Goal: Task Accomplishment & Management: Manage account settings

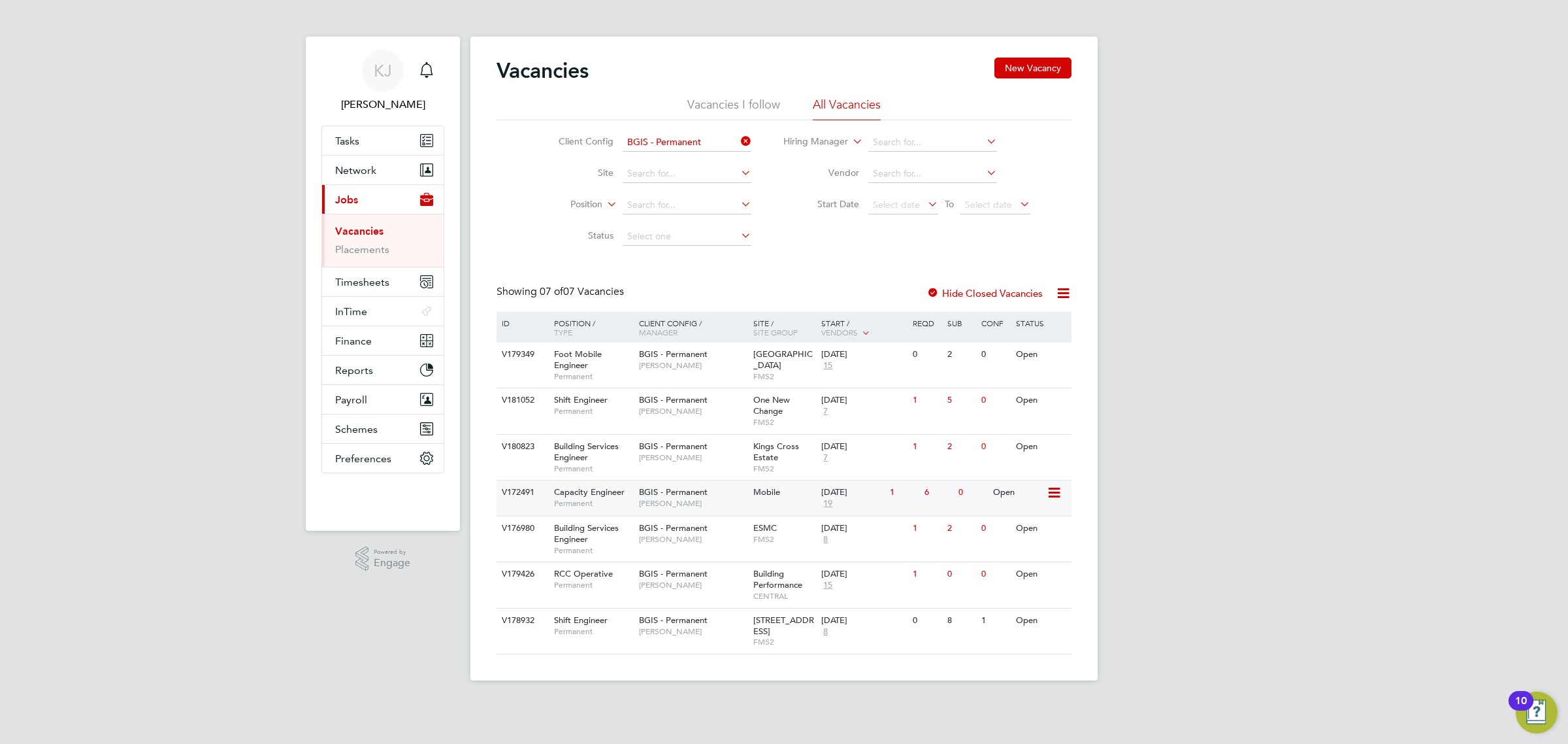
click at [705, 489] on span "BGIS - Permanent" at bounding box center [674, 491] width 69 height 11
click at [722, 467] on div "BGIS - Permanent Jake Osborne" at bounding box center [693, 452] width 114 height 34
click at [771, 507] on div "V172491 Capacity Engineer Permanent BGIS - Permanent Nigel Stamp Mobile 11 Sep …" at bounding box center [784, 498] width 575 height 36
click at [696, 476] on div "V180823 Building Services Engineer Permanent BGIS - Permanent Jake Osborne King…" at bounding box center [784, 457] width 575 height 45
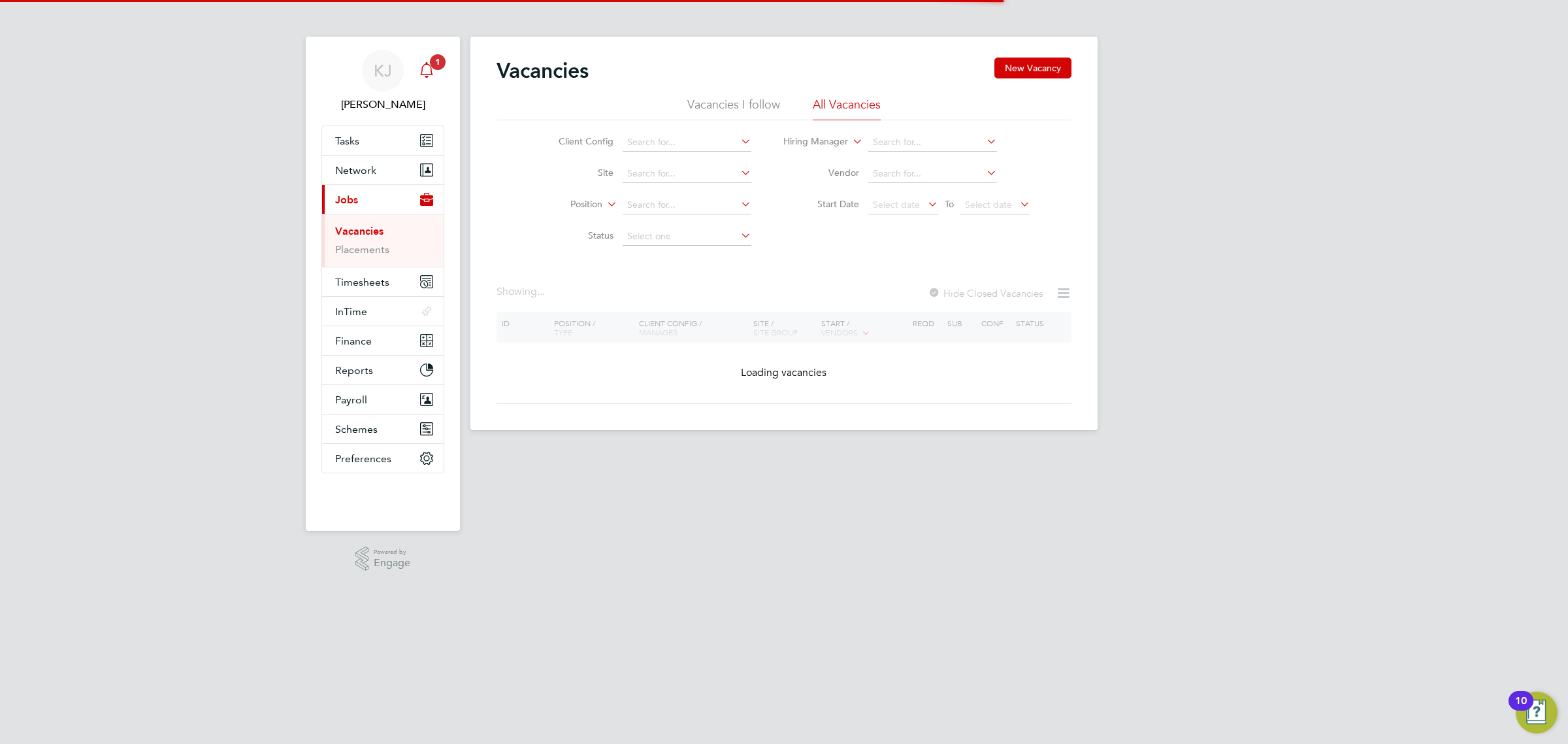
click at [425, 69] on icon "Main navigation" at bounding box center [427, 70] width 16 height 16
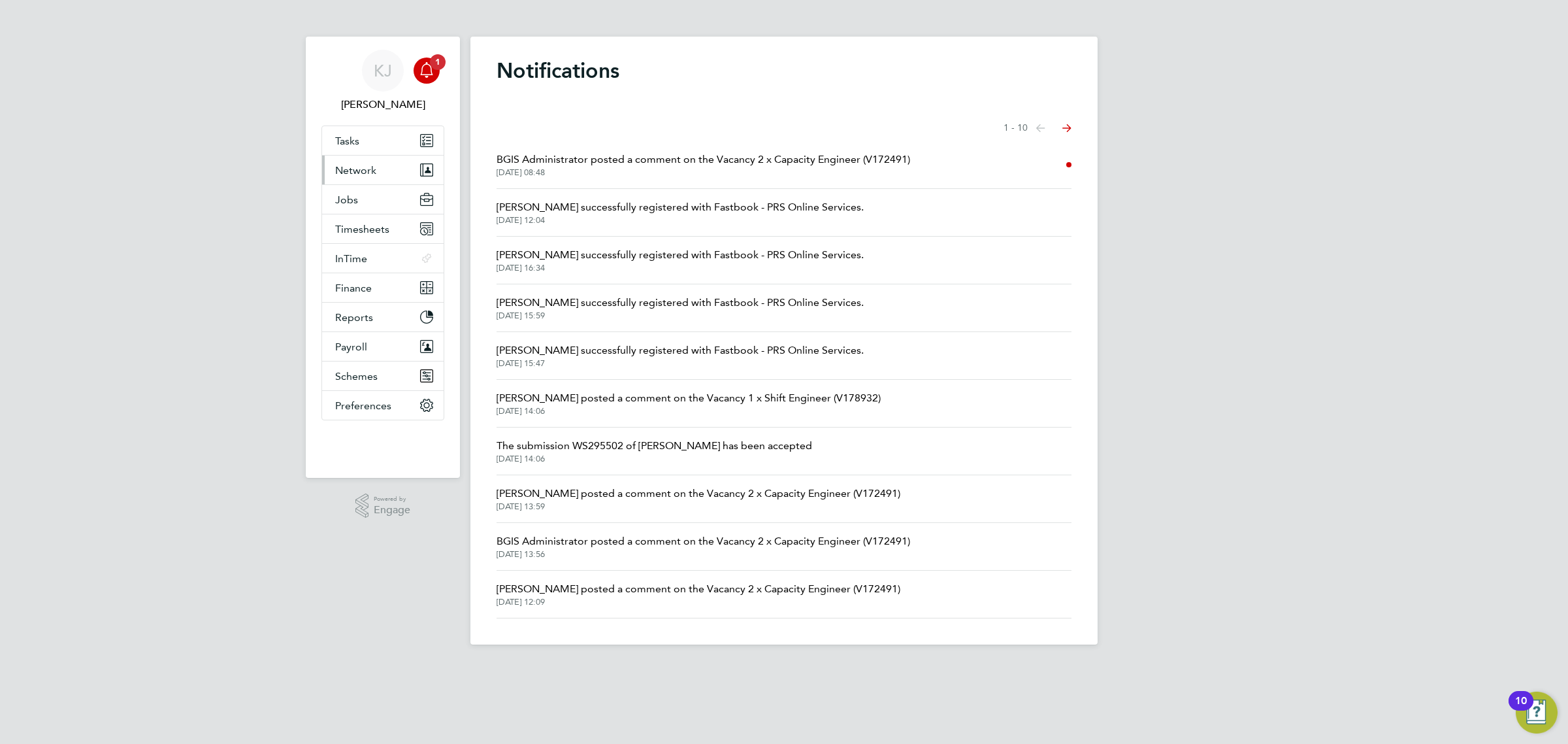
click at [392, 176] on button "Network" at bounding box center [383, 169] width 122 height 29
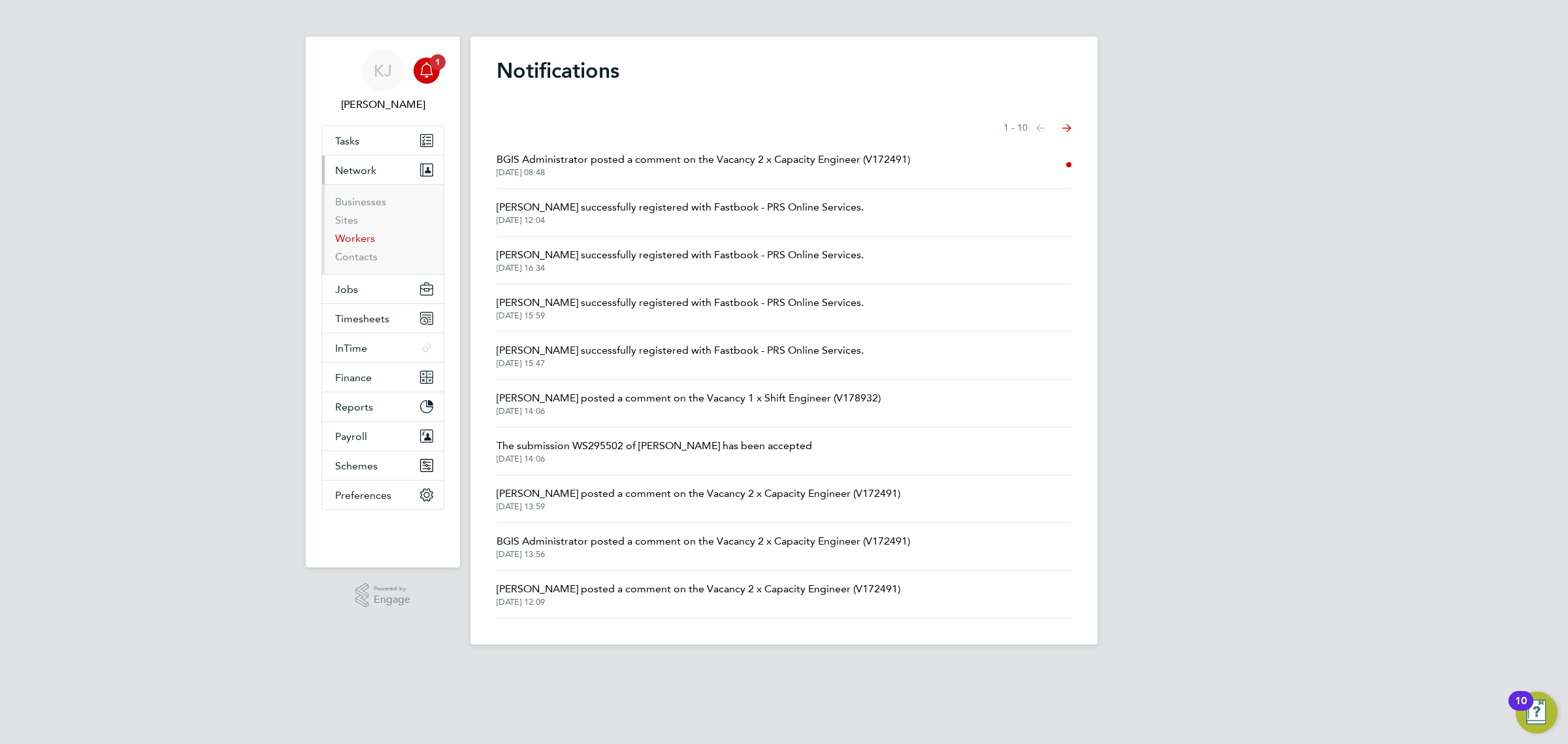
click at [365, 234] on link "Workers" at bounding box center [355, 238] width 40 height 13
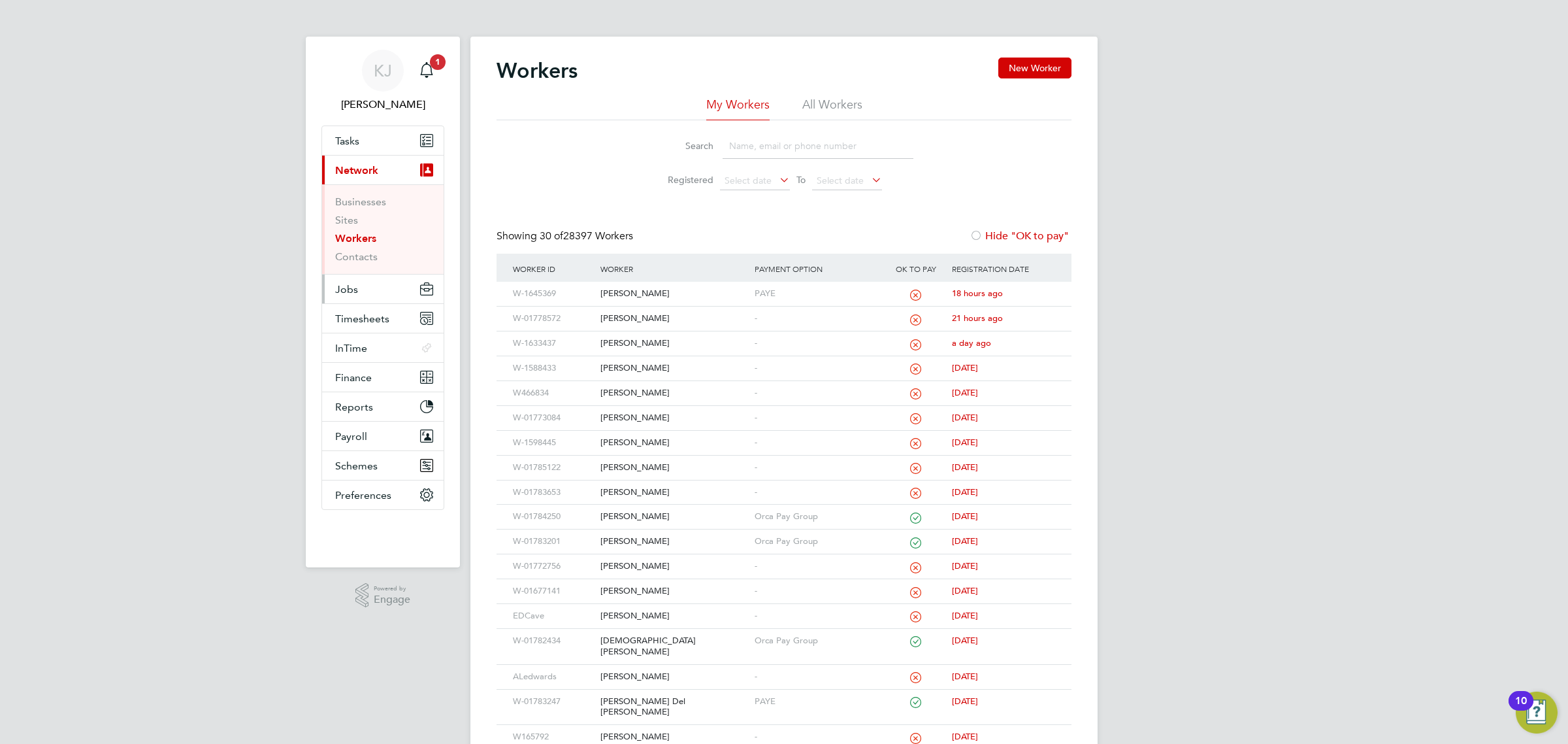
click at [373, 278] on button "Jobs" at bounding box center [383, 288] width 122 height 29
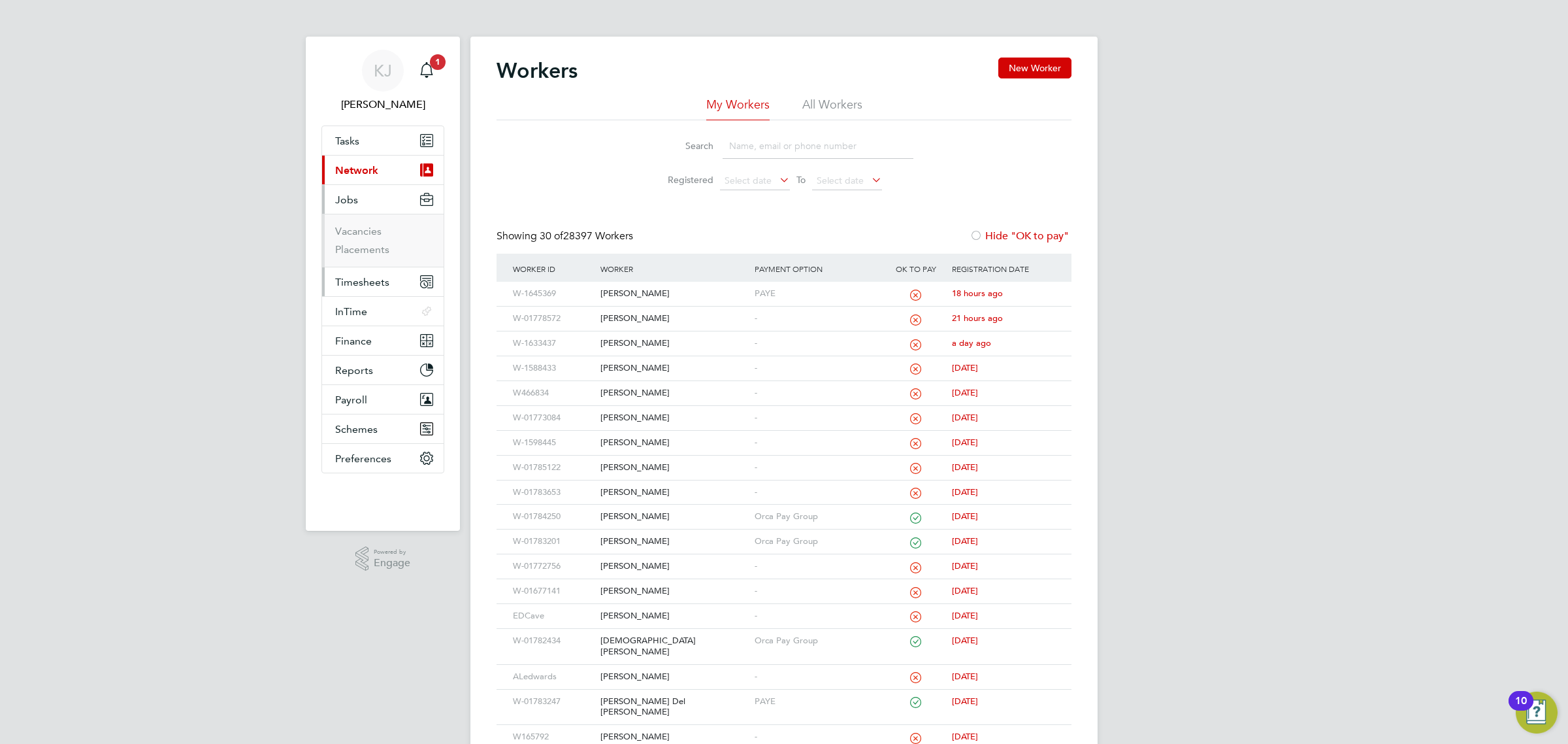
click at [377, 276] on span "Timesheets" at bounding box center [362, 281] width 54 height 13
click at [366, 211] on button "Jobs" at bounding box center [383, 199] width 122 height 29
click at [361, 232] on link "Vacancies" at bounding box center [358, 231] width 46 height 13
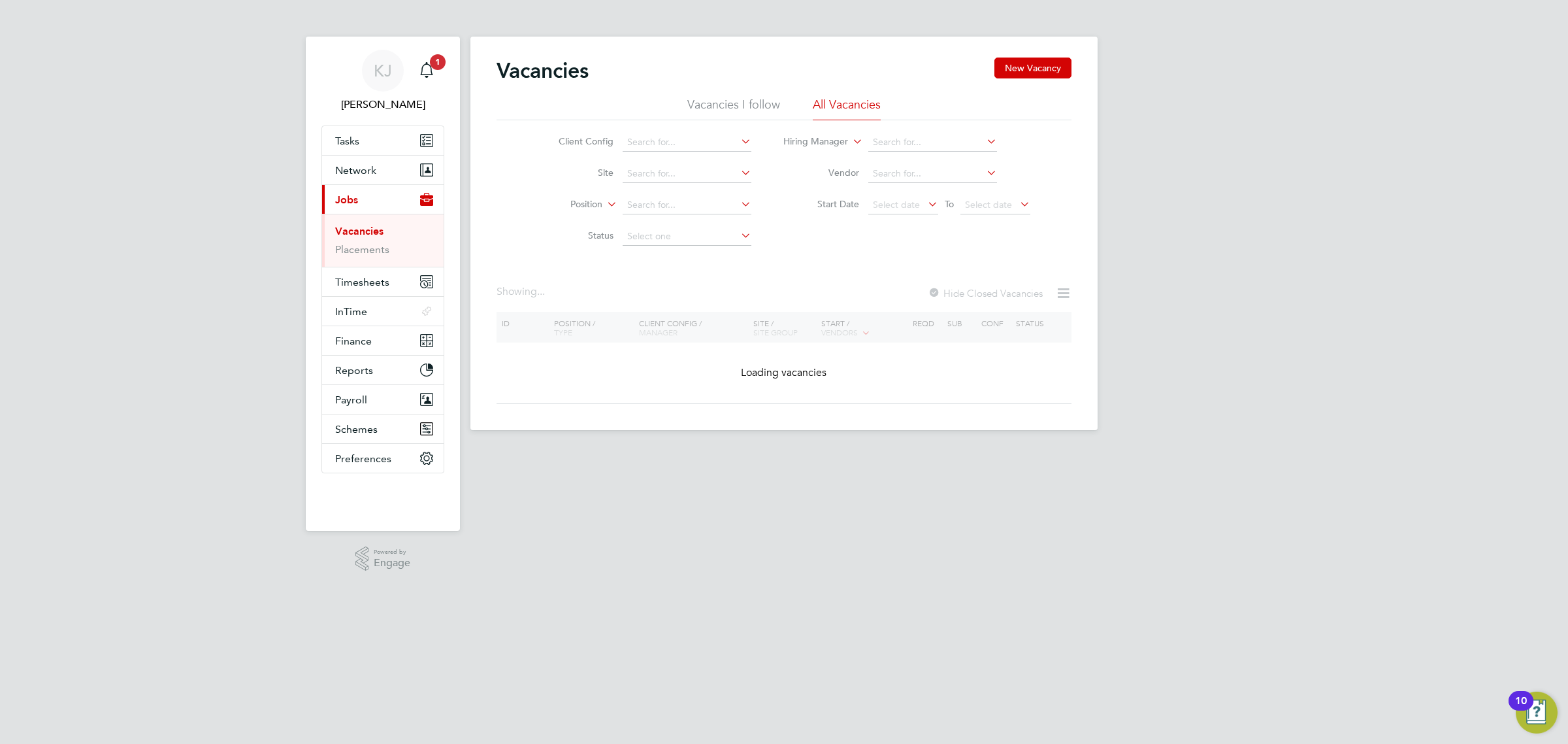
click at [624, 160] on li "Site" at bounding box center [645, 174] width 246 height 31
click at [633, 144] on input at bounding box center [687, 143] width 129 height 19
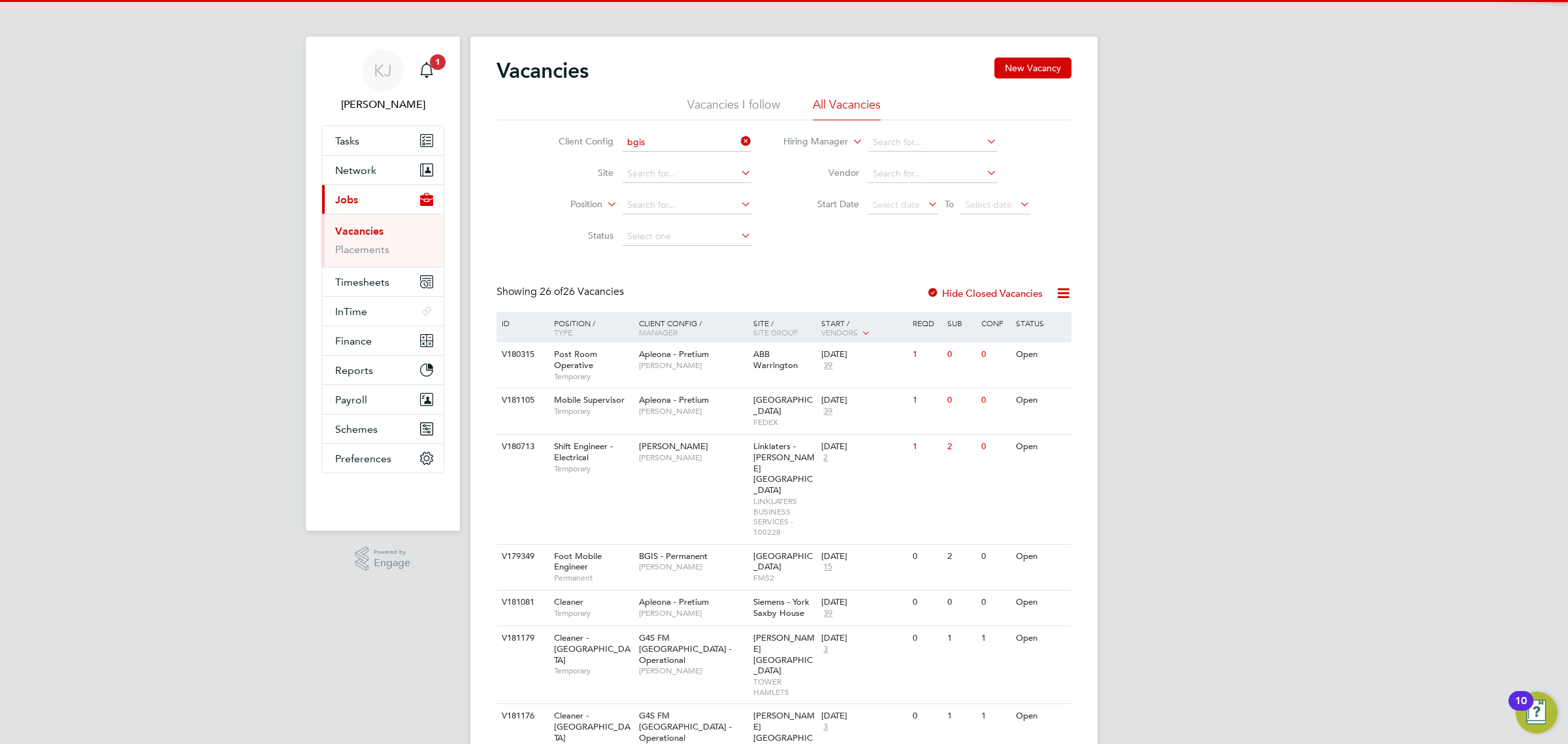
click at [651, 155] on li "BGIS - Permanent" at bounding box center [687, 159] width 130 height 18
type input "BGIS - Permanent"
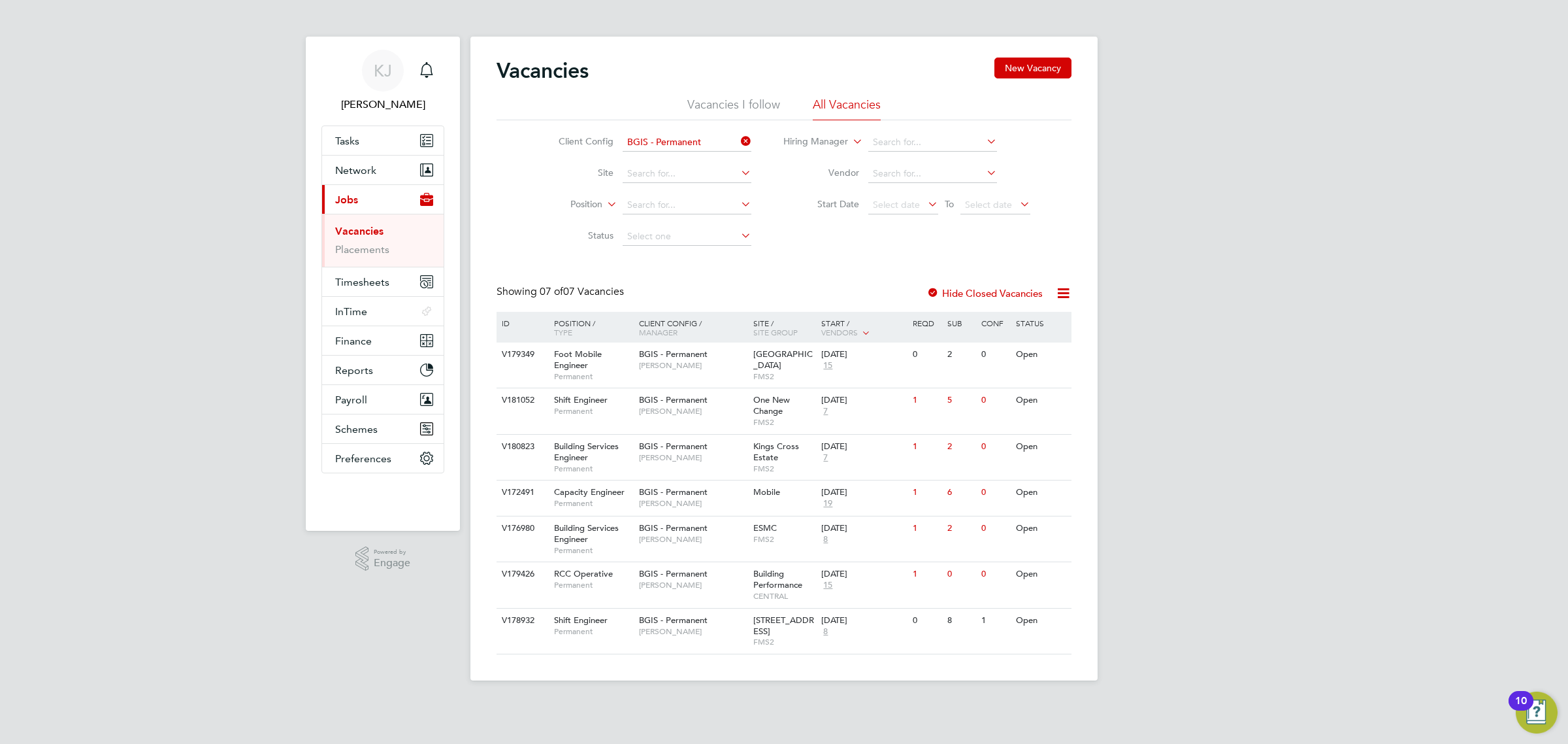
drag, startPoint x: 673, startPoint y: 182, endPoint x: 1194, endPoint y: 236, distance: 523.8
click at [1194, 236] on div "KJ Kyle Johnson Notifications Applications: Tasks Network Businesses Sites Work…" at bounding box center [784, 350] width 1568 height 702
click at [711, 475] on div "V180823 Building Services Engineer Permanent BGIS - Permanent Jake Osborne King…" at bounding box center [784, 457] width 575 height 45
click at [709, 465] on div "BGIS - Permanent Jake Osborne" at bounding box center [693, 452] width 114 height 34
click at [739, 136] on icon at bounding box center [739, 141] width 0 height 19
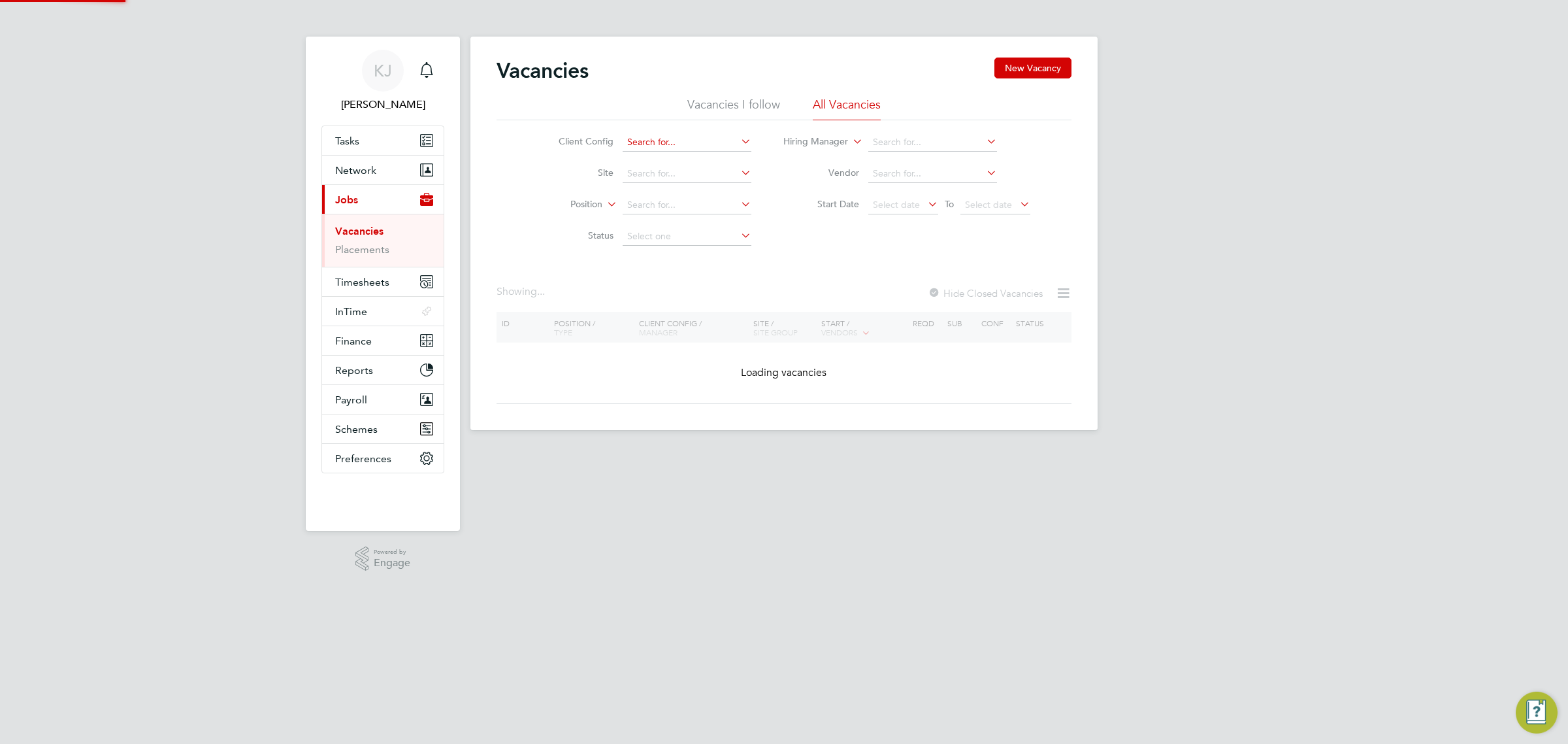
click at [720, 142] on input at bounding box center [687, 143] width 129 height 19
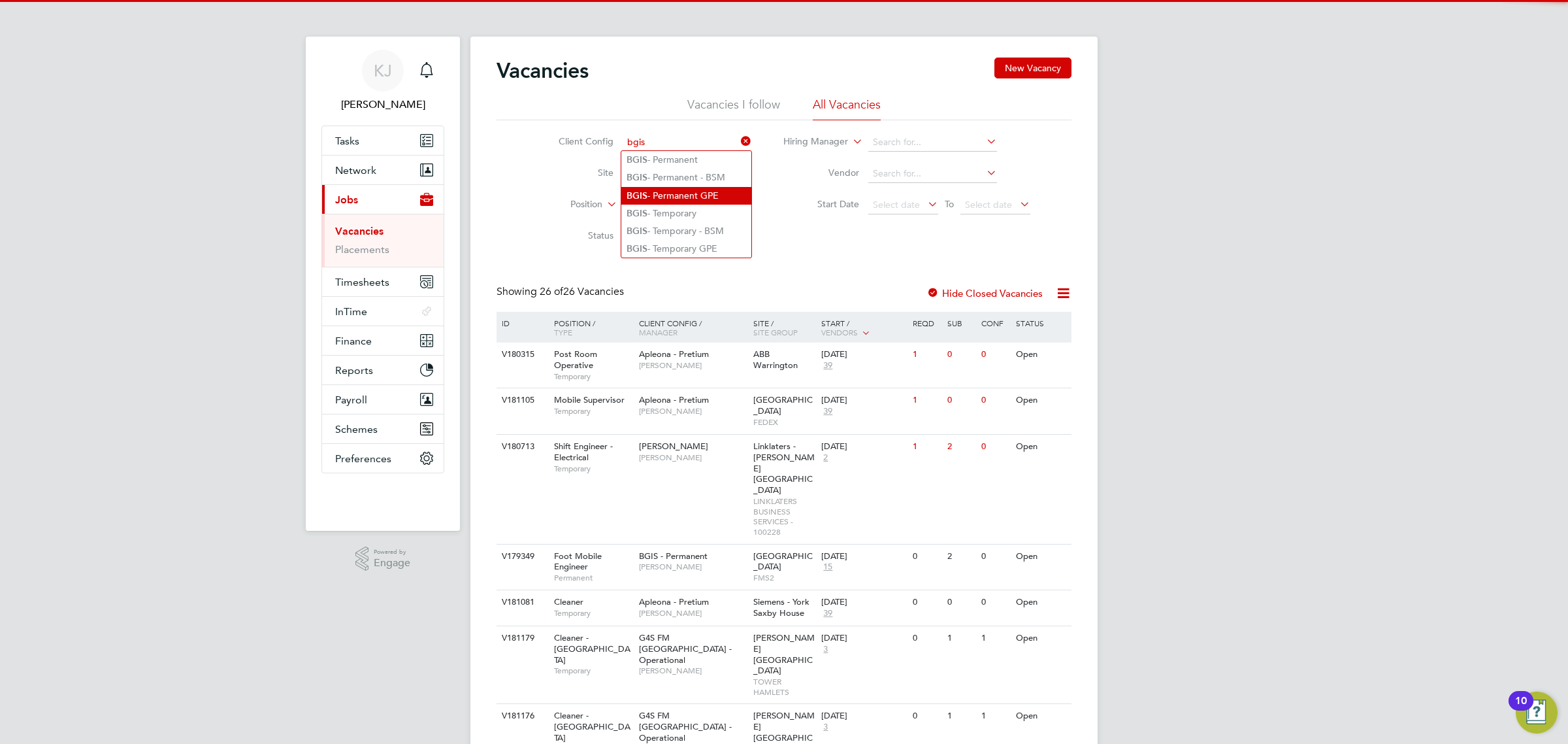
click at [705, 188] on li "BGIS - Permanent GPE" at bounding box center [687, 196] width 130 height 18
type input "BGIS - Permanent GPE"
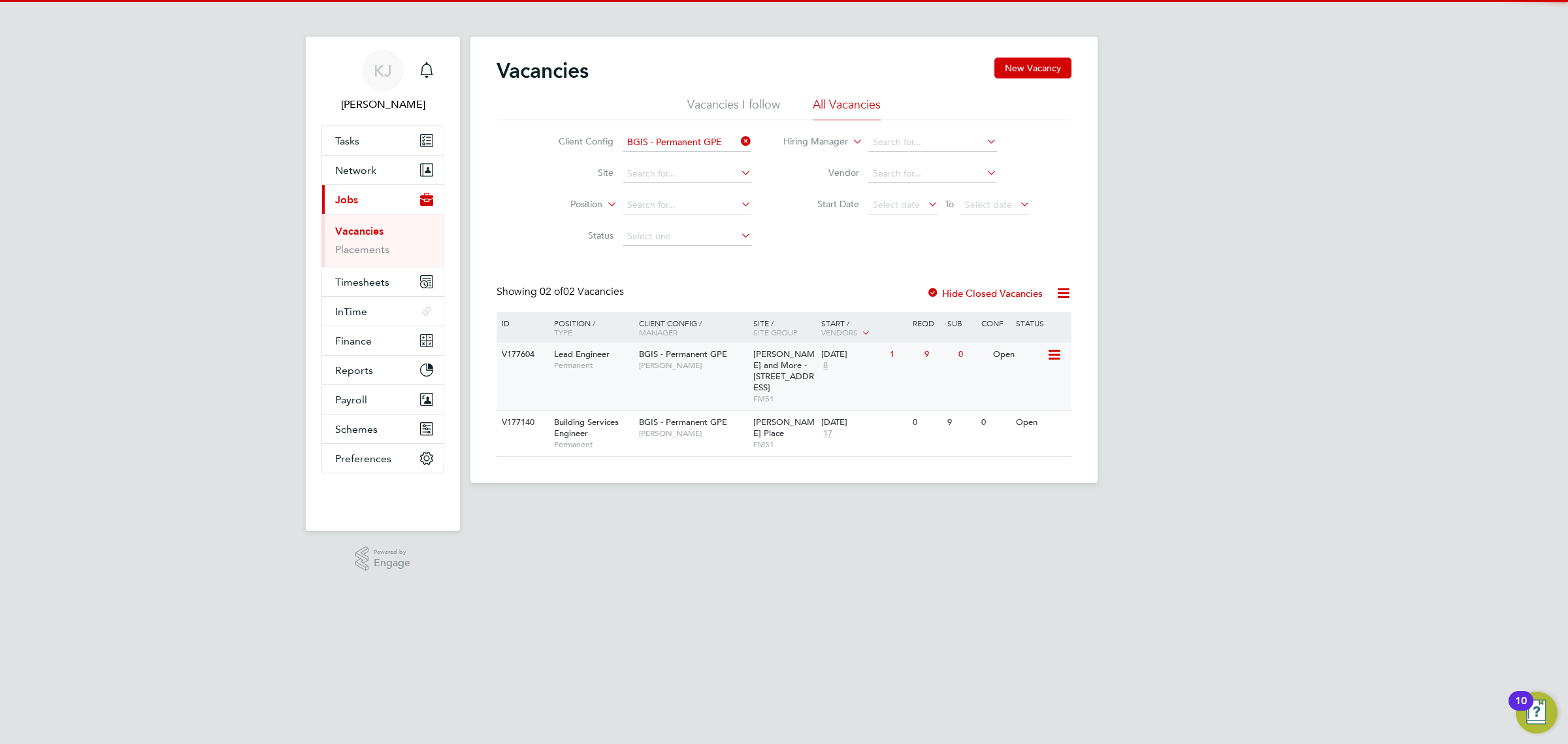
click at [724, 373] on div "BGIS - Permanent GPE Patrick Ridgway" at bounding box center [693, 359] width 114 height 34
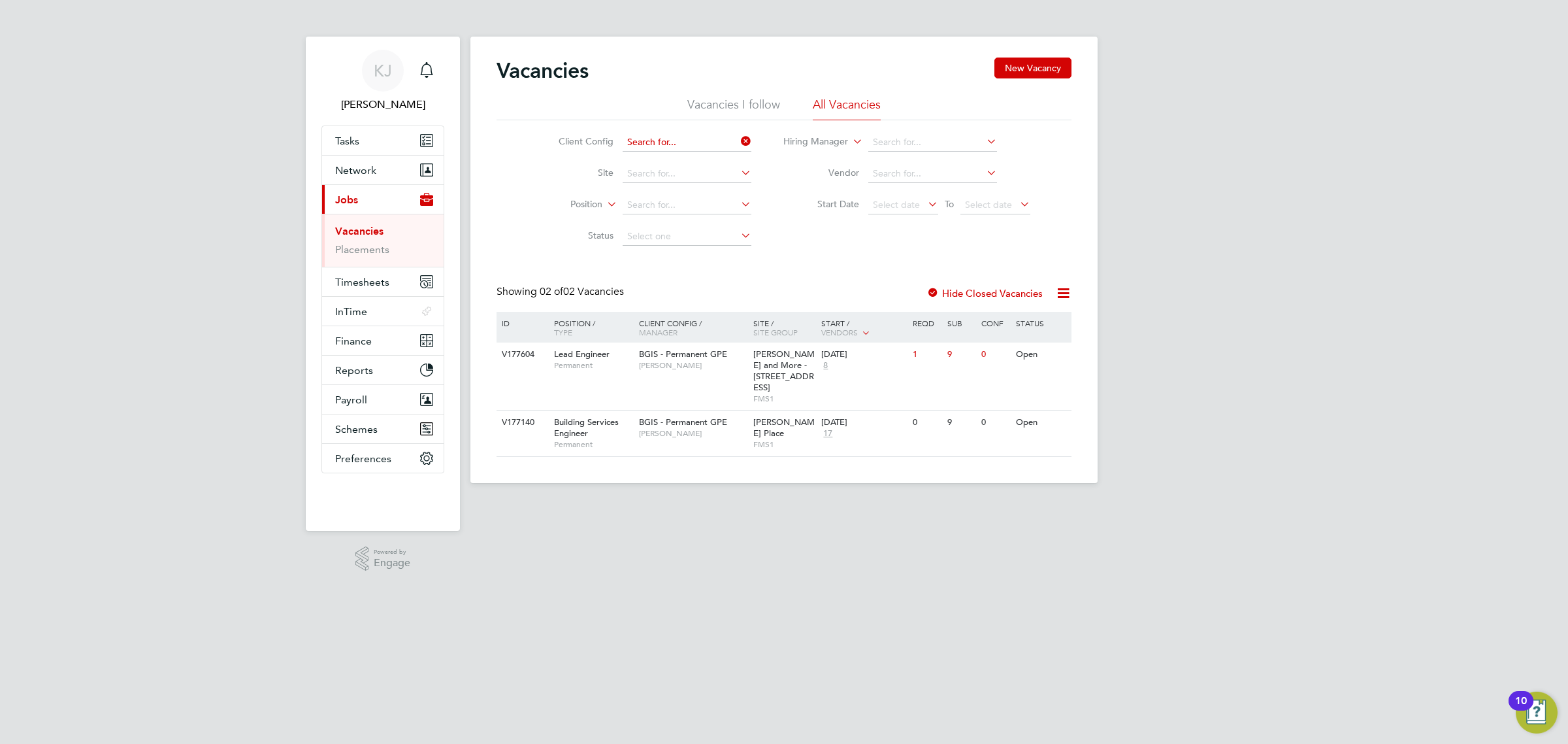
click at [736, 142] on input at bounding box center [687, 143] width 129 height 19
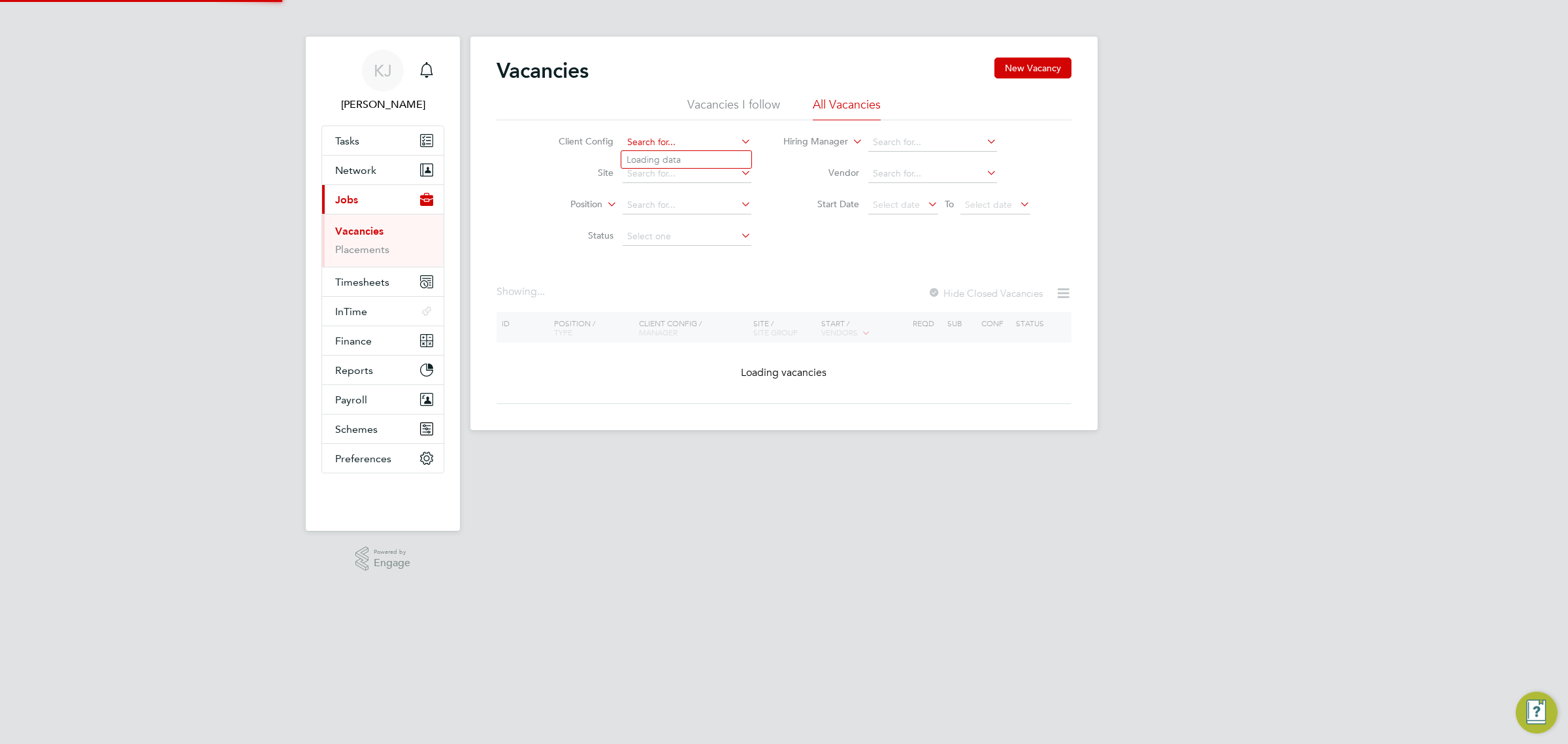
click at [721, 141] on input at bounding box center [687, 143] width 129 height 19
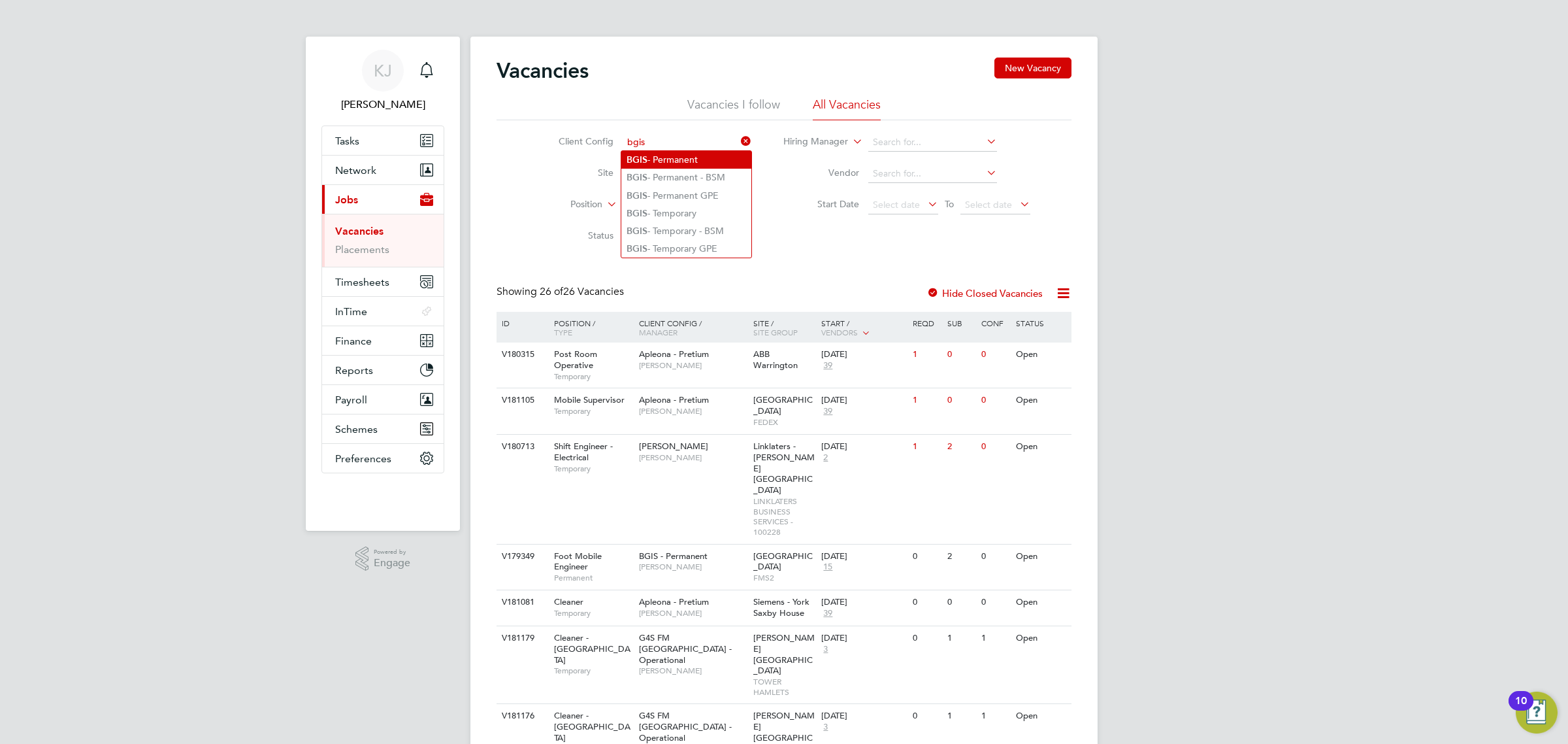
click at [685, 158] on li "BGIS - Permanent" at bounding box center [687, 159] width 130 height 18
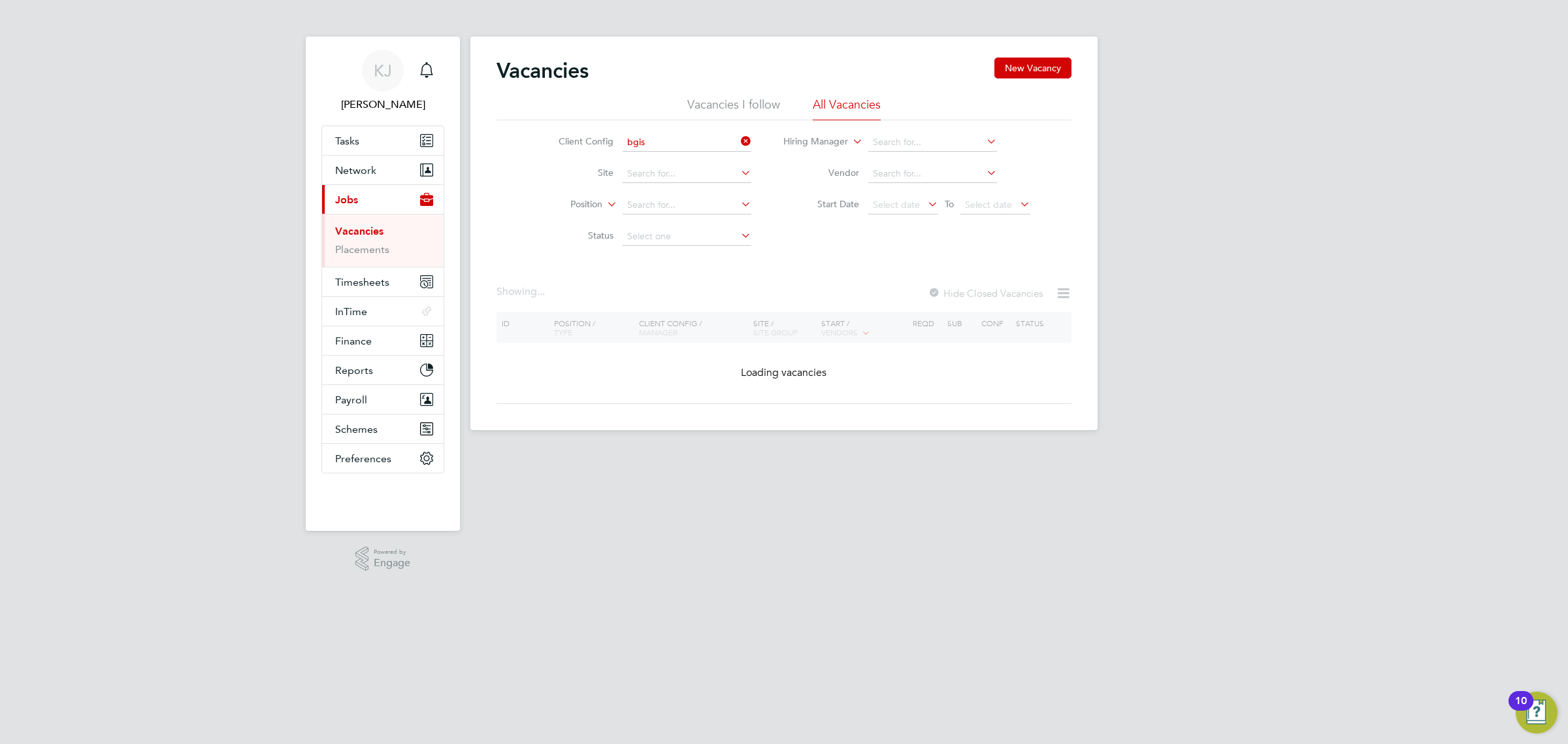
type input "BGIS - Permanent"
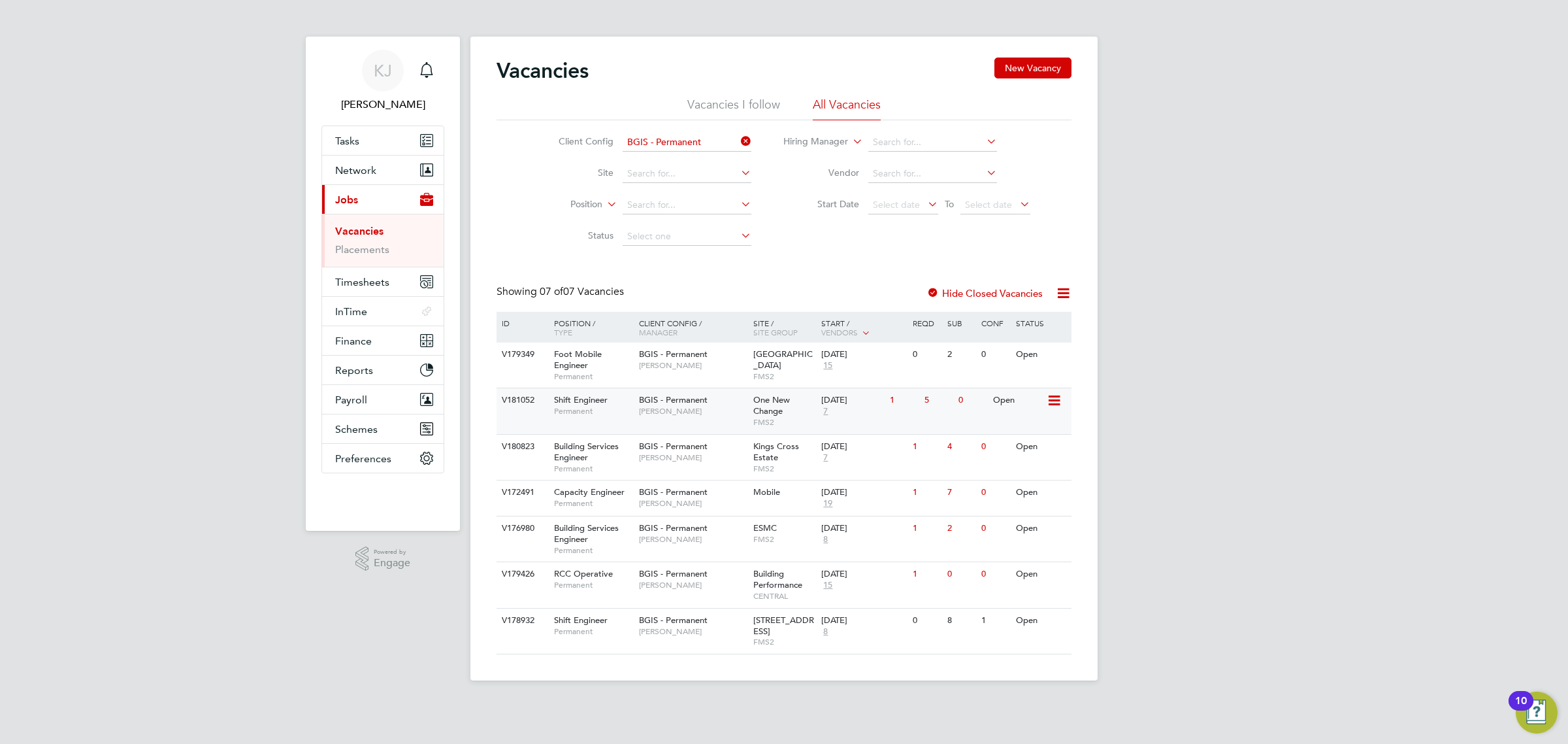
click at [704, 403] on span "BGIS - Permanent" at bounding box center [674, 400] width 69 height 11
click at [696, 457] on span "Jake Osborne" at bounding box center [694, 458] width 108 height 11
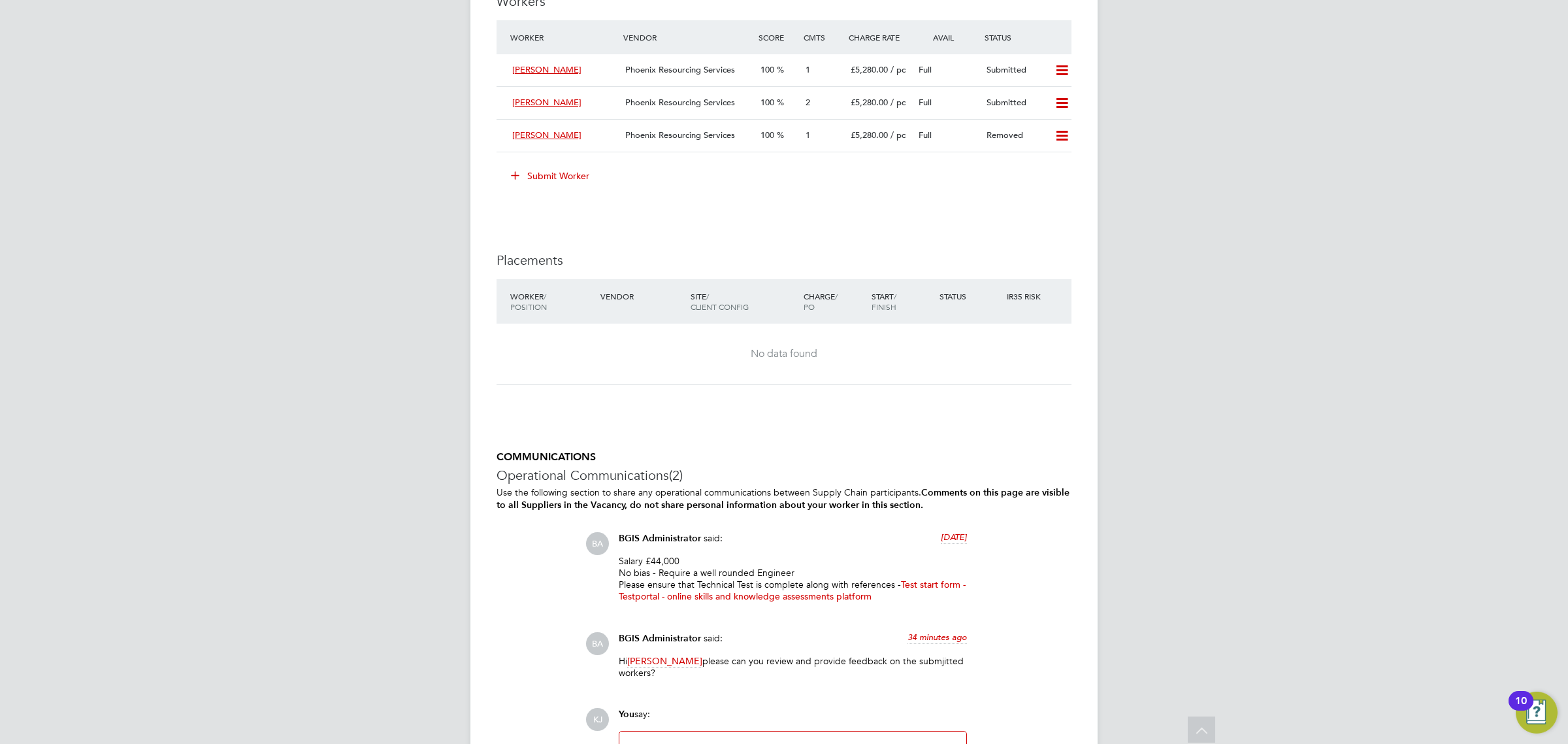
scroll to position [1584, 0]
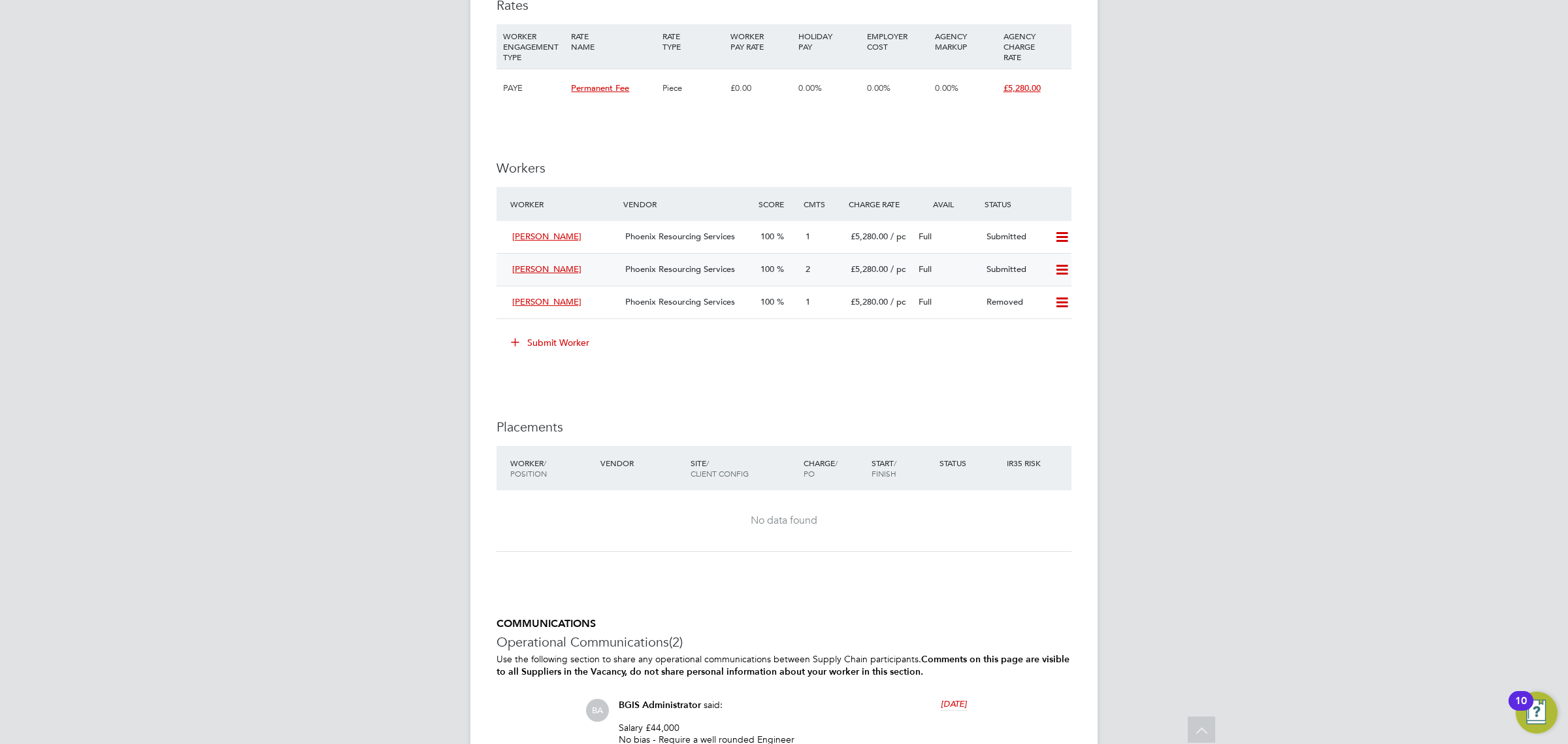
click at [662, 262] on div "Phoenix Resourcing Services" at bounding box center [688, 270] width 136 height 22
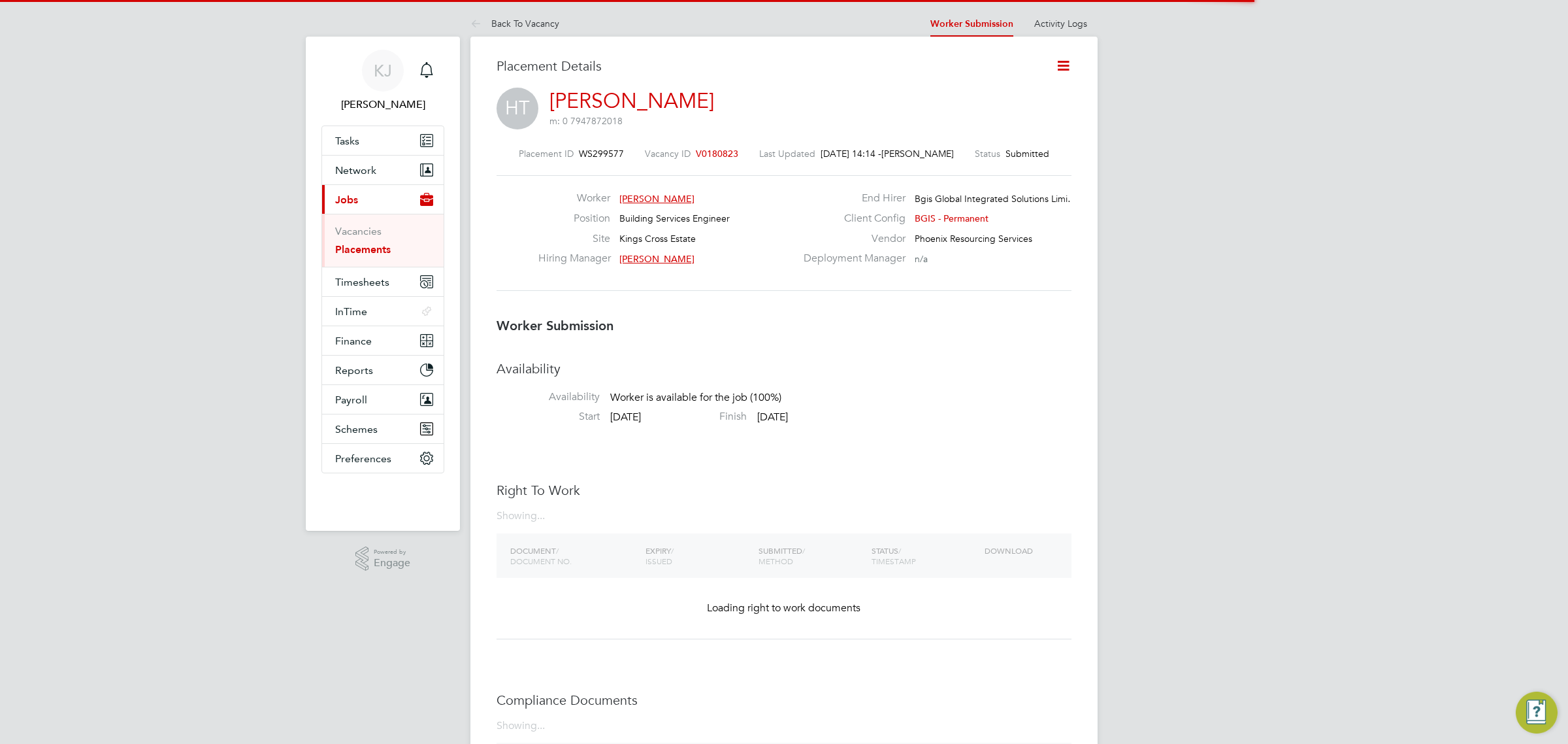
scroll to position [7, 7]
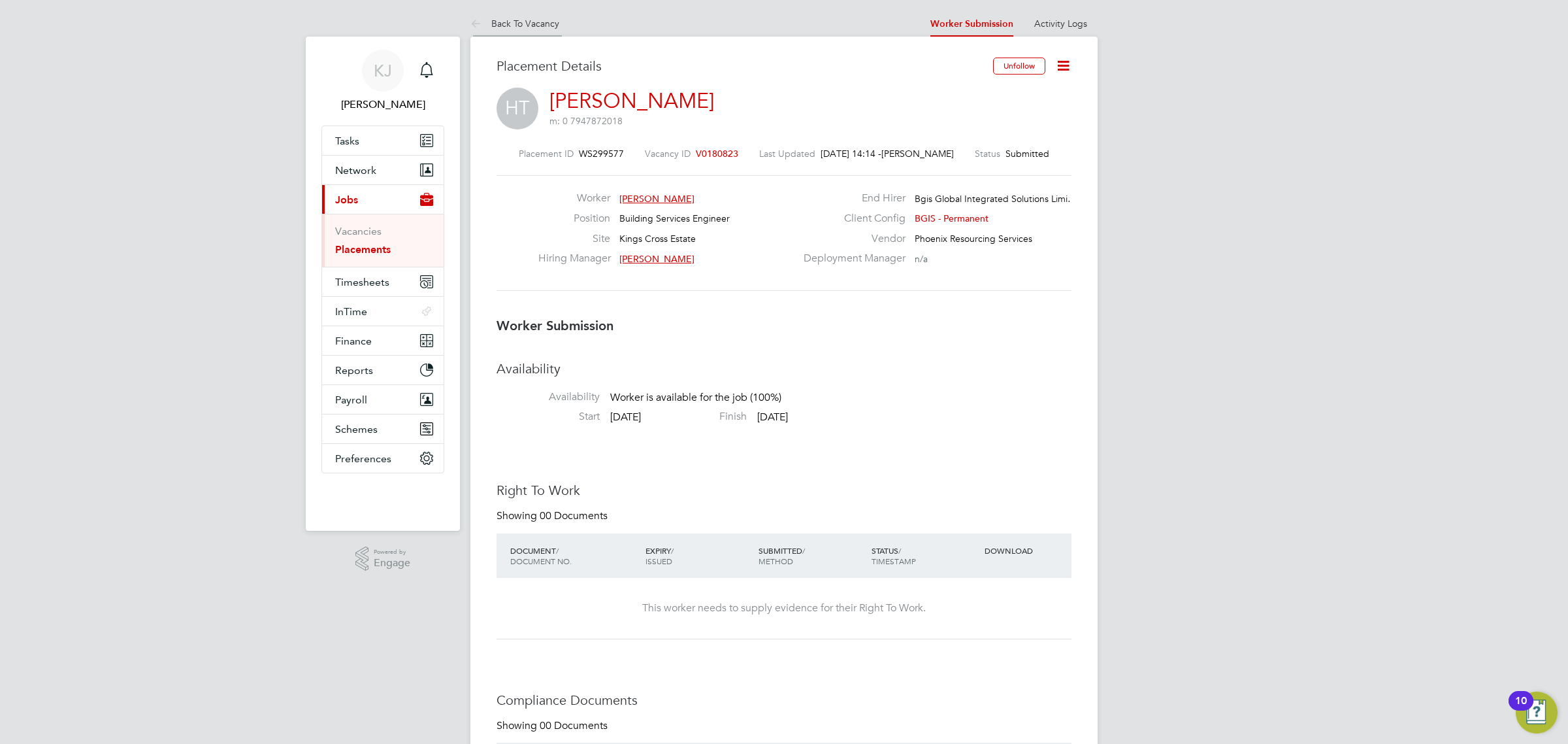
click at [522, 19] on link "Back To Vacancy" at bounding box center [514, 24] width 89 height 12
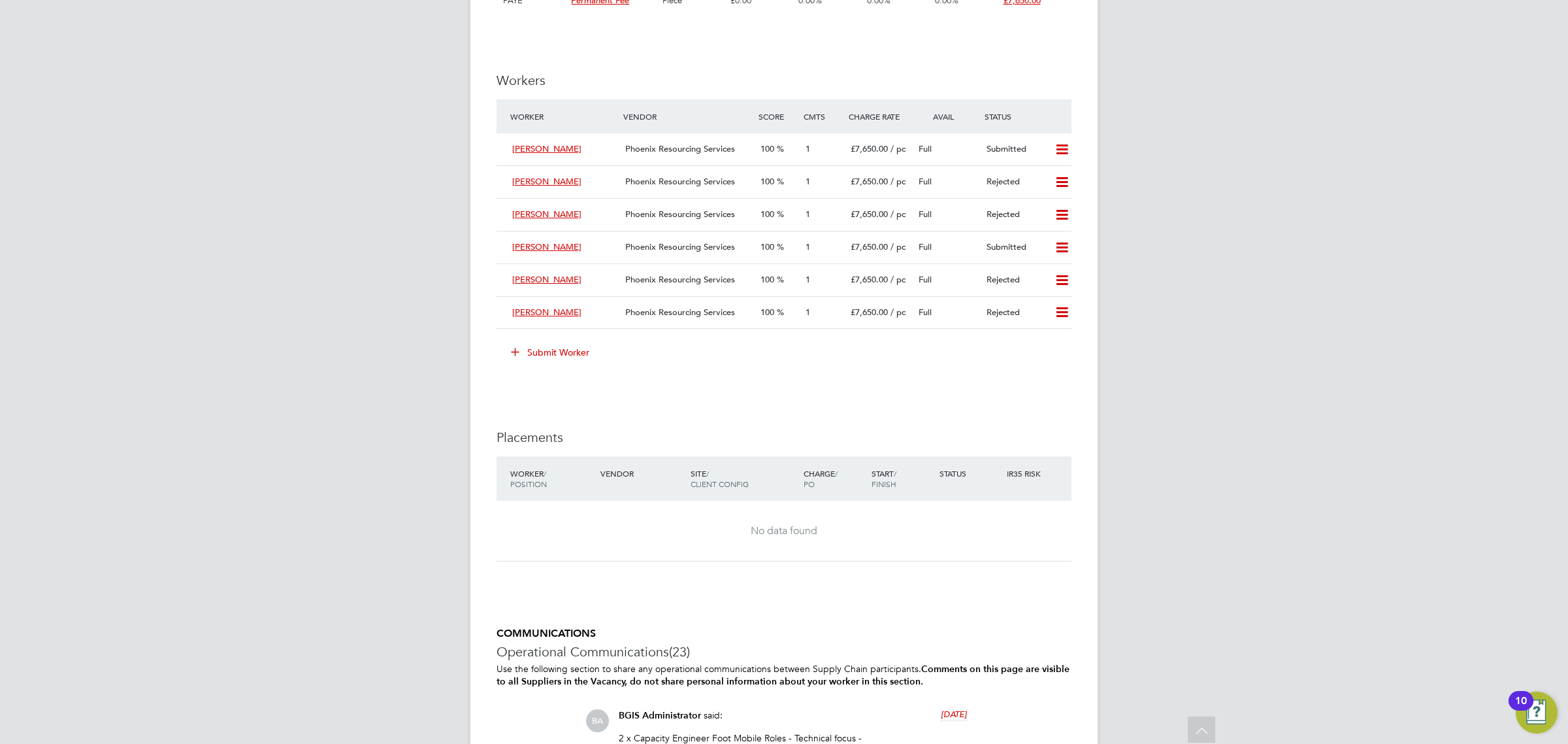
click at [569, 341] on button "Submit Worker" at bounding box center [551, 351] width 98 height 21
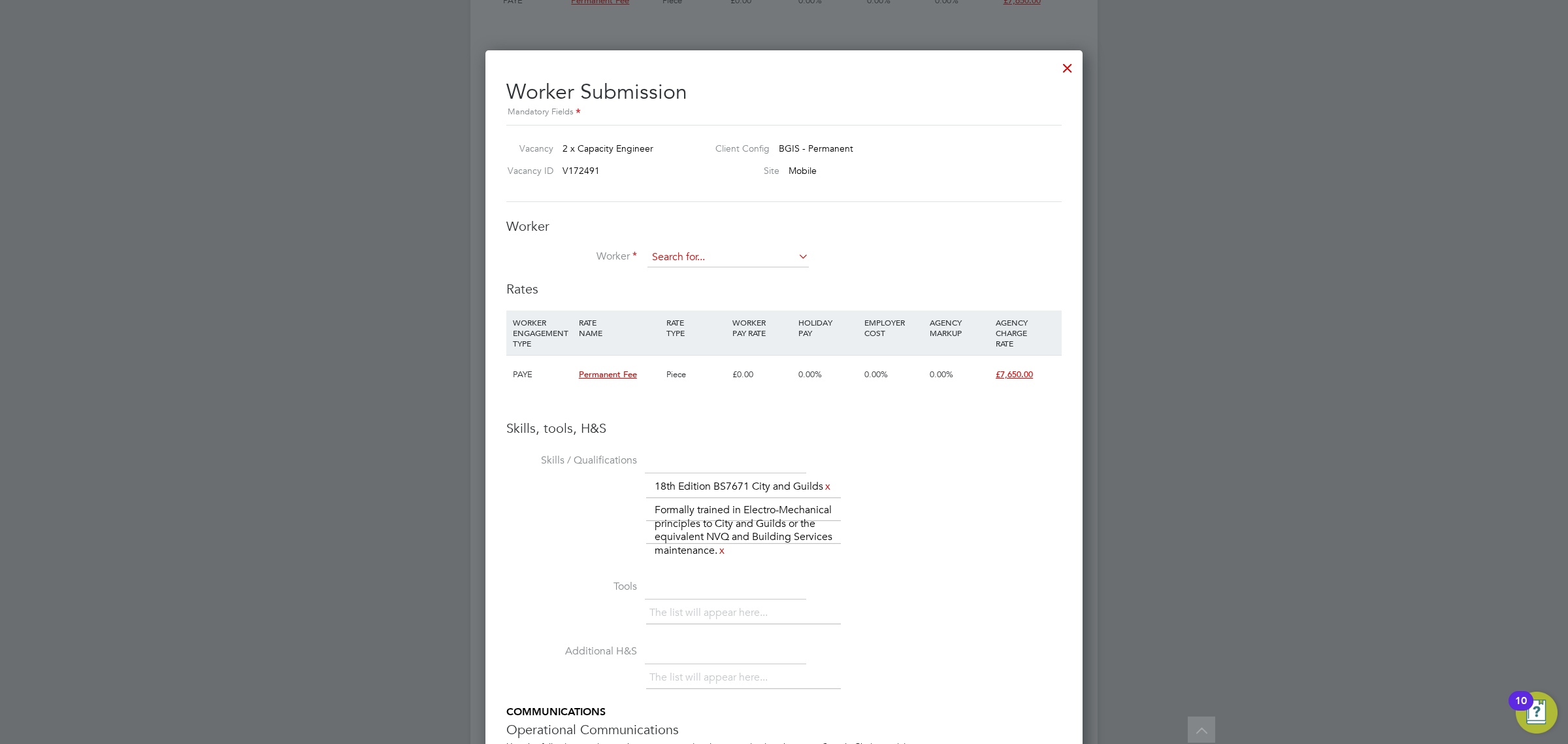
click at [769, 258] on input at bounding box center [728, 258] width 161 height 20
type input "[PERSON_NAME]"
click at [727, 295] on h3 "Rates" at bounding box center [784, 288] width 556 height 17
click at [705, 246] on div "Worker Worker Worker Engagement Type" at bounding box center [784, 249] width 556 height 63
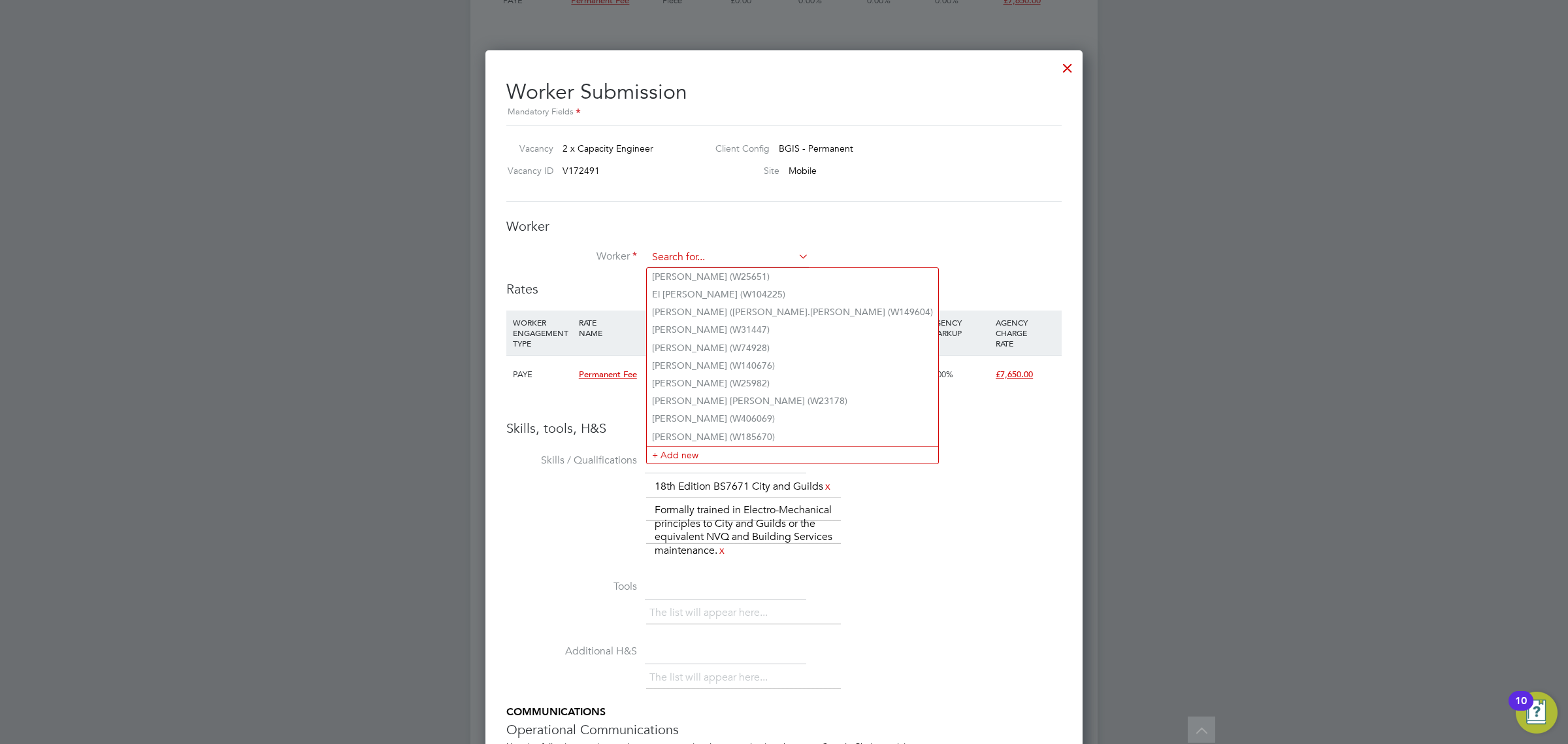
click at [707, 255] on input at bounding box center [728, 258] width 161 height 20
click at [694, 458] on li "+ Add new" at bounding box center [793, 455] width 291 height 18
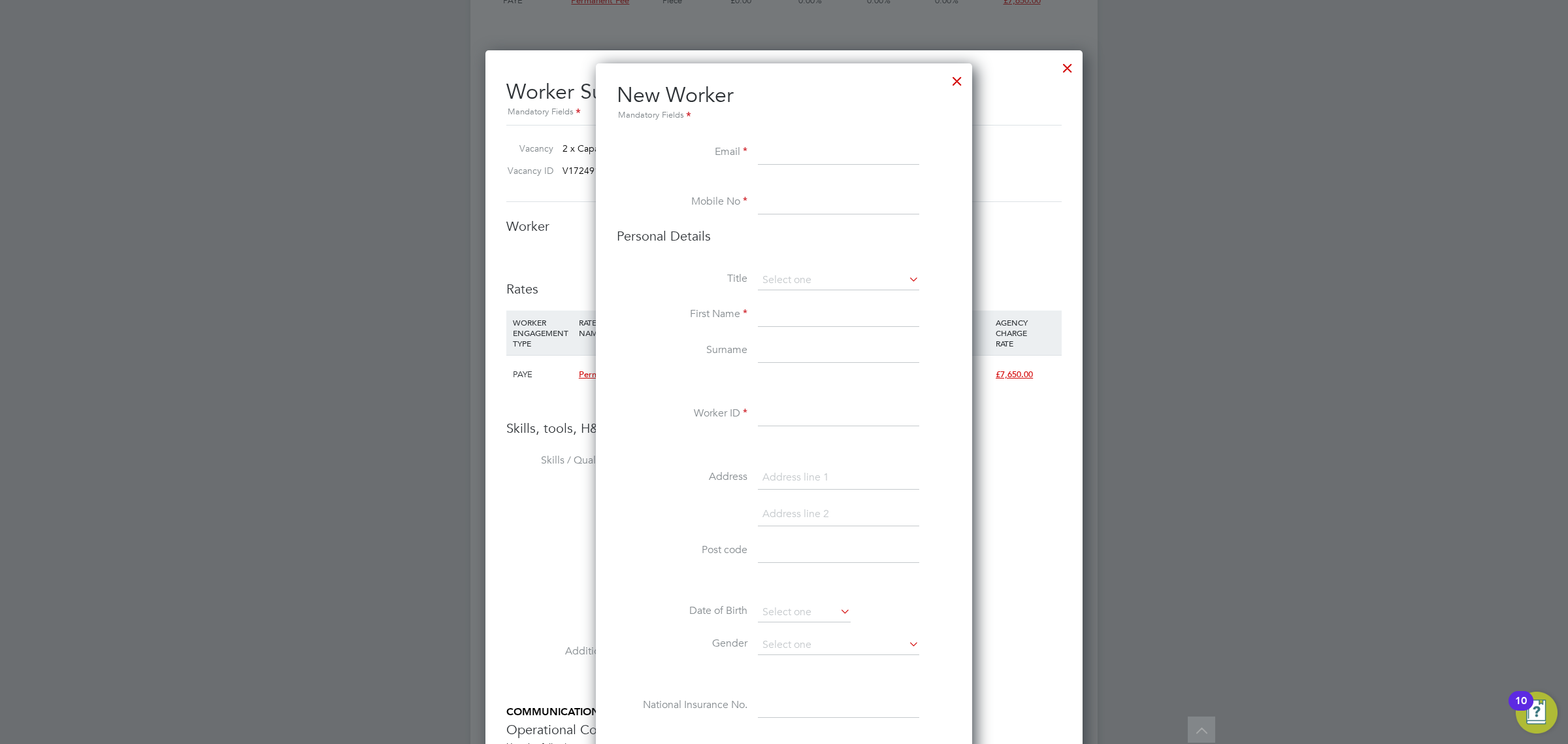
click at [804, 409] on input at bounding box center [839, 414] width 161 height 24
paste input "W-01722049"
type input "W-01722049"
click at [799, 158] on input at bounding box center [839, 153] width 161 height 24
paste input "bakerp760@gmail.com"
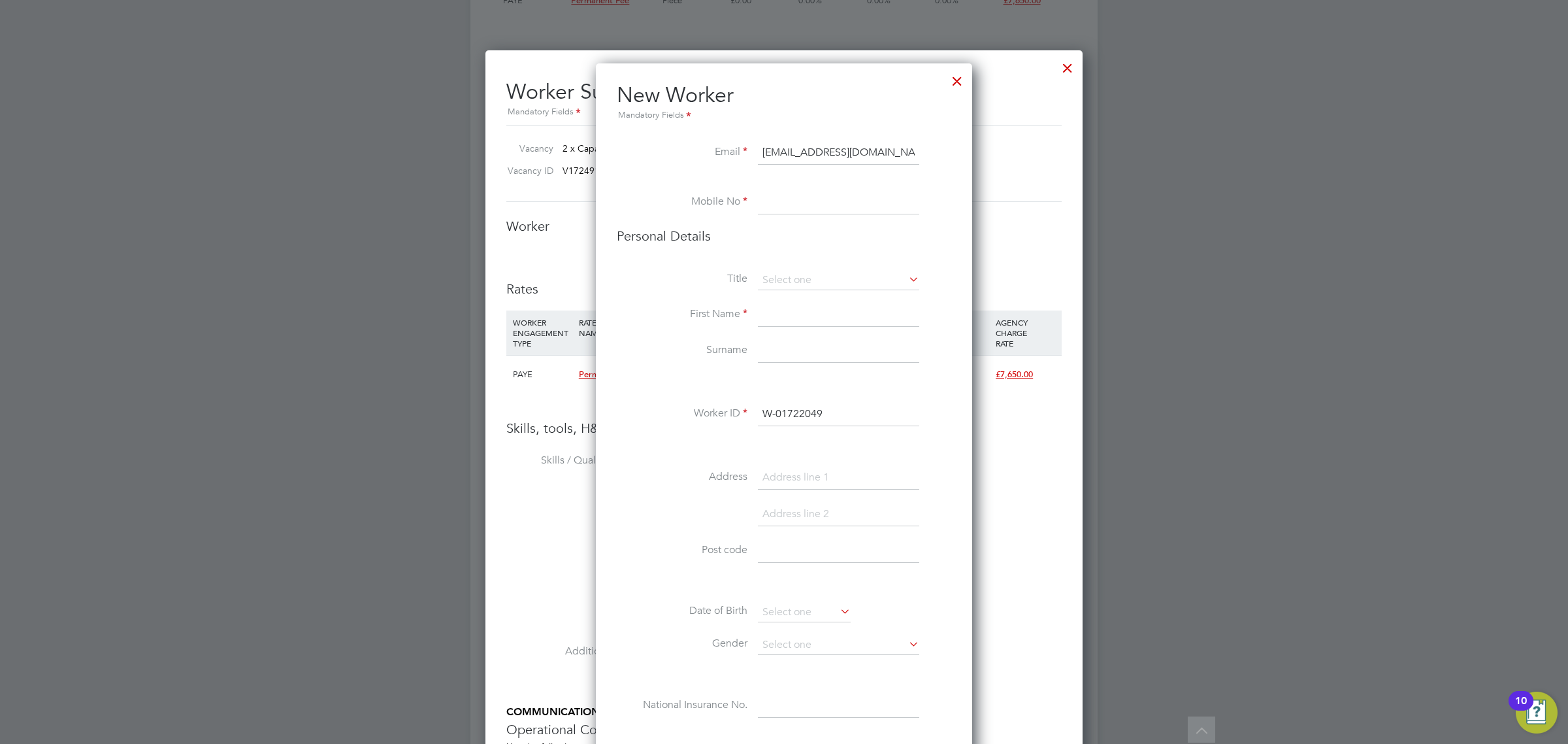
type input "bakerp760@gmail.com"
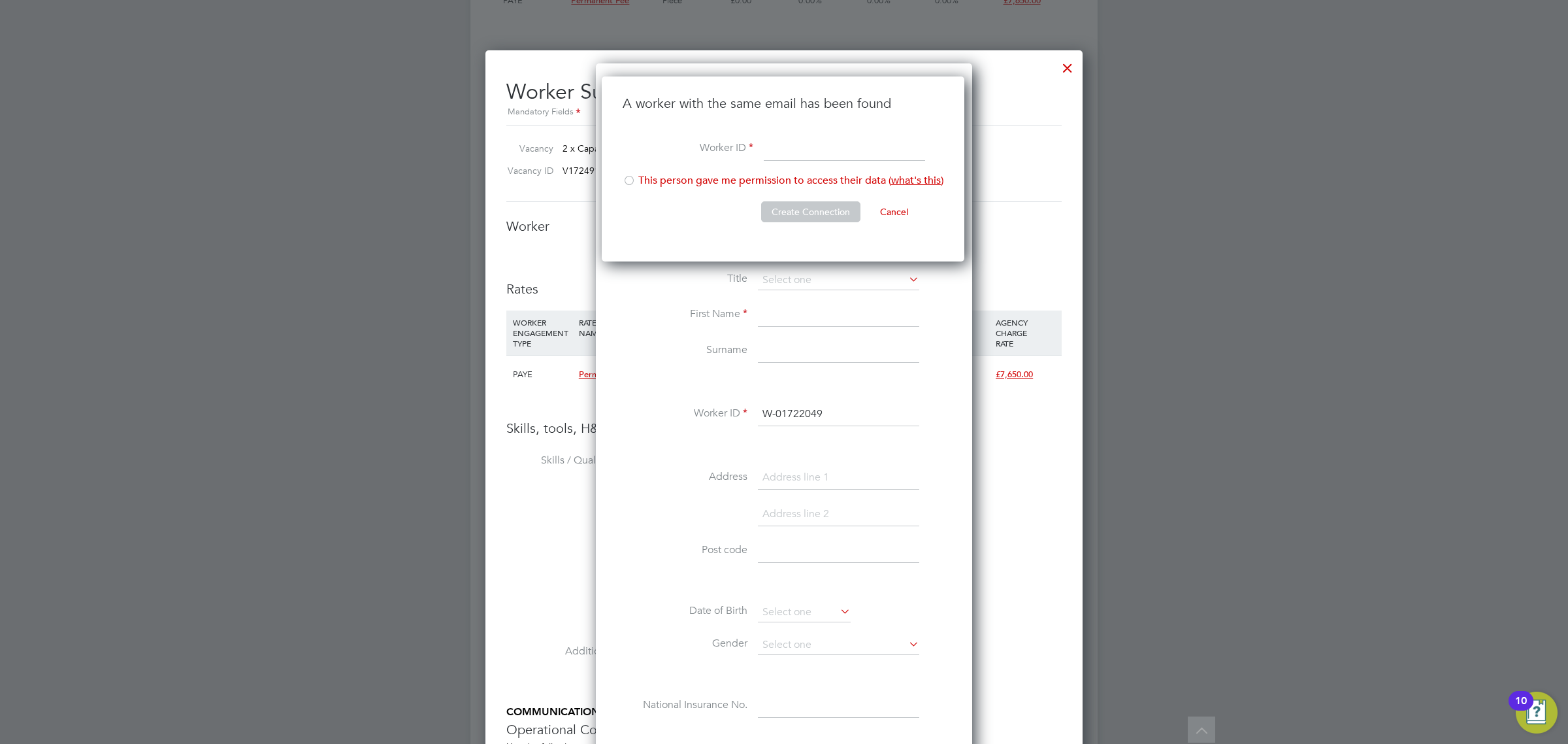
click at [845, 155] on input at bounding box center [845, 150] width 161 height 24
paste input "W-01722049"
type input "W-01722049"
click at [713, 175] on li "This person gave me permission to access their data ( what's this )" at bounding box center [783, 187] width 321 height 27
click at [781, 206] on button "Create Connection" at bounding box center [811, 212] width 99 height 21
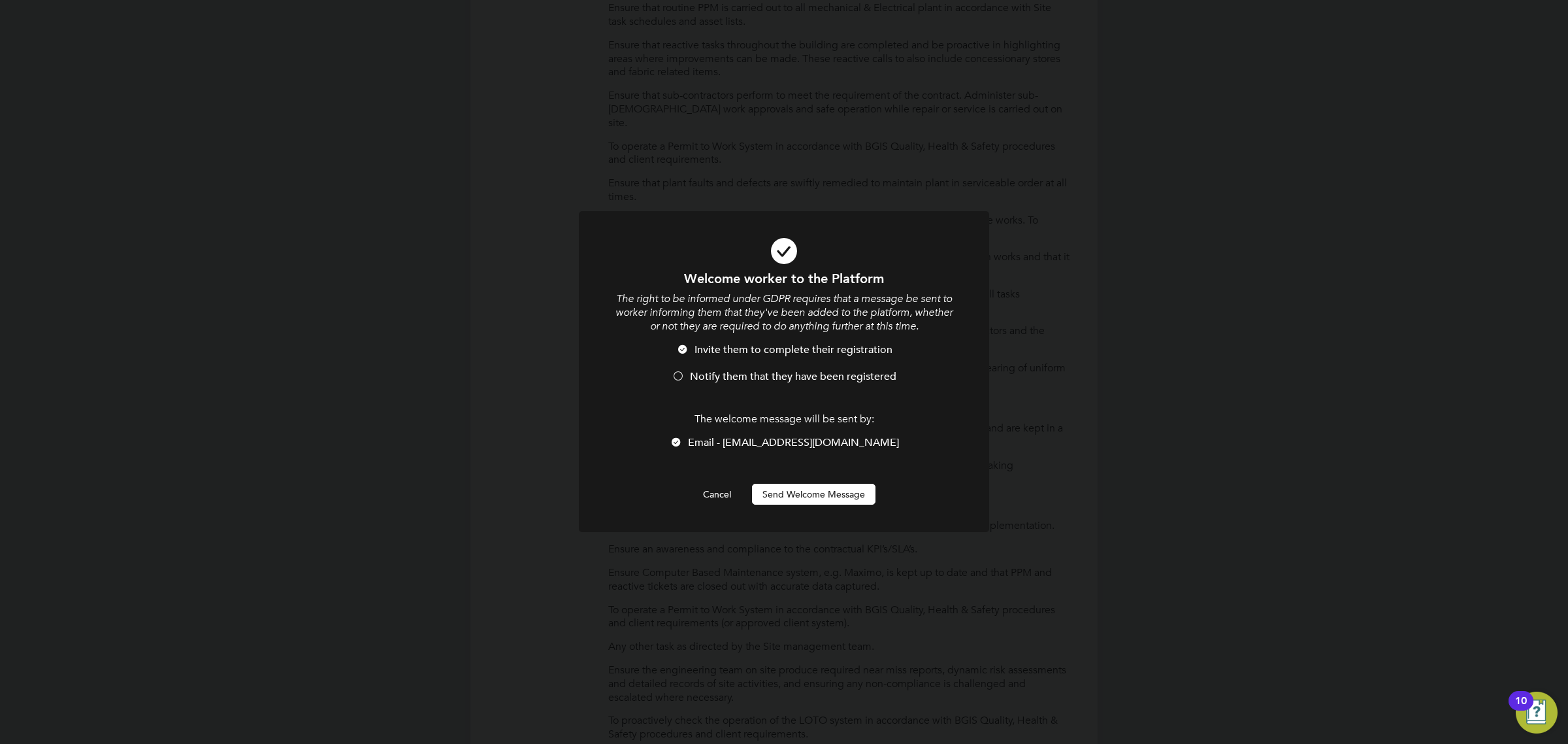
click at [758, 374] on span "Notify them that they have been registered" at bounding box center [793, 376] width 207 height 13
click at [802, 501] on button "Send Welcome Message" at bounding box center [814, 494] width 124 height 21
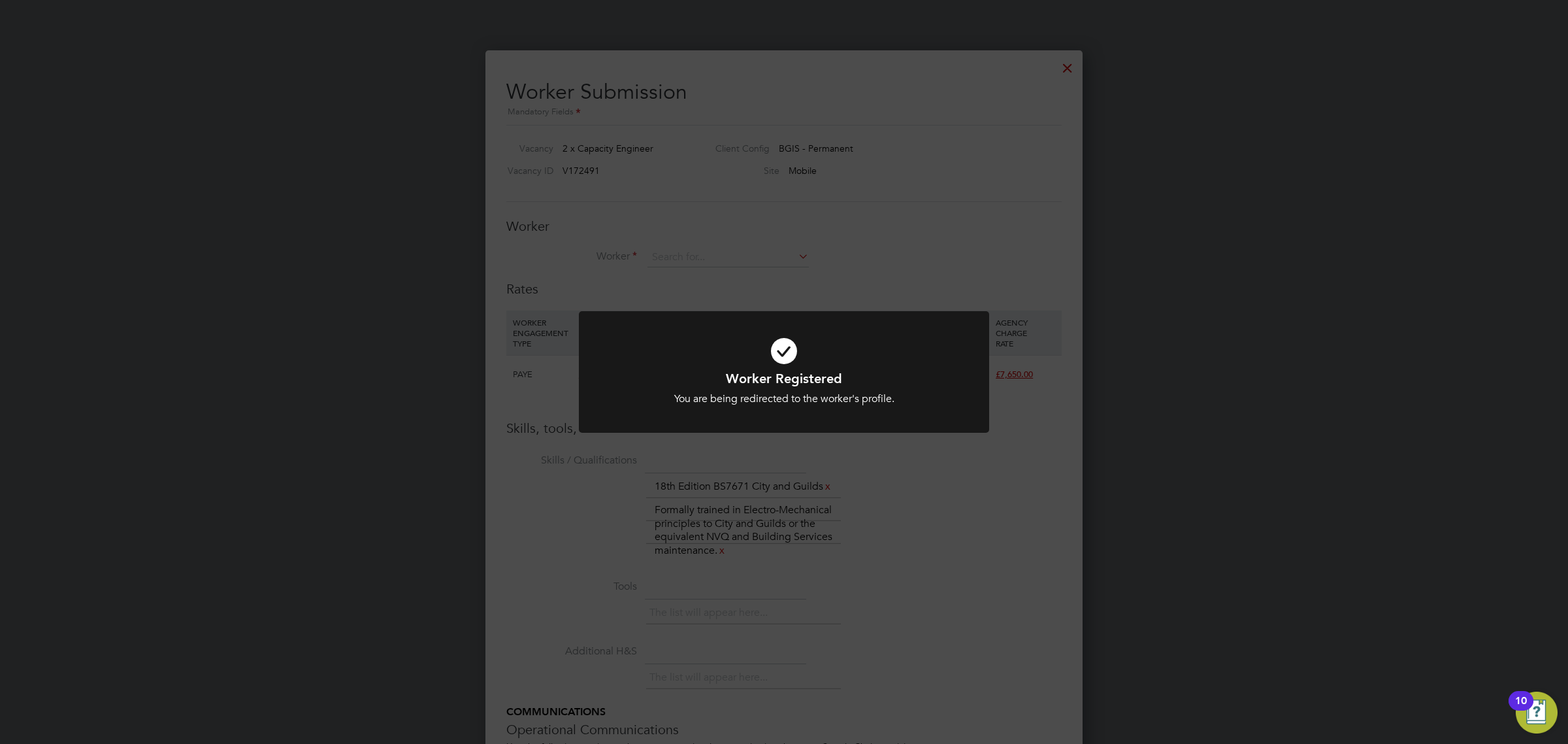
click at [1060, 108] on div "Worker Registered You are being redirected to the worker's profile. Cancel Okay" at bounding box center [784, 372] width 1568 height 744
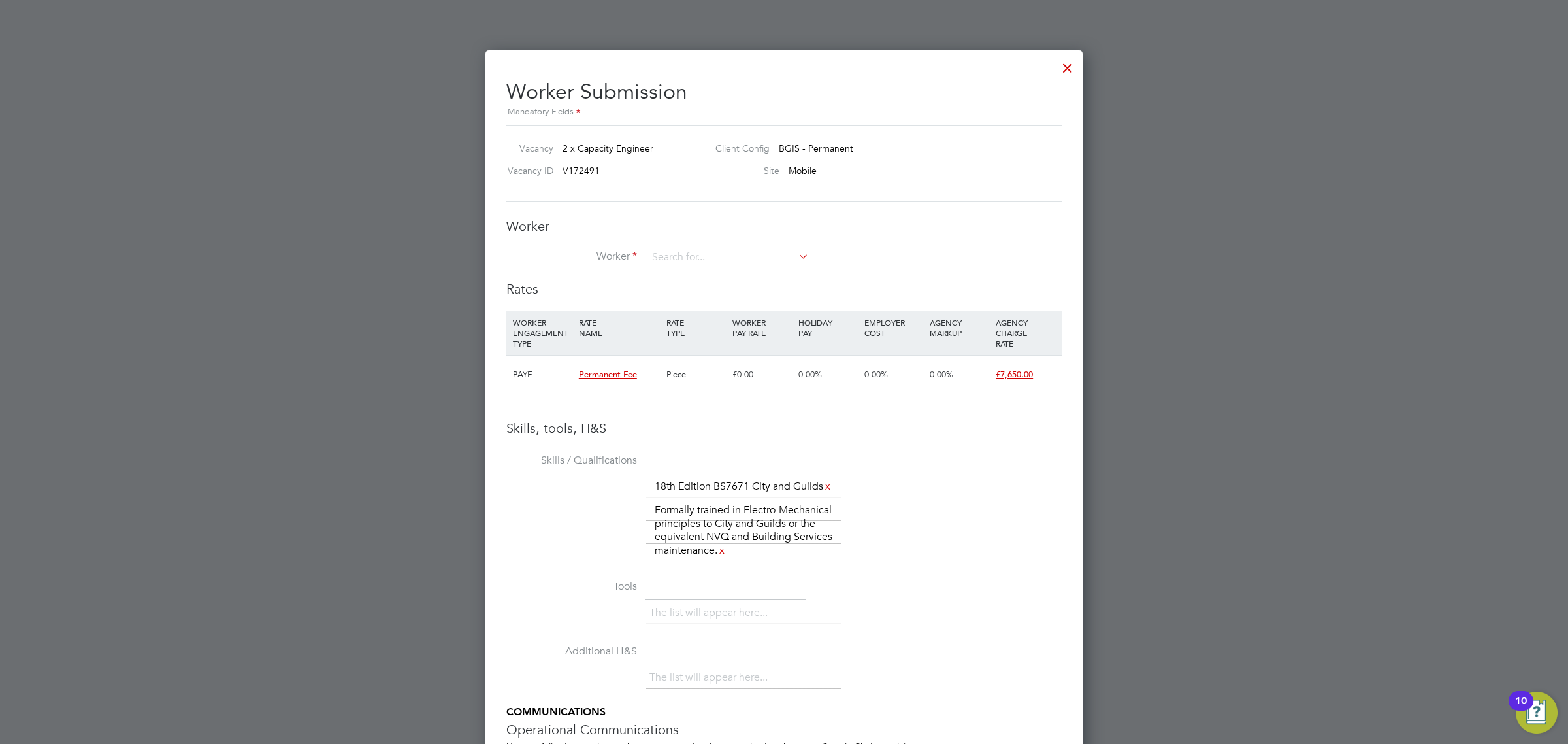
click at [1055, 65] on div at bounding box center [1067, 65] width 24 height 24
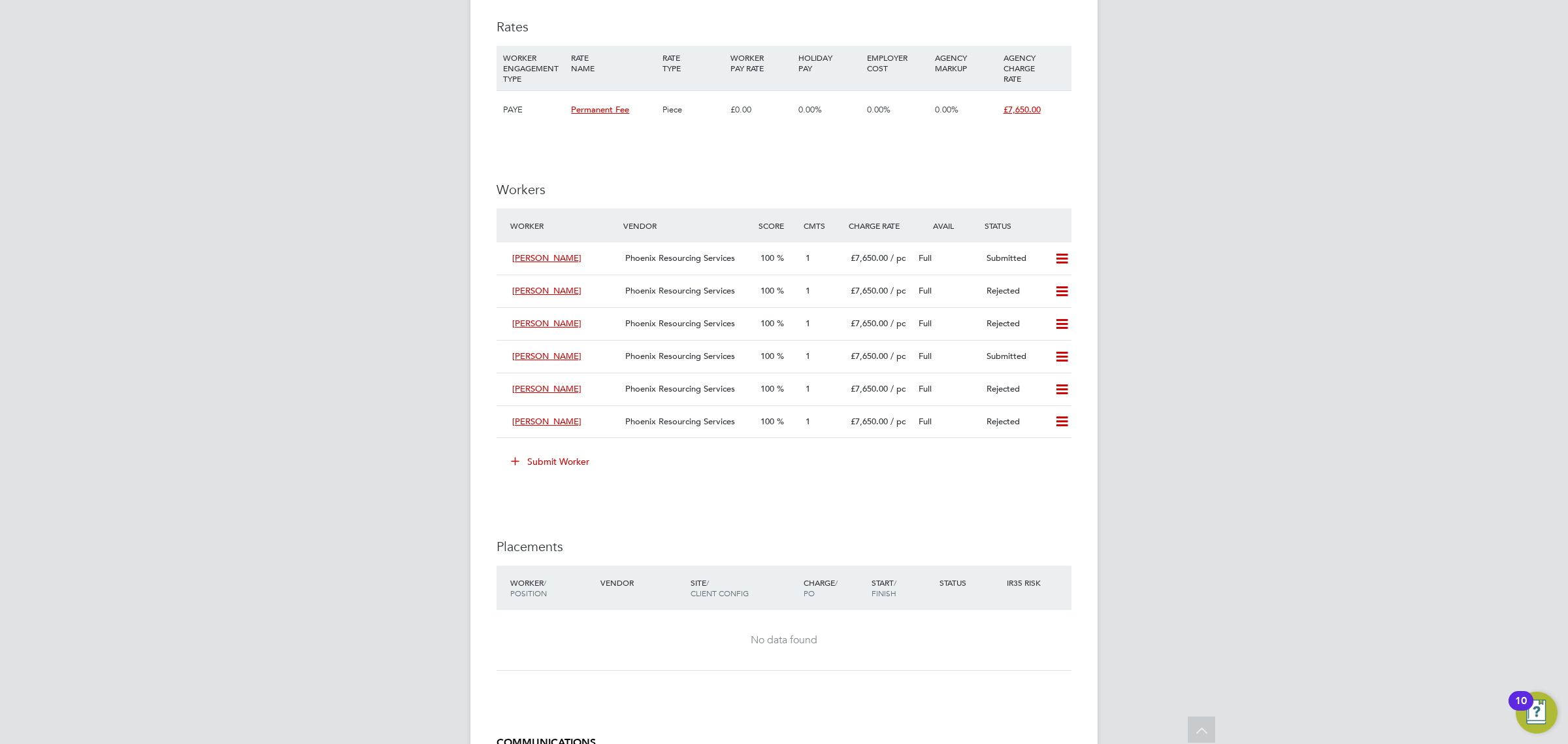
click at [559, 451] on button "Submit Worker" at bounding box center [551, 461] width 98 height 21
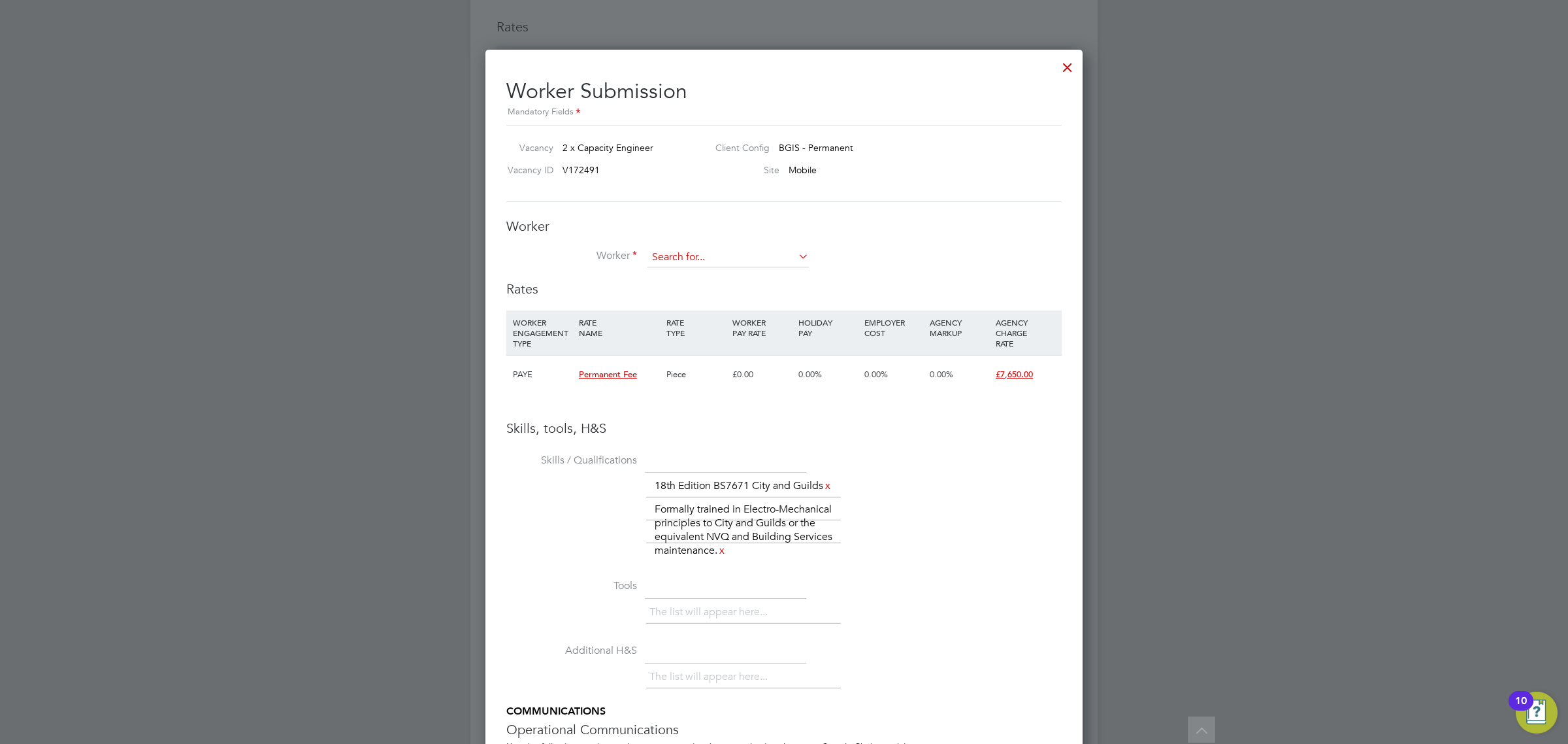
click at [731, 260] on input at bounding box center [728, 258] width 161 height 20
click at [724, 273] on li "Paul Baker (W-01722049)" at bounding box center [758, 277] width 223 height 18
type input "Paul Baker (W-01722049)"
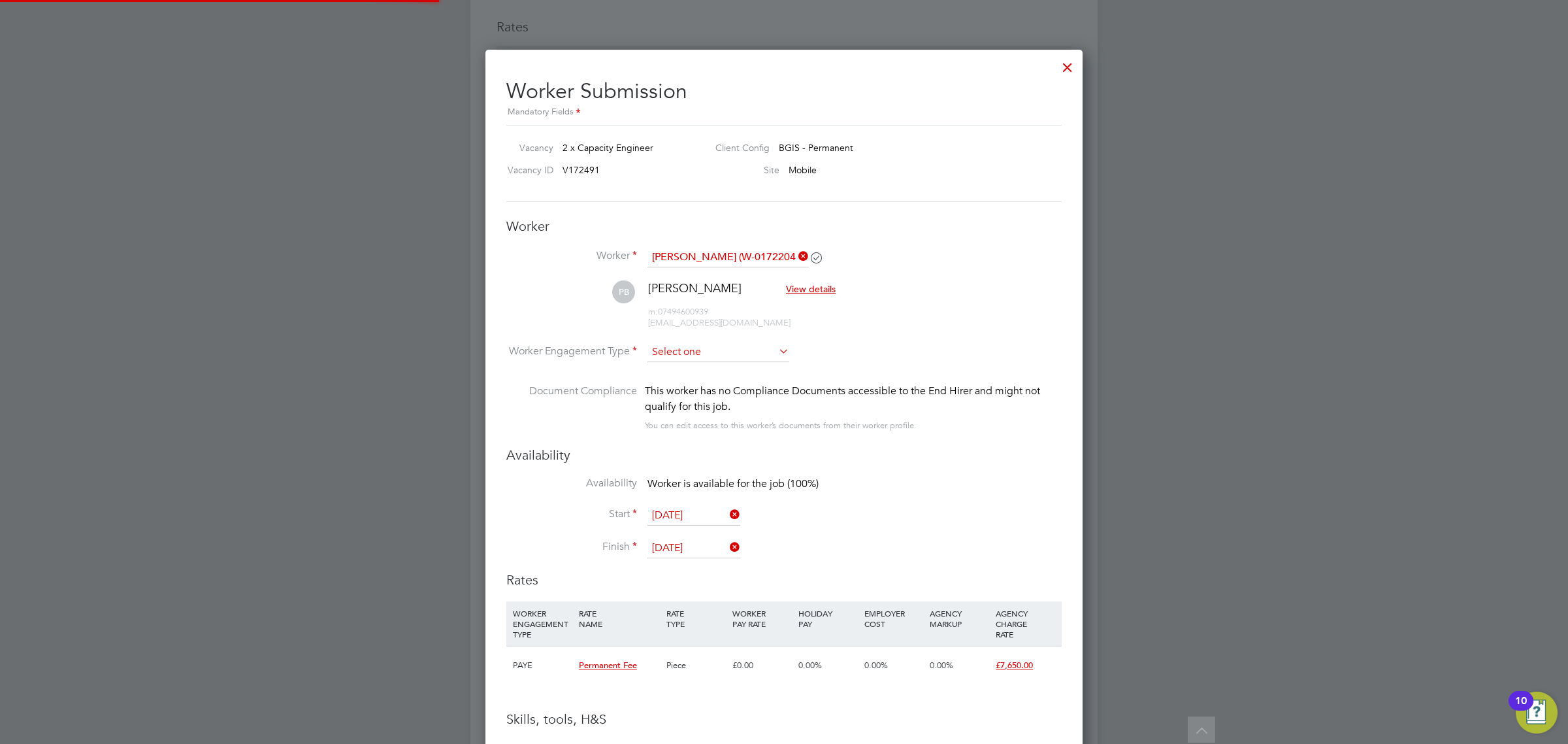
click at [695, 355] on input at bounding box center [718, 352] width 142 height 20
click at [694, 388] on li "PAYE" at bounding box center [718, 388] width 143 height 17
type input "PAYE"
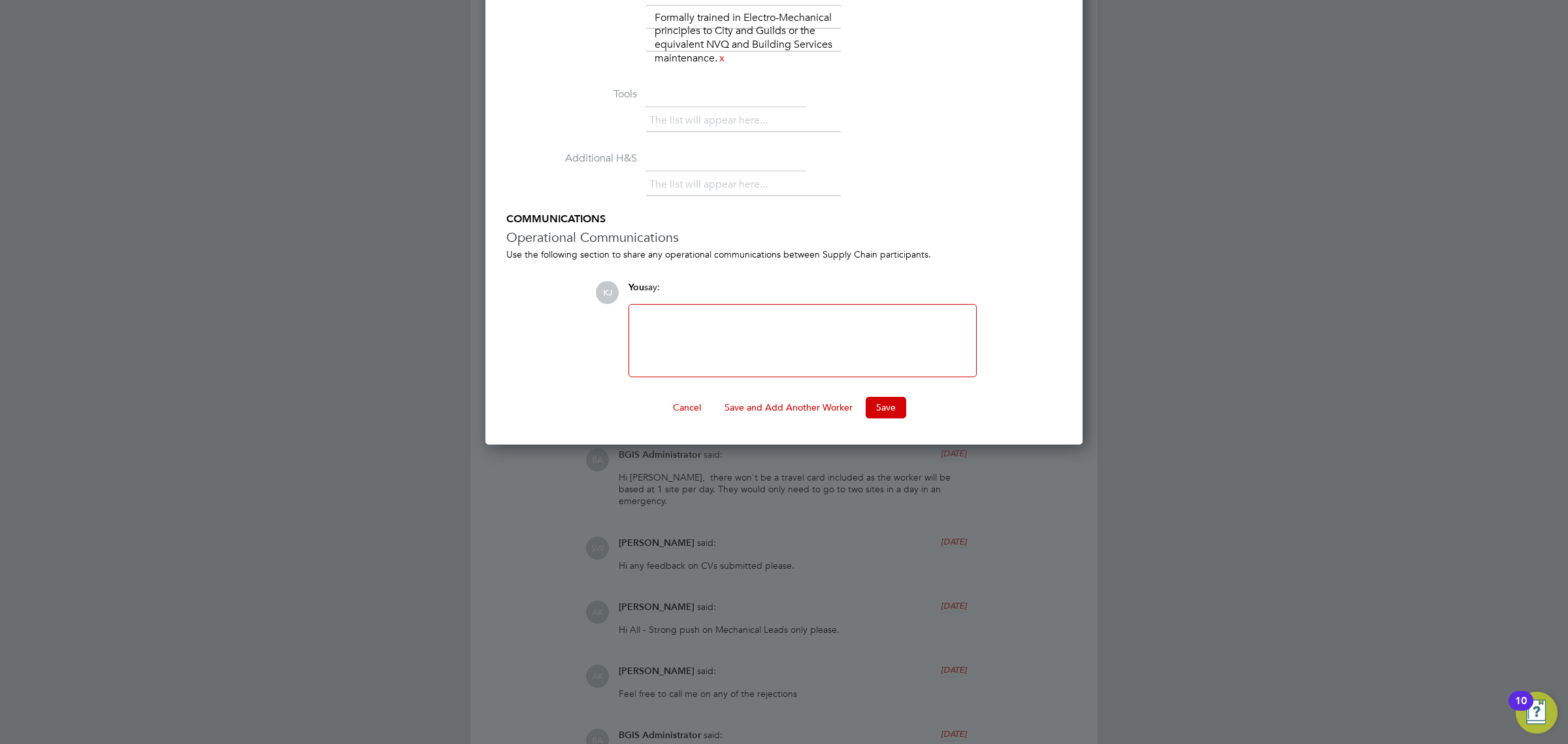
scroll to position [2860, 0]
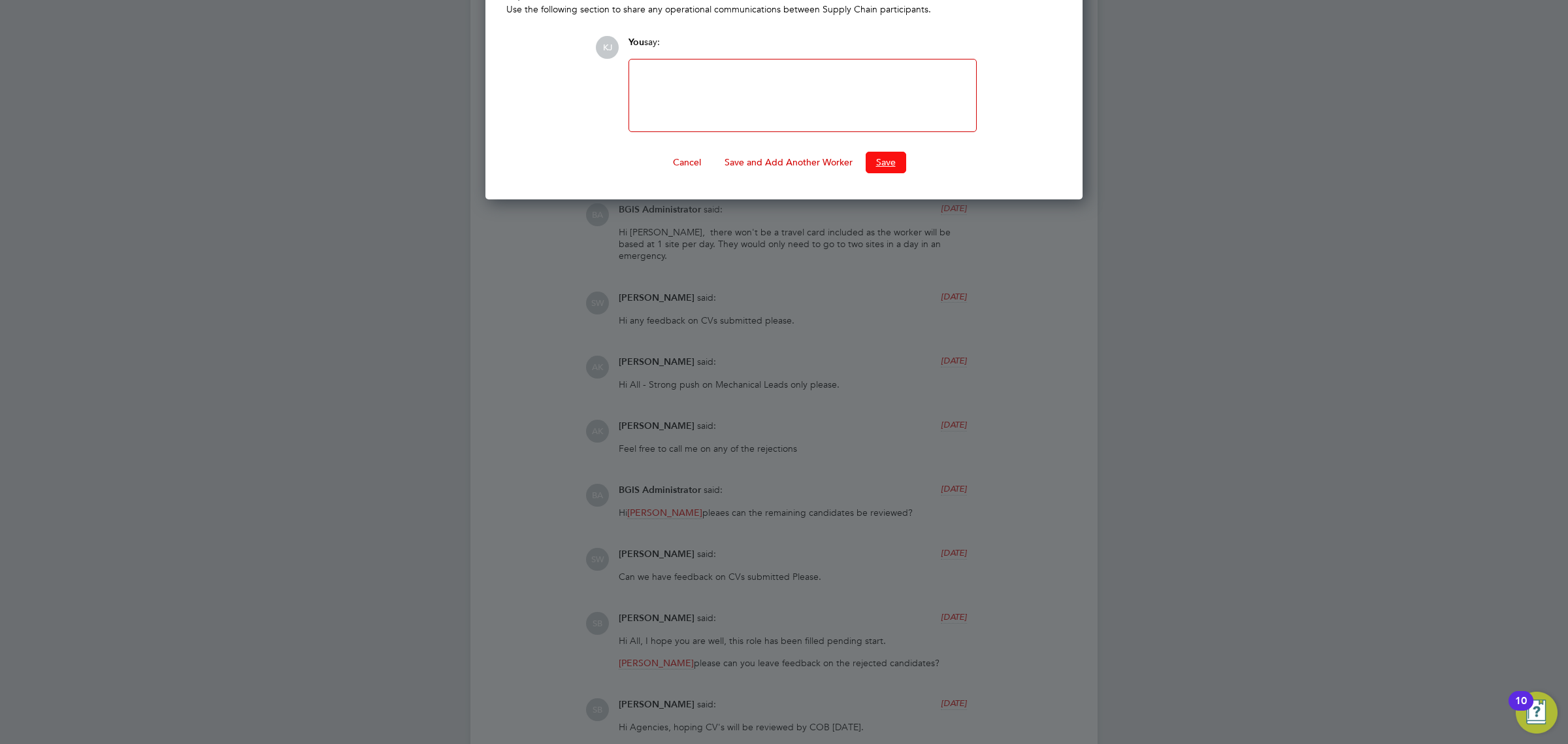
click at [880, 172] on button "Save" at bounding box center [885, 161] width 40 height 21
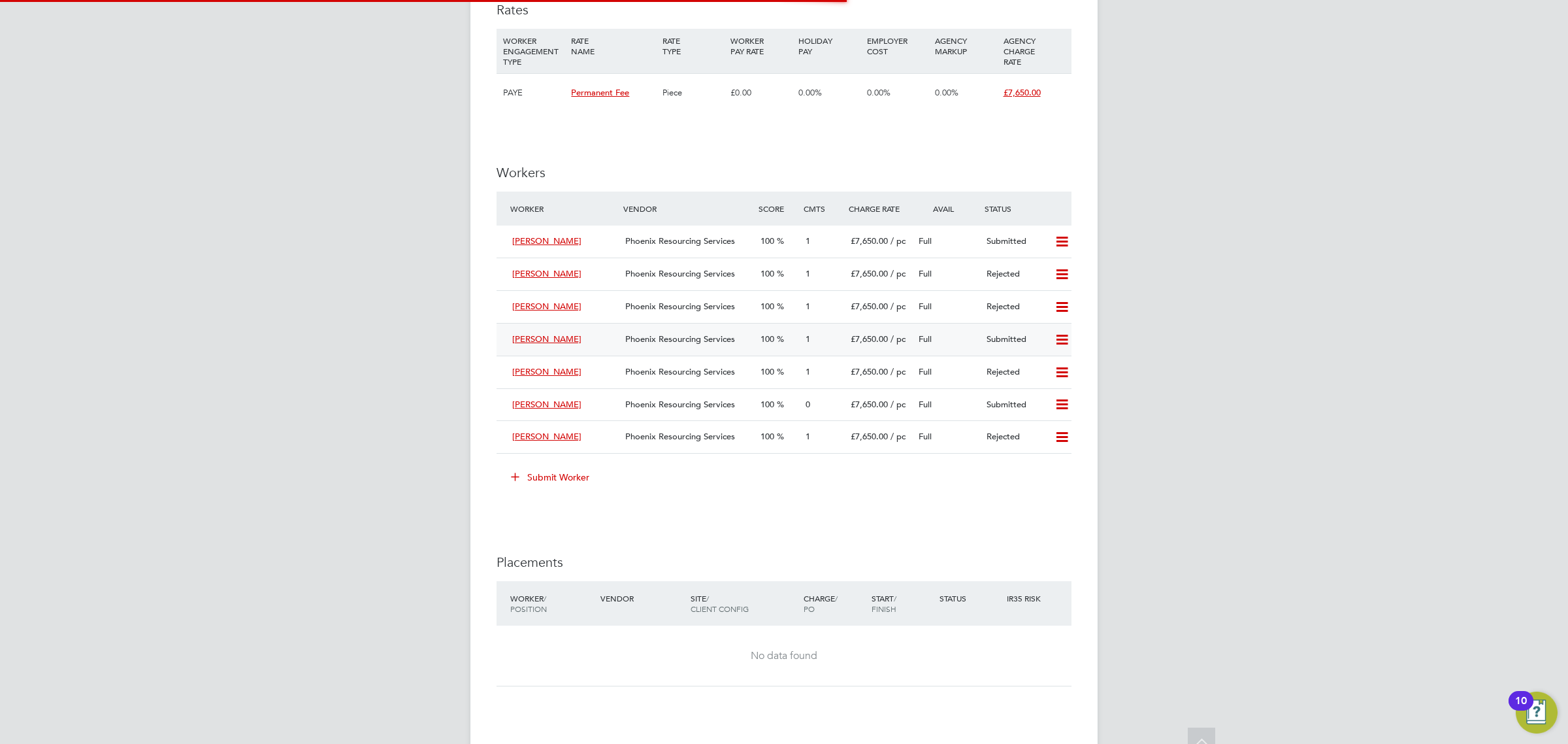
scroll to position [1798, 0]
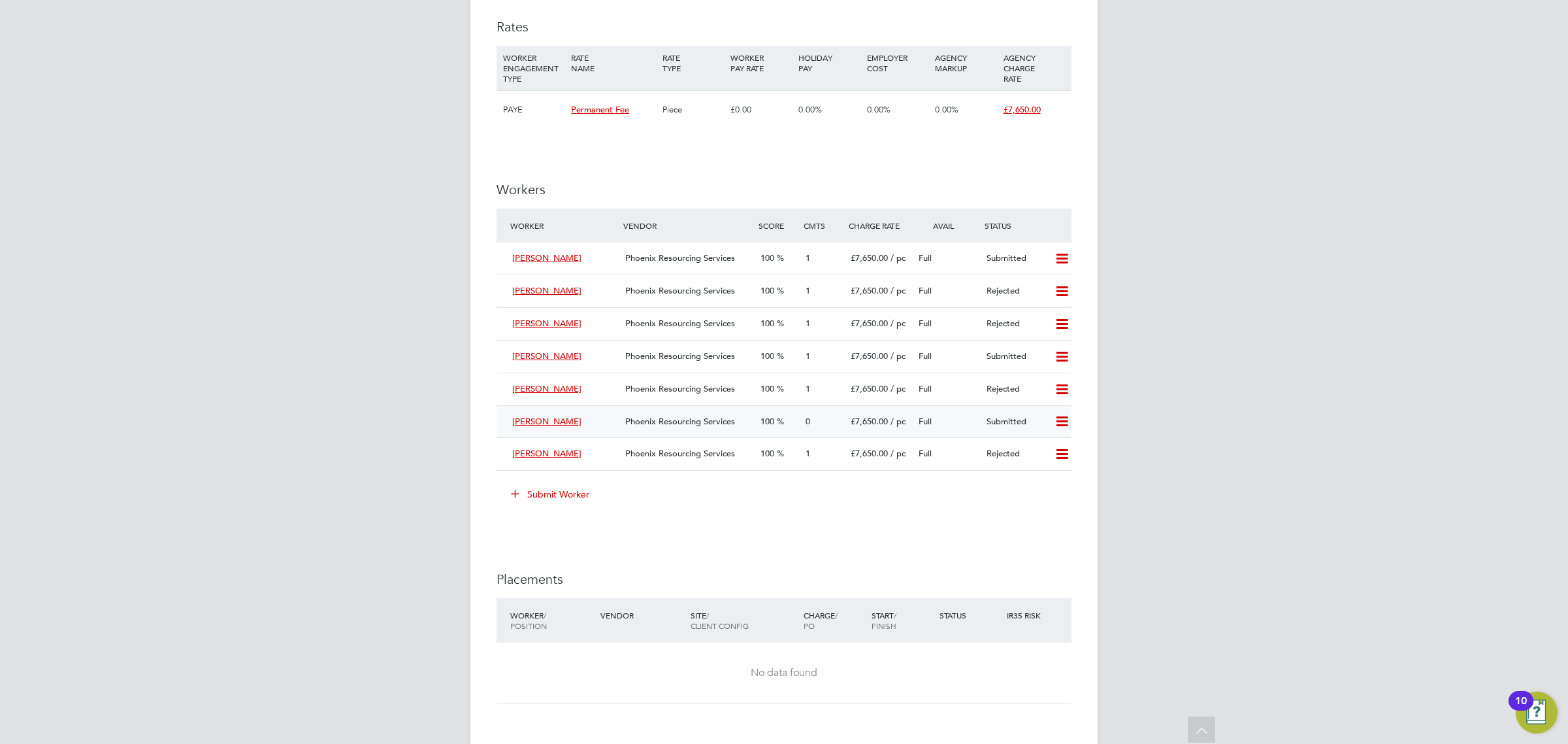
click at [652, 415] on span "Phoenix Resourcing Services" at bounding box center [681, 420] width 110 height 11
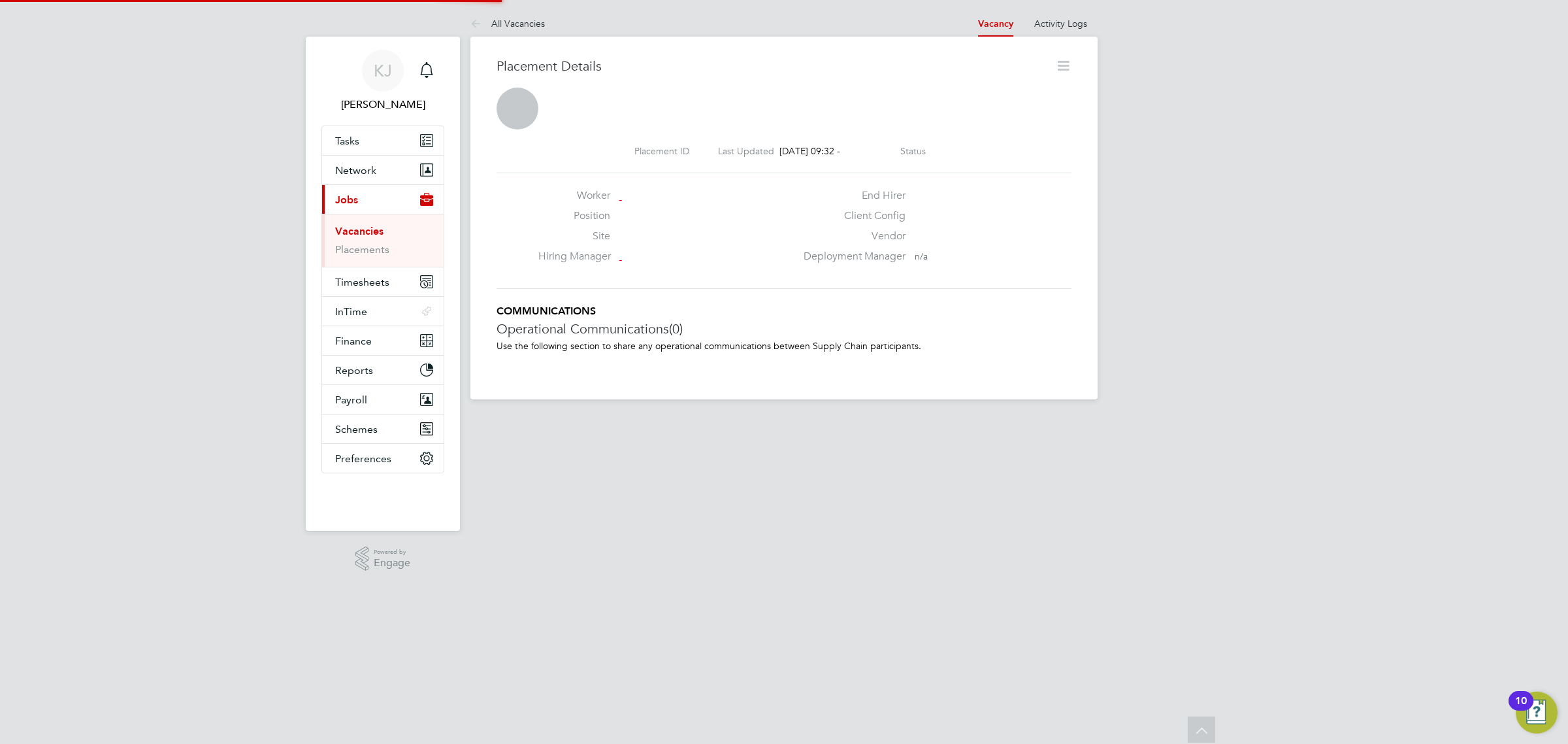
scroll to position [7, 7]
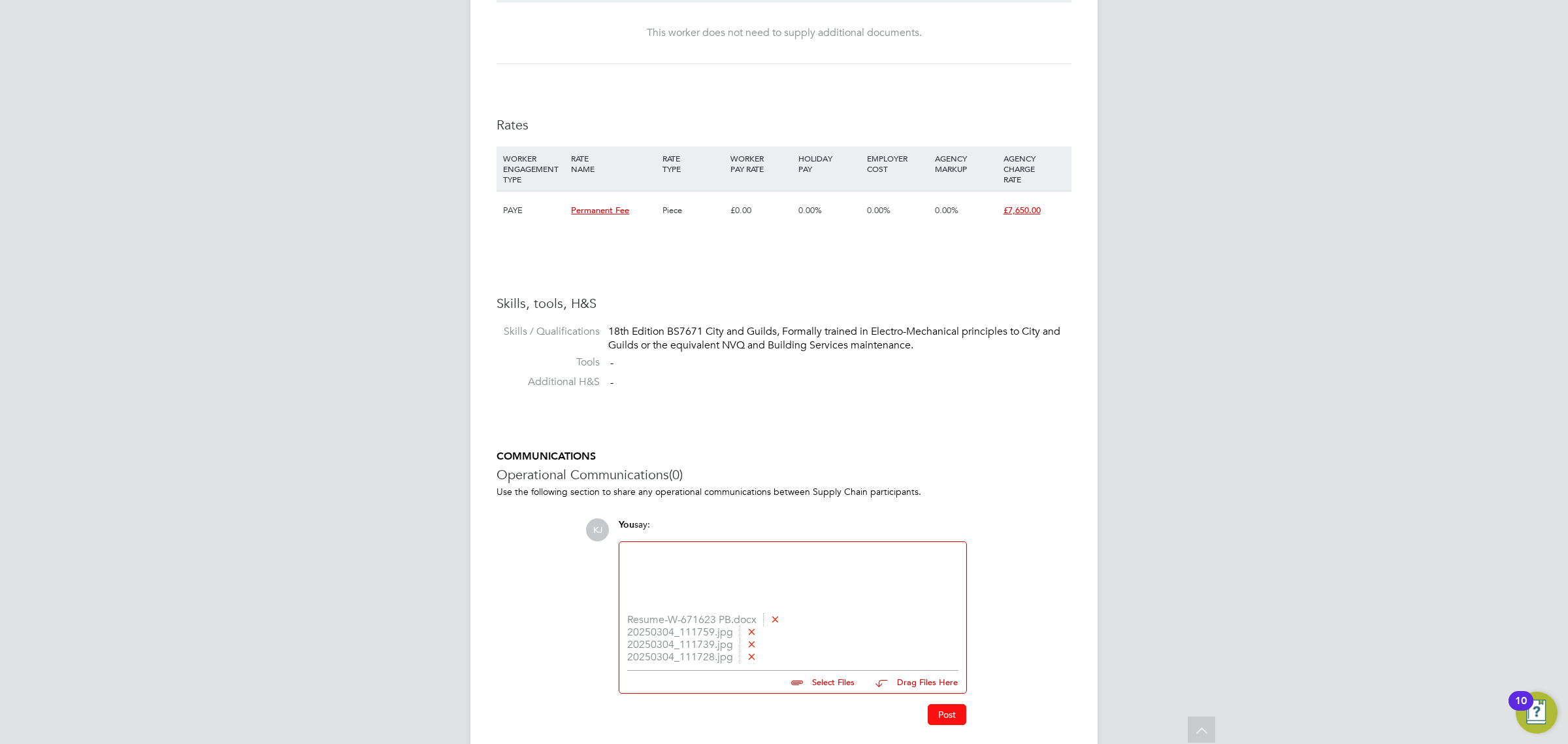
click at [945, 713] on button "Post" at bounding box center [946, 713] width 38 height 21
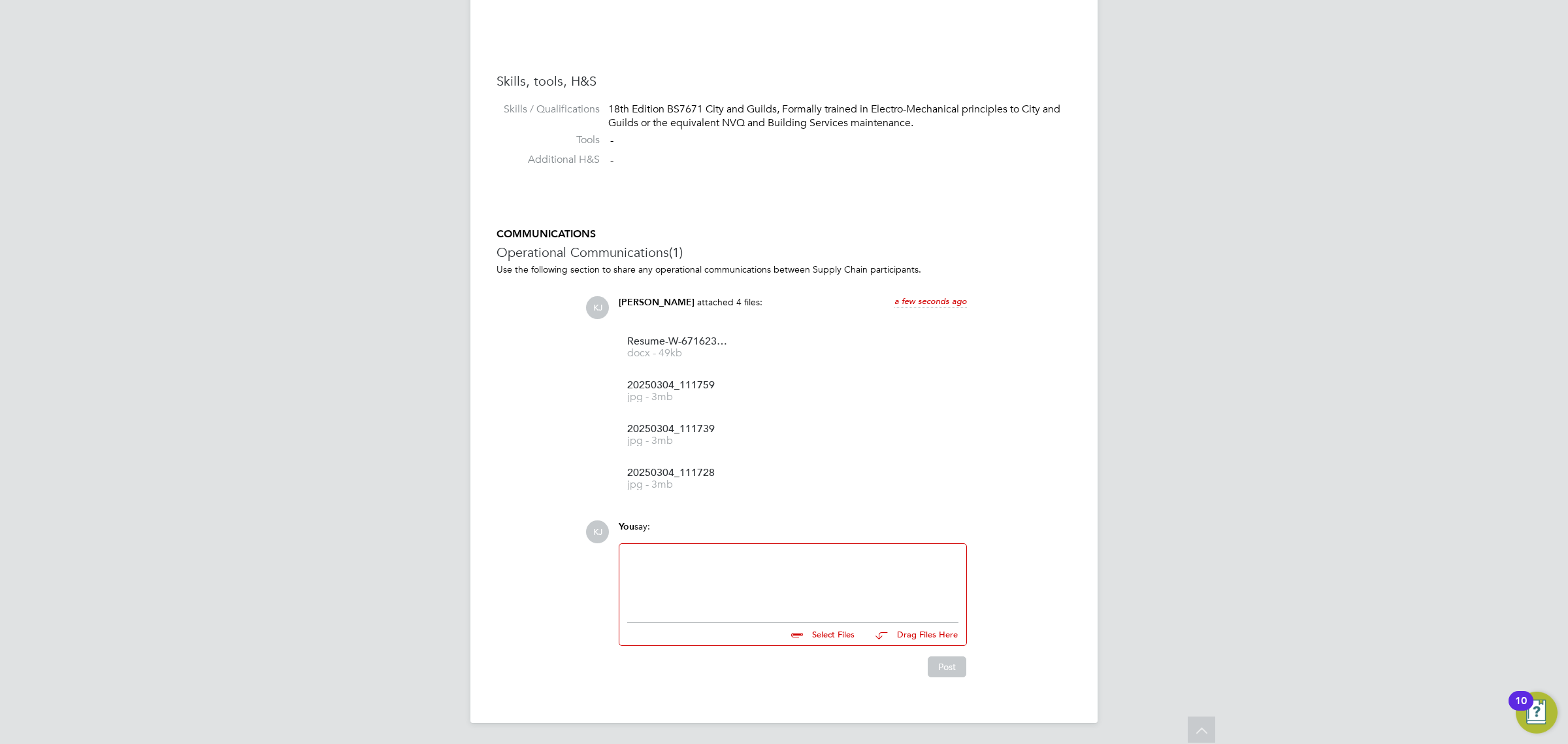
click at [772, 566] on div at bounding box center [793, 580] width 332 height 56
click at [791, 583] on div at bounding box center [793, 580] width 332 height 56
click at [943, 673] on button "Post" at bounding box center [946, 666] width 38 height 21
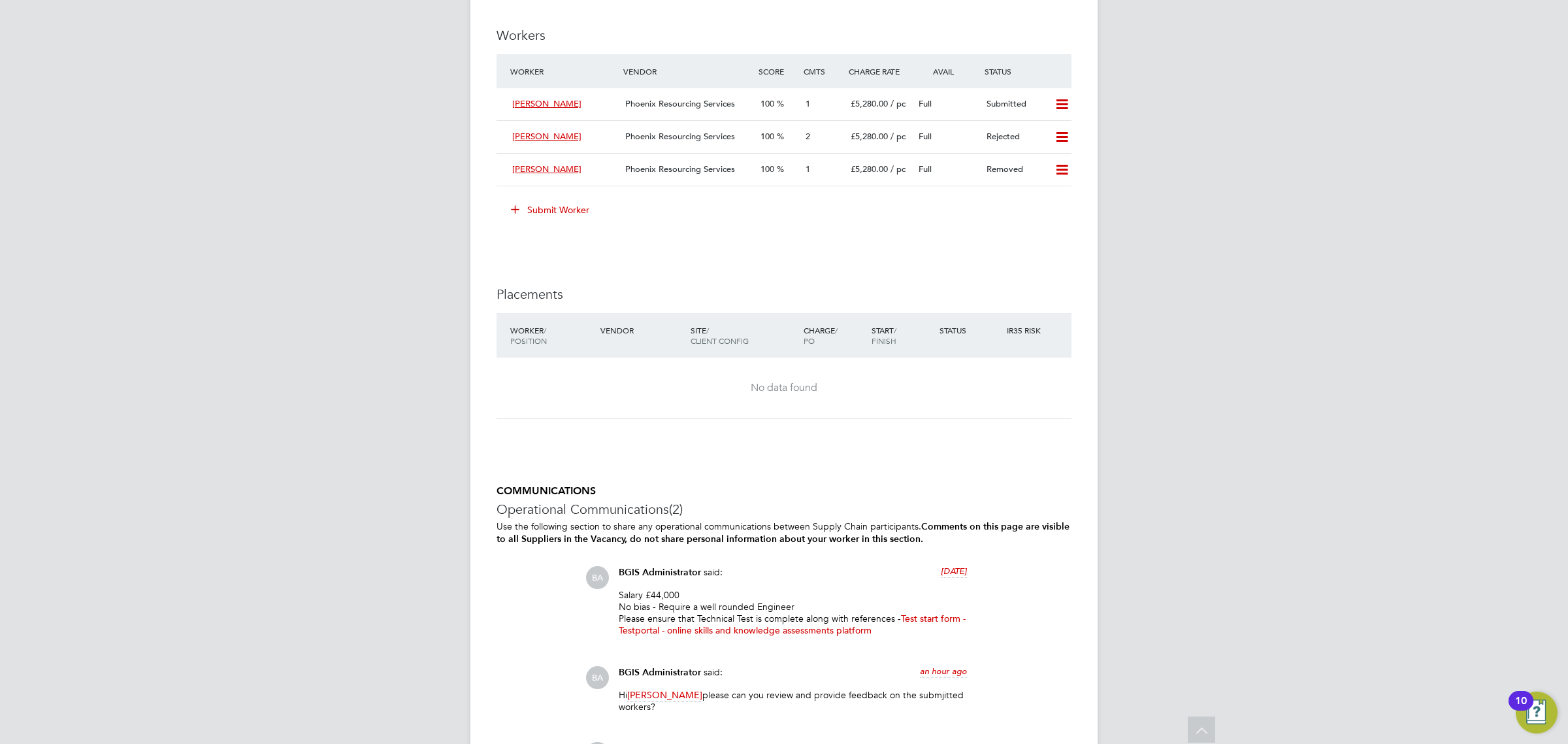
click at [556, 210] on button "Submit Worker" at bounding box center [551, 210] width 98 height 21
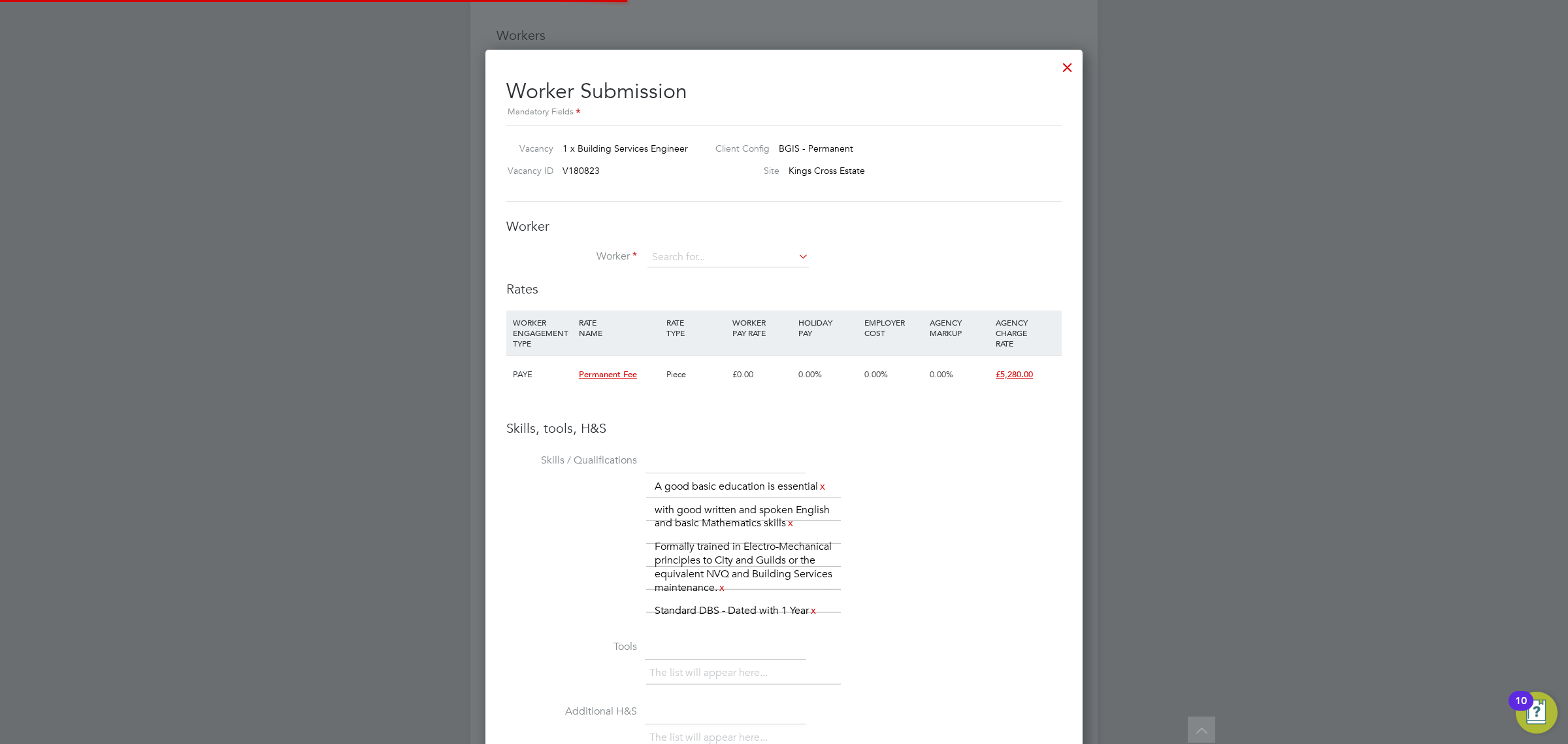
scroll to position [7, 7]
click at [700, 257] on input at bounding box center [728, 258] width 161 height 20
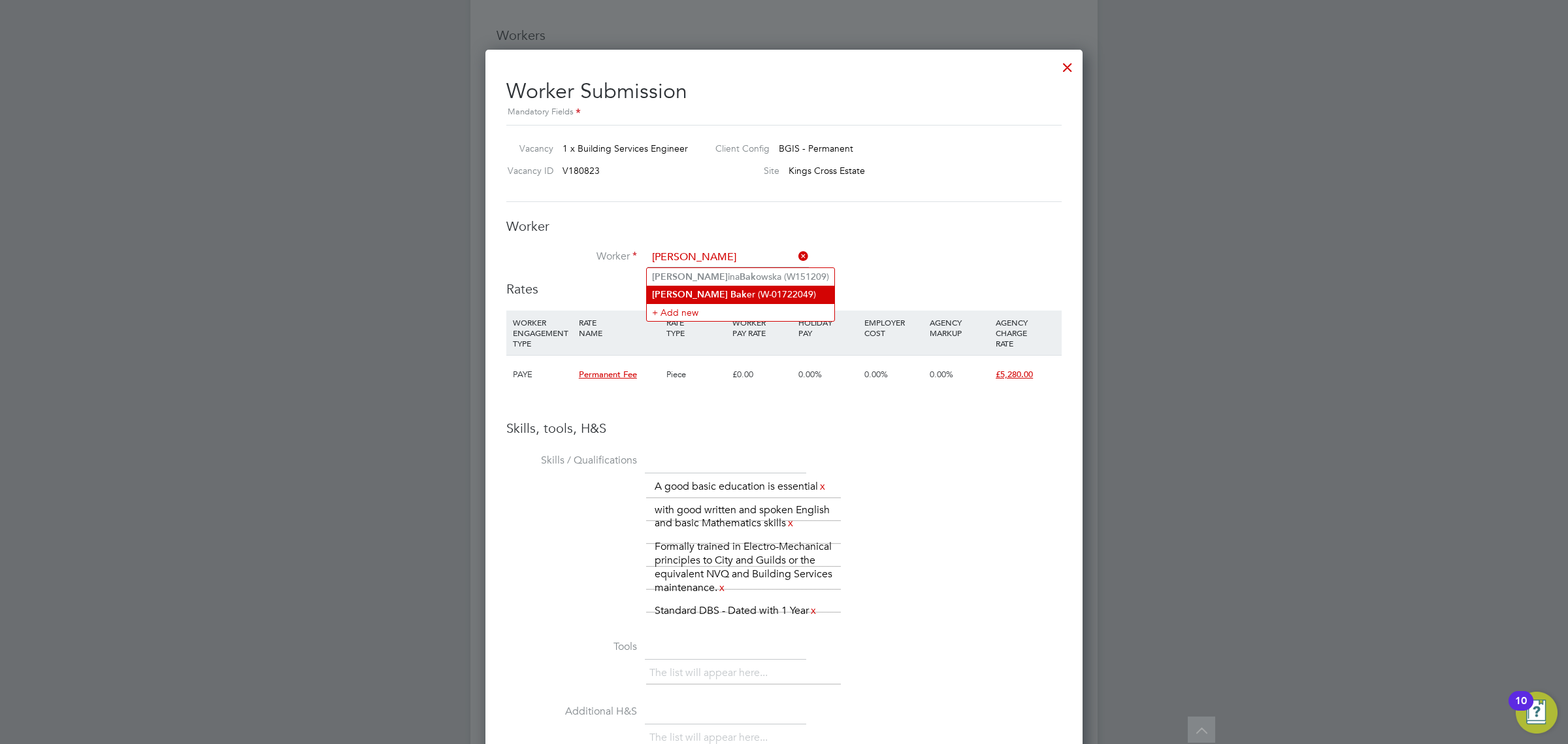
click at [719, 289] on li "Paul Bak er (W-01722049)" at bounding box center [741, 294] width 188 height 18
type input "Paul Baker (W-01722049)"
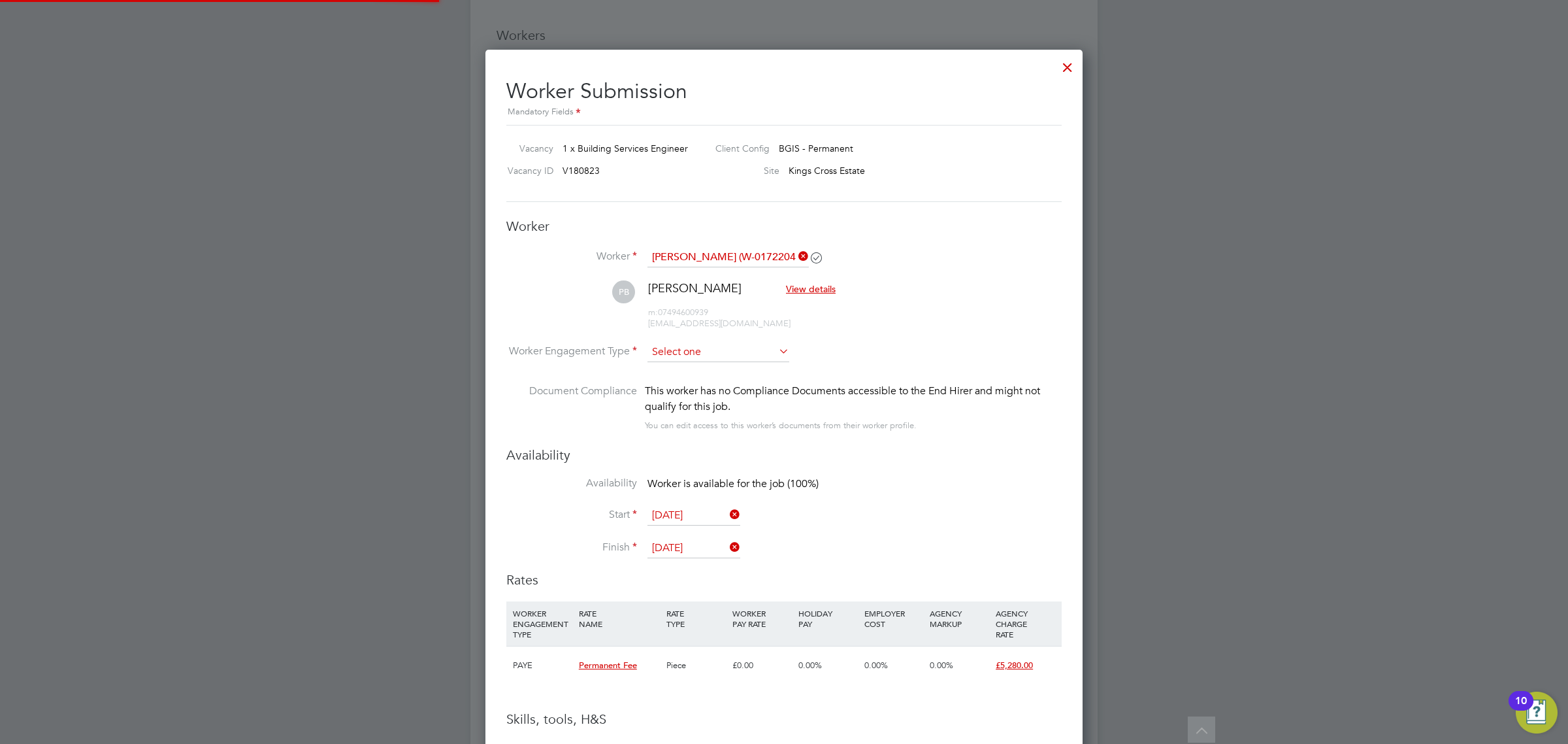
click at [710, 347] on input at bounding box center [718, 352] width 142 height 20
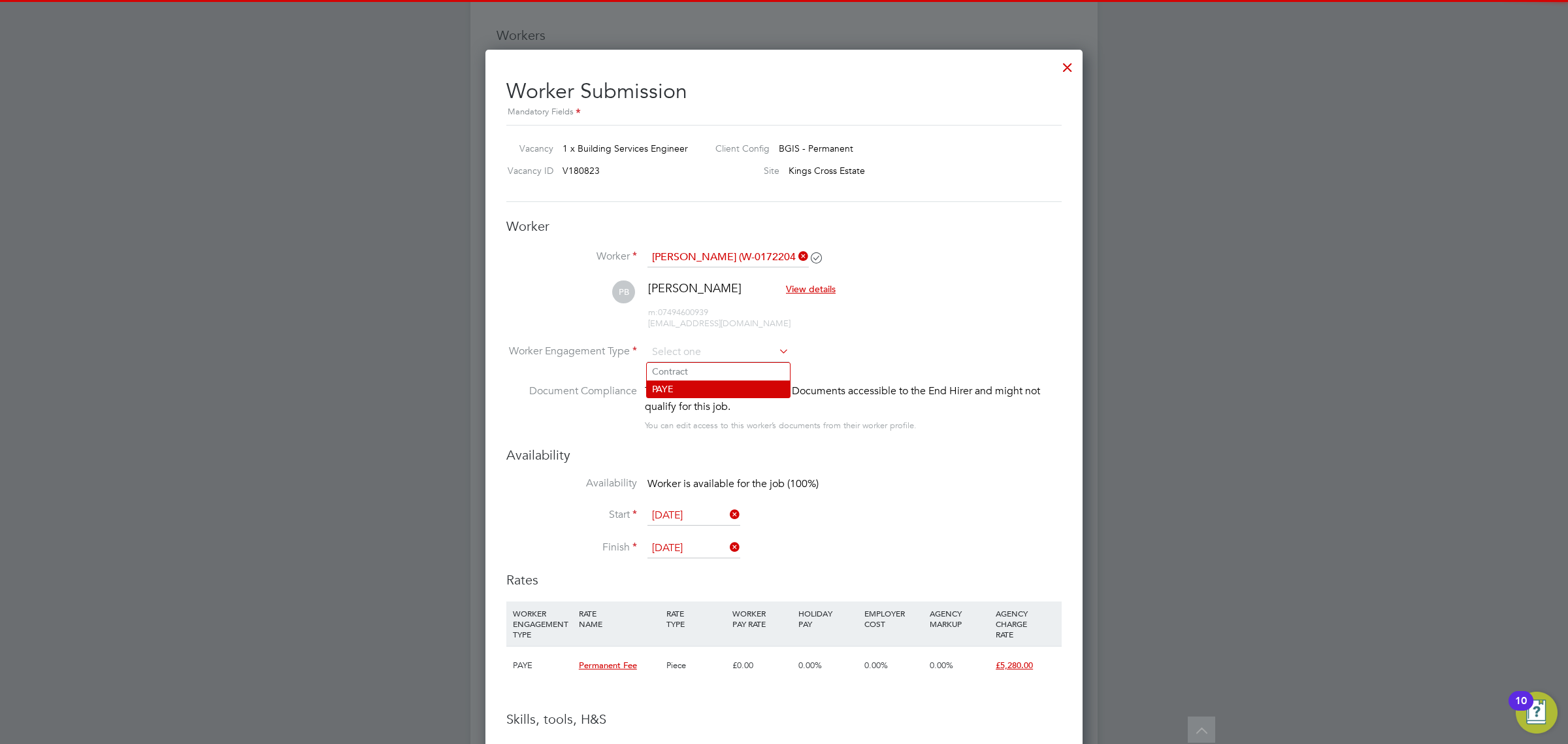
click at [701, 388] on li "PAYE" at bounding box center [718, 389] width 143 height 17
type input "PAYE"
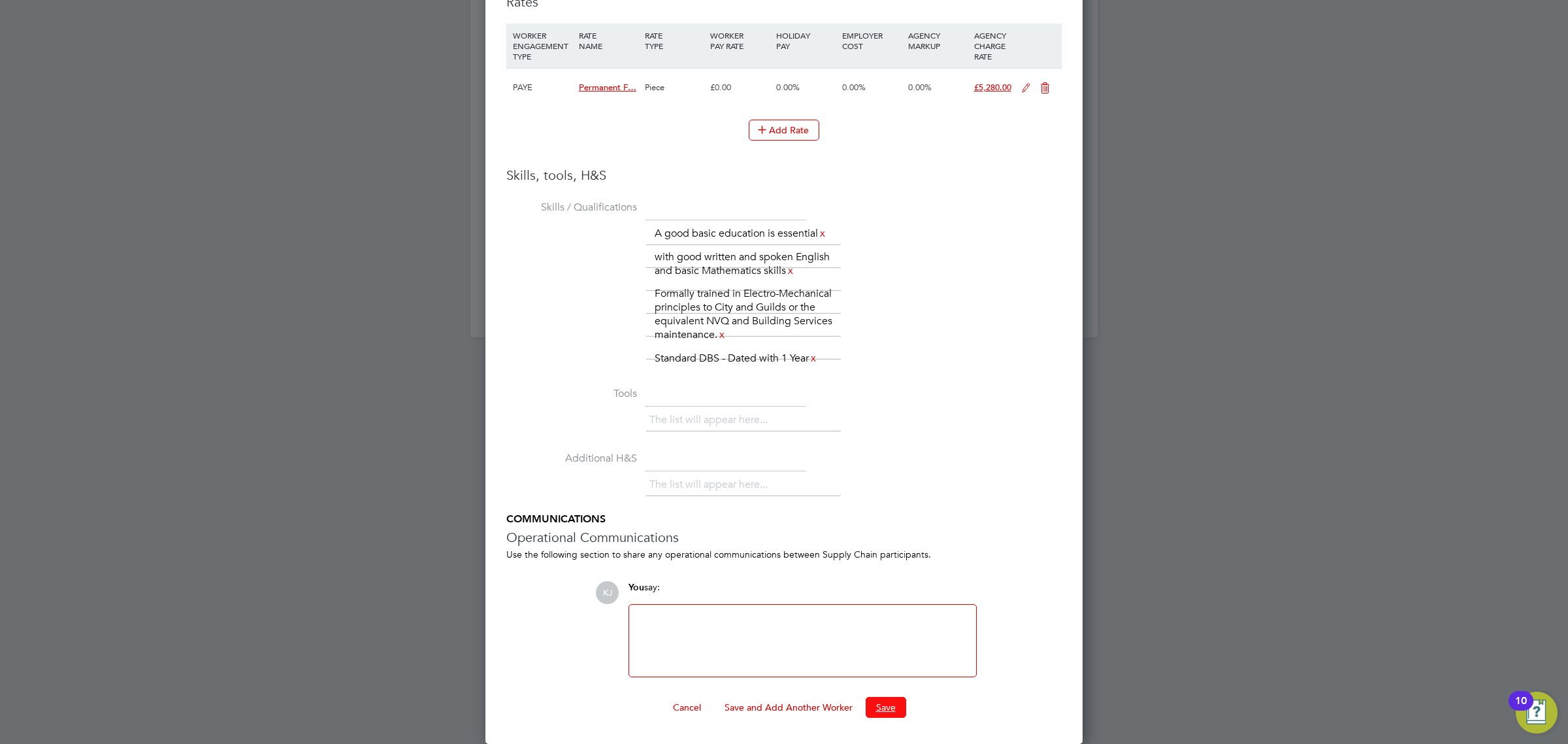
click at [886, 700] on button "Save" at bounding box center [885, 707] width 40 height 21
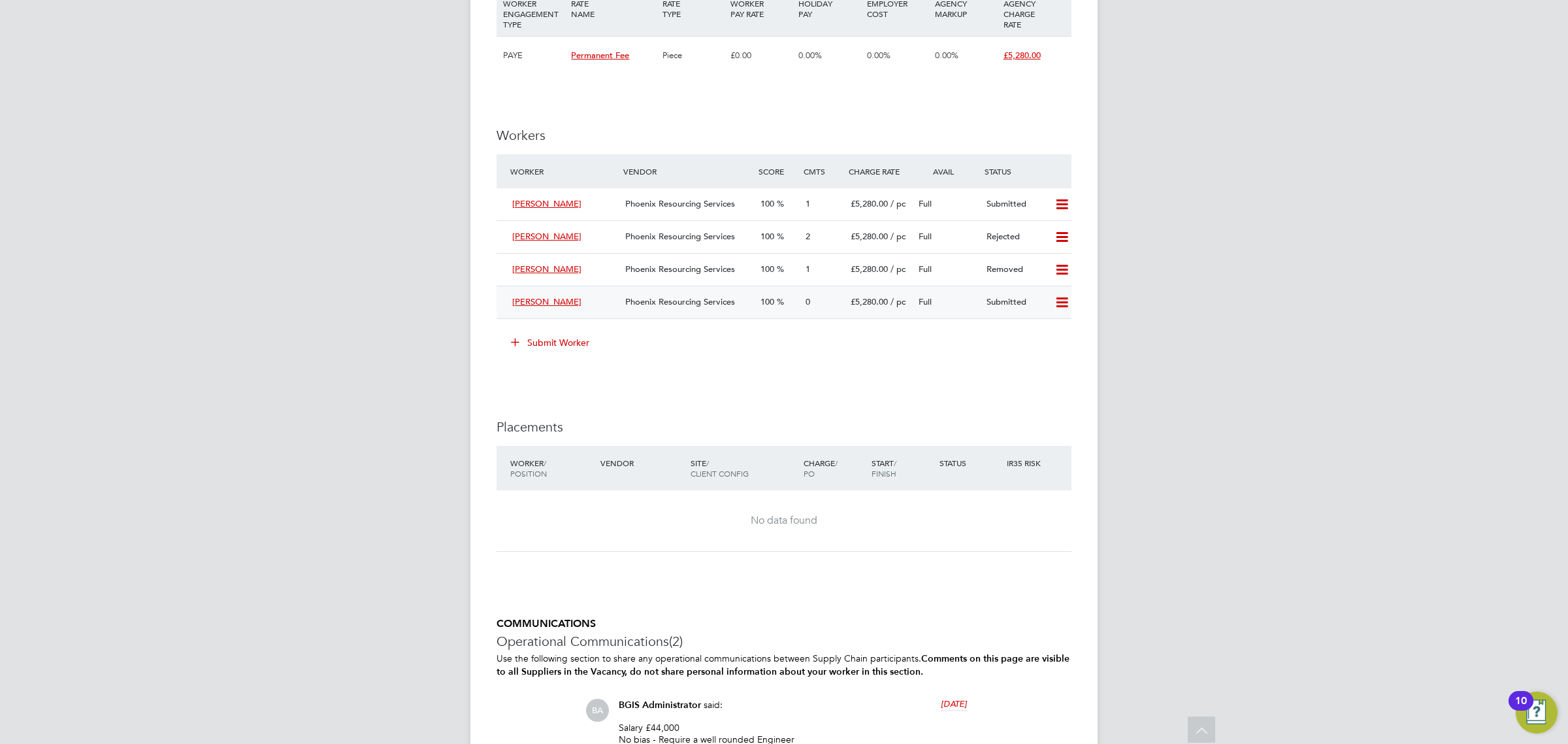
click at [652, 303] on span "Phoenix Resourcing Services" at bounding box center [681, 301] width 110 height 11
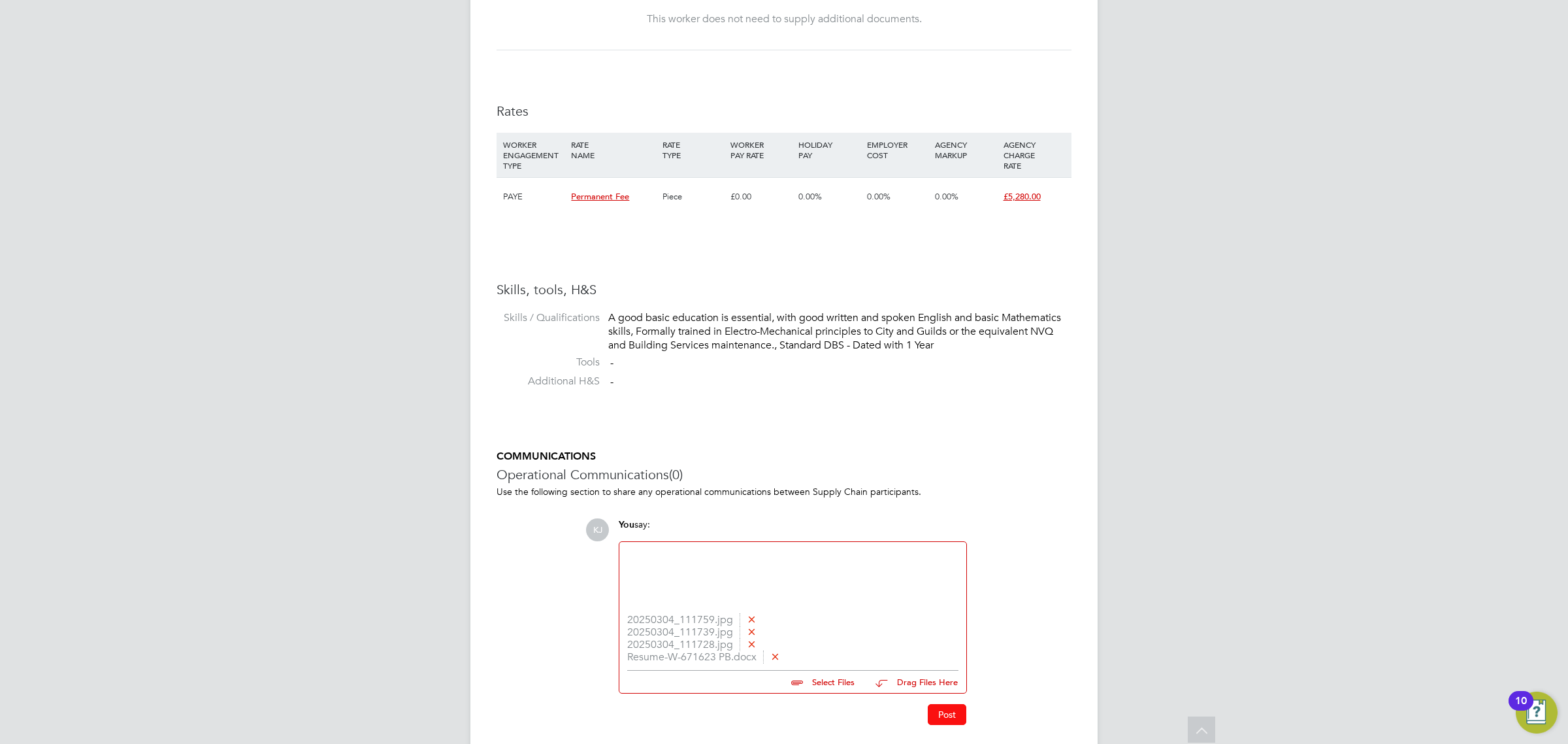
click at [949, 721] on button "Post" at bounding box center [946, 713] width 38 height 21
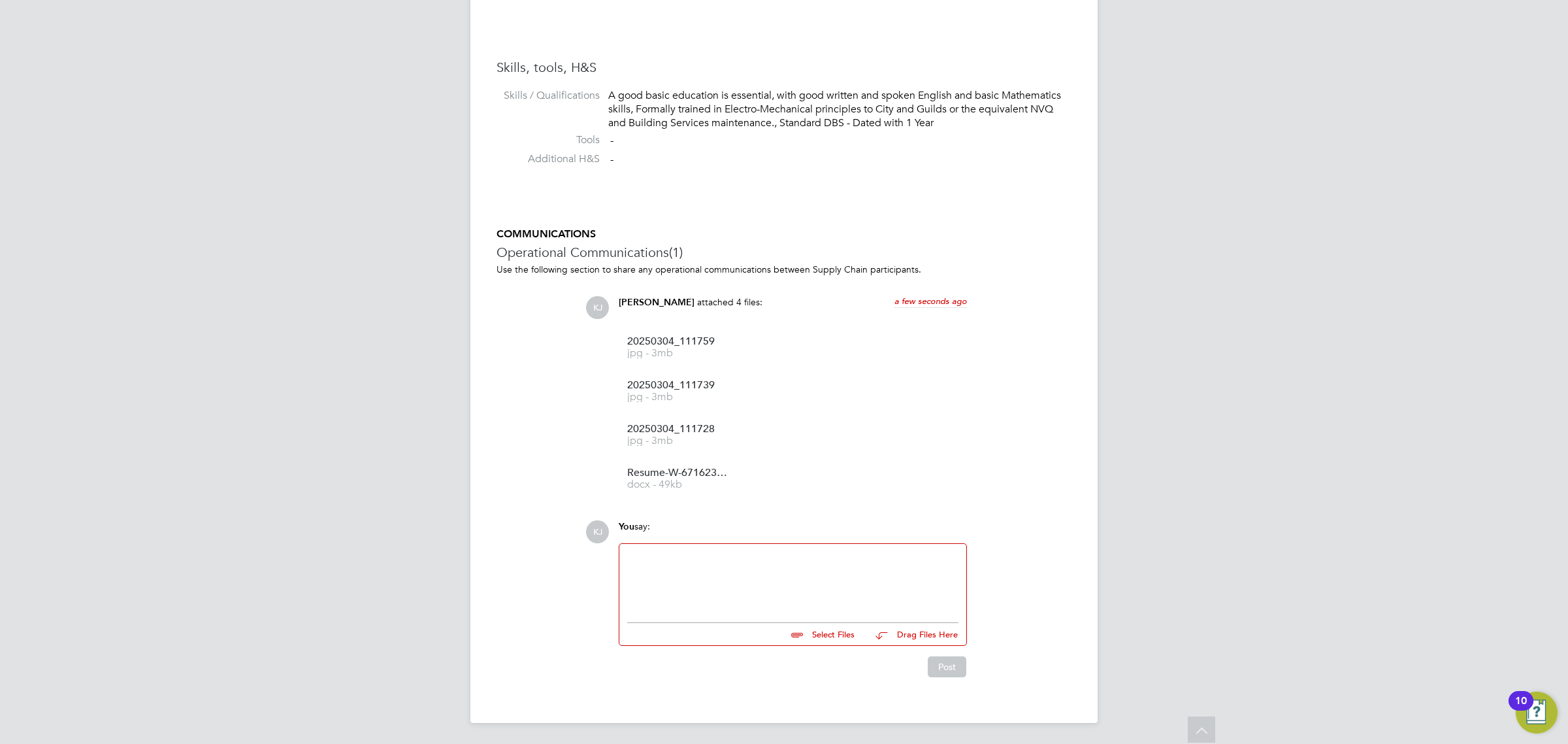
click at [756, 601] on div at bounding box center [793, 580] width 332 height 56
click at [943, 671] on button "Post" at bounding box center [946, 666] width 38 height 21
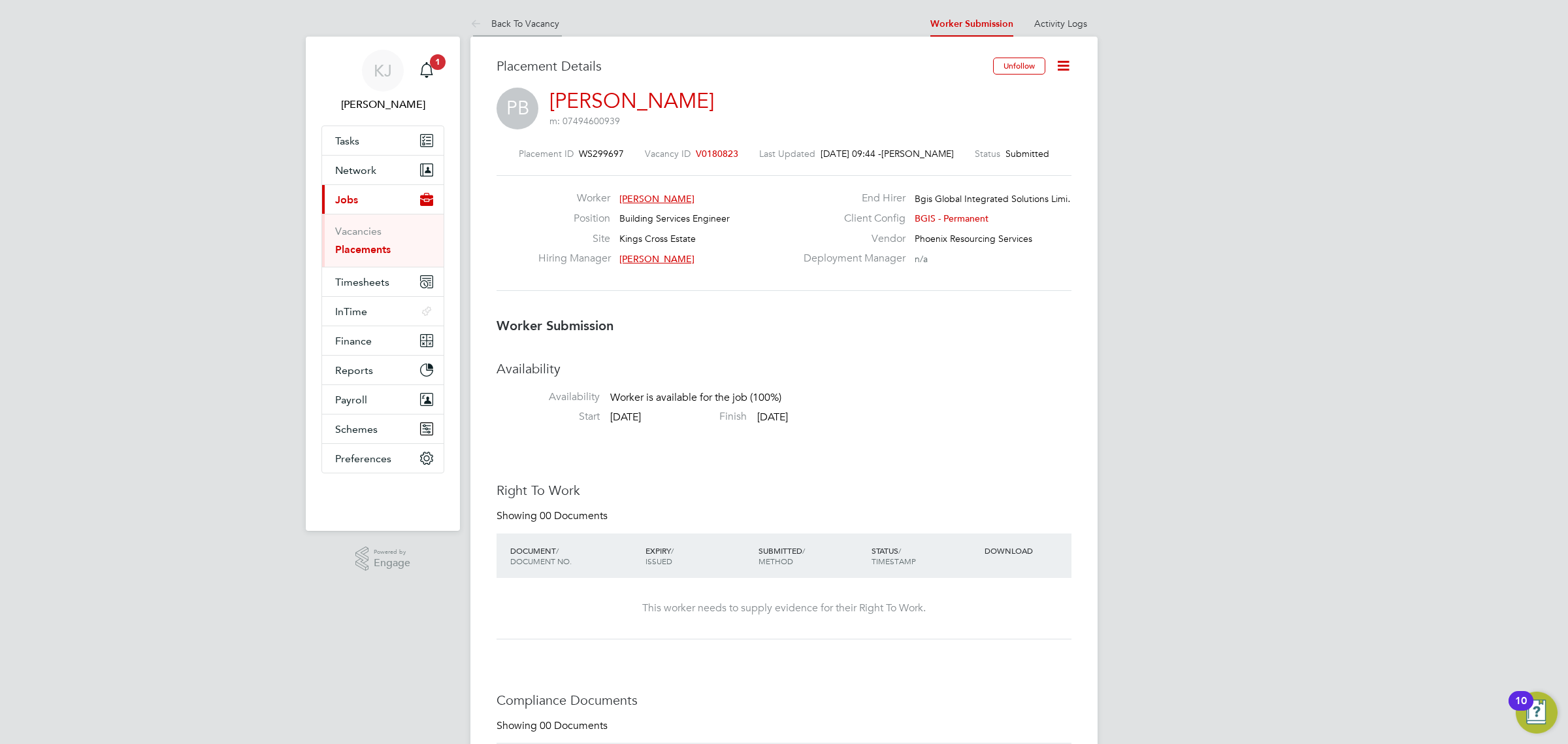
click at [530, 31] on li "Back To Vacancy" at bounding box center [514, 24] width 89 height 27
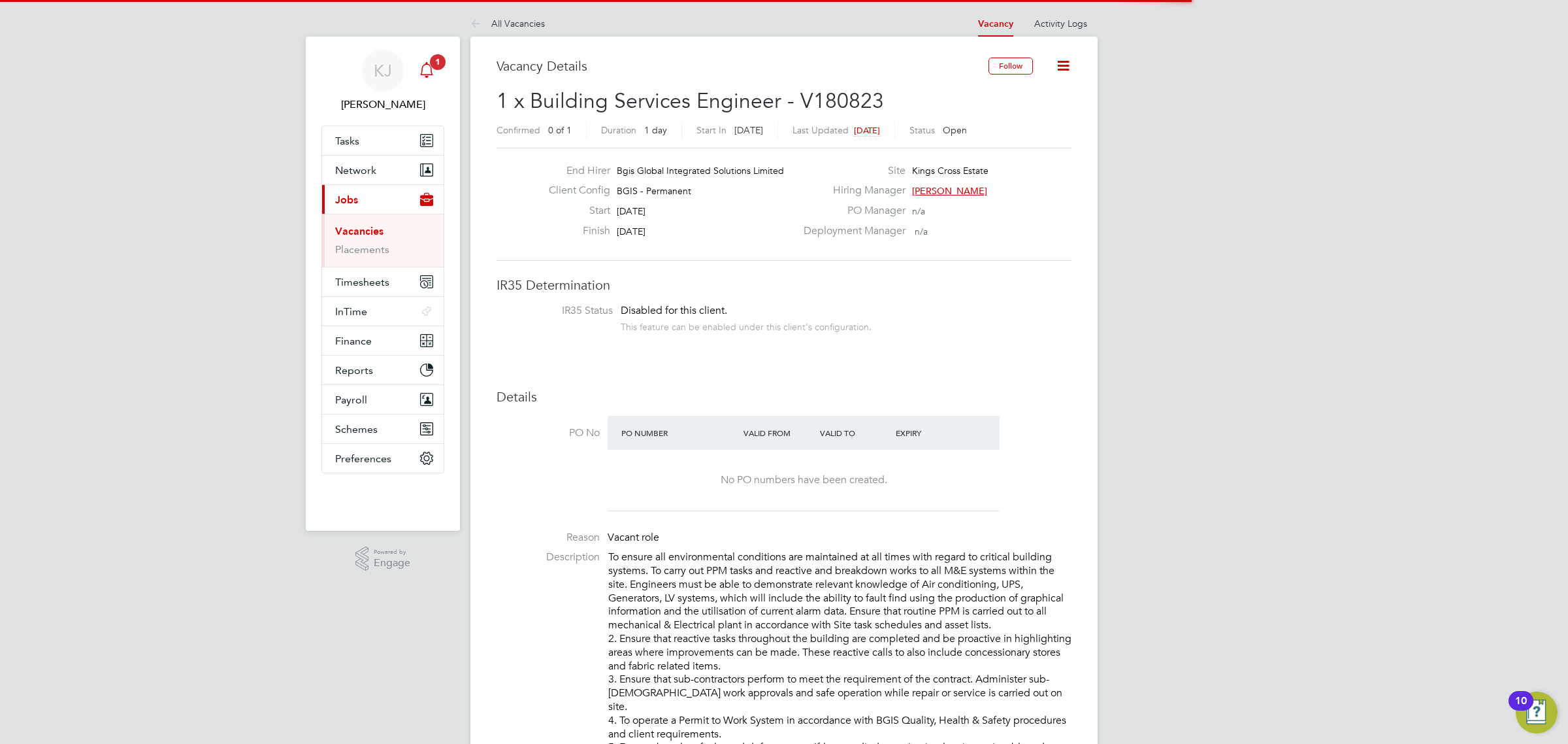
click at [439, 72] on div "Main navigation" at bounding box center [426, 70] width 27 height 27
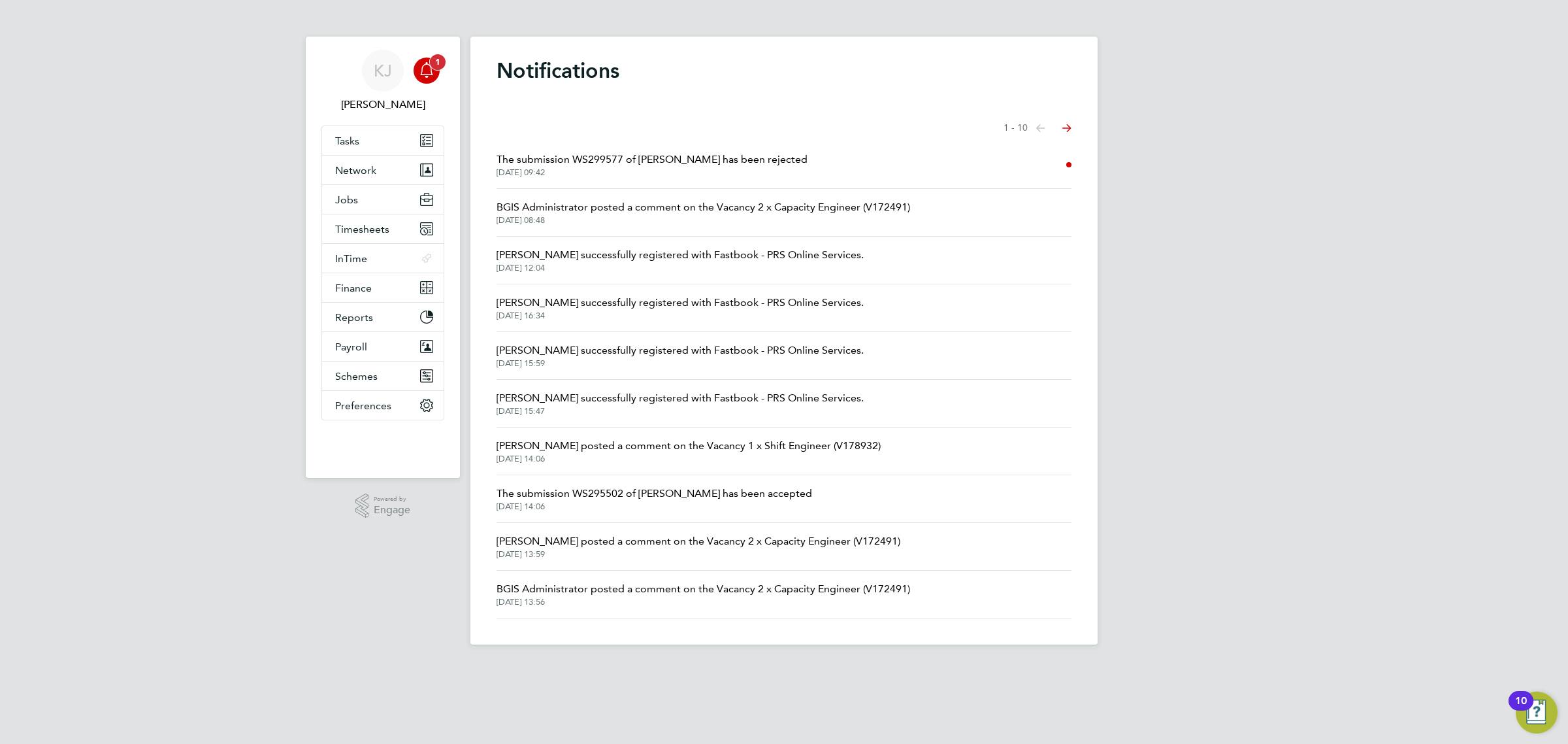
click at [439, 72] on div "Main navigation" at bounding box center [426, 70] width 27 height 27
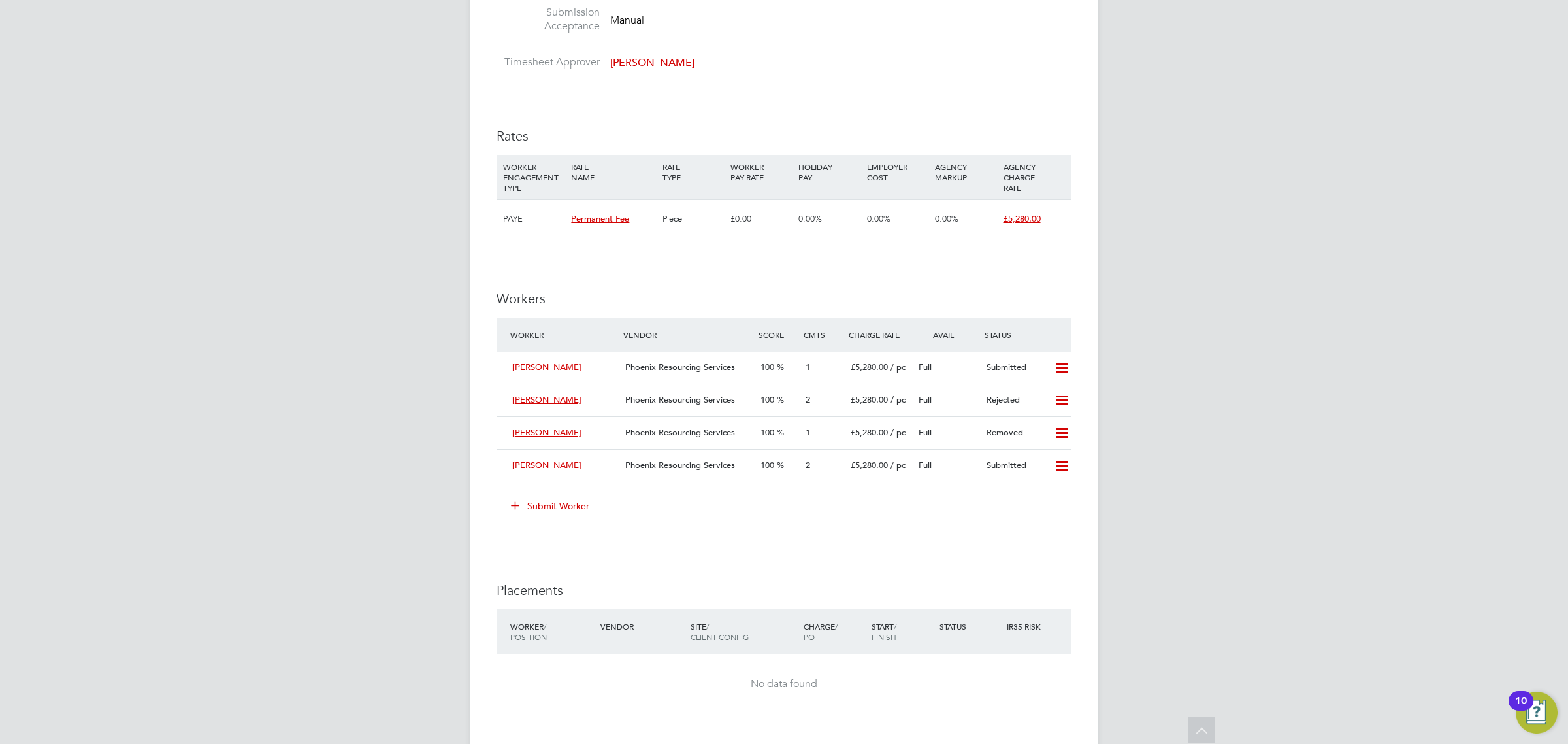
click at [566, 501] on button "Submit Worker" at bounding box center [551, 506] width 98 height 21
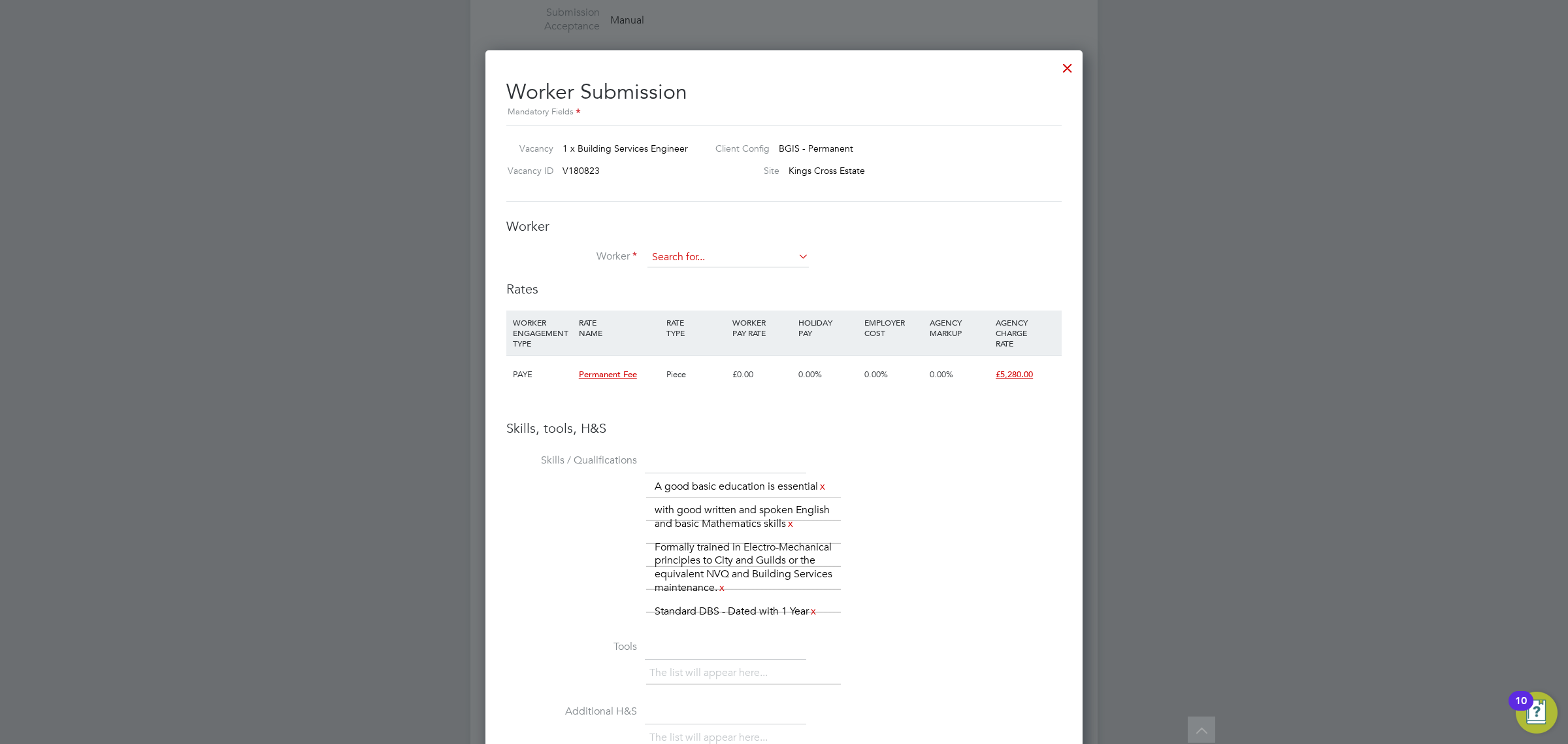
type input "alex kr"
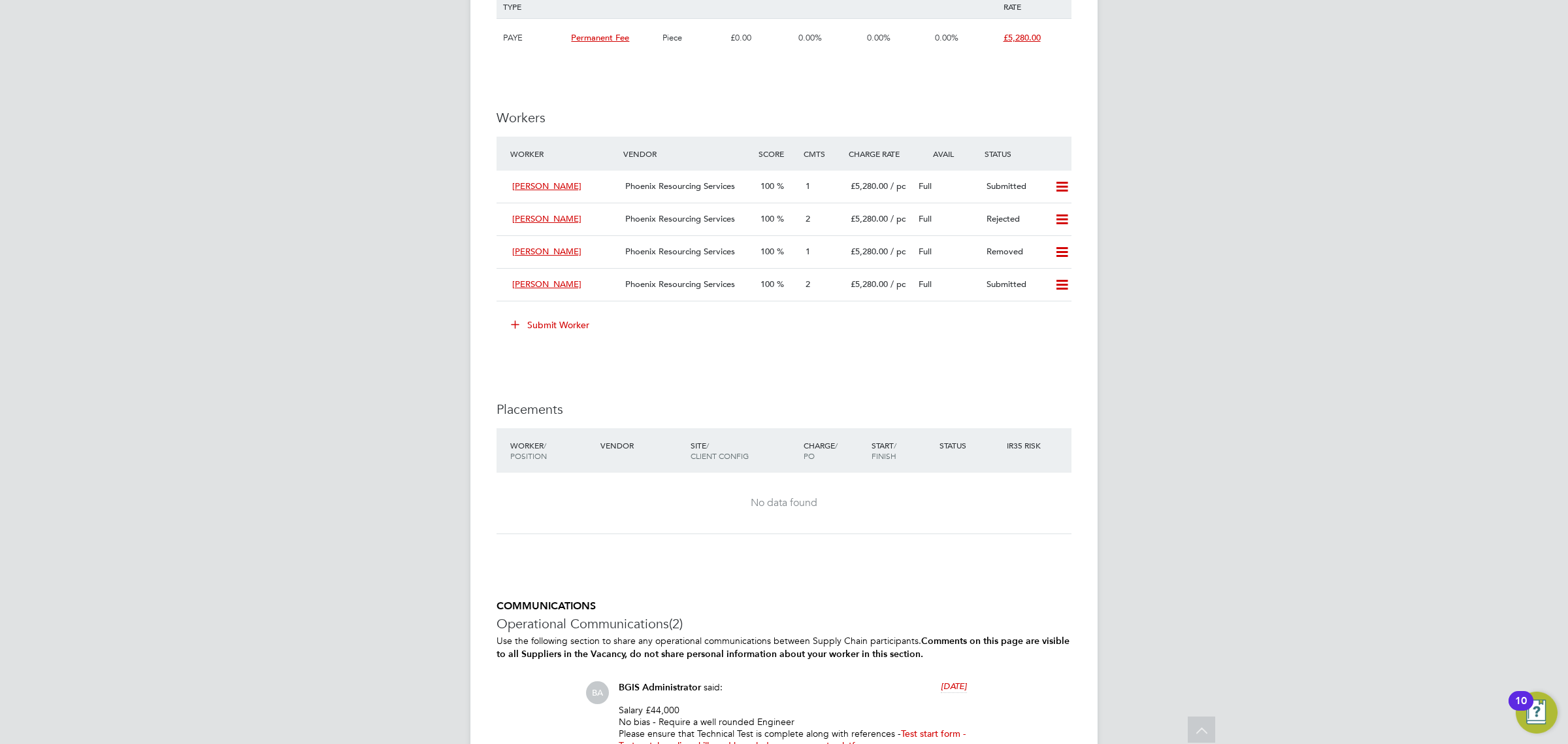
click at [546, 325] on button "Submit Worker" at bounding box center [551, 325] width 98 height 21
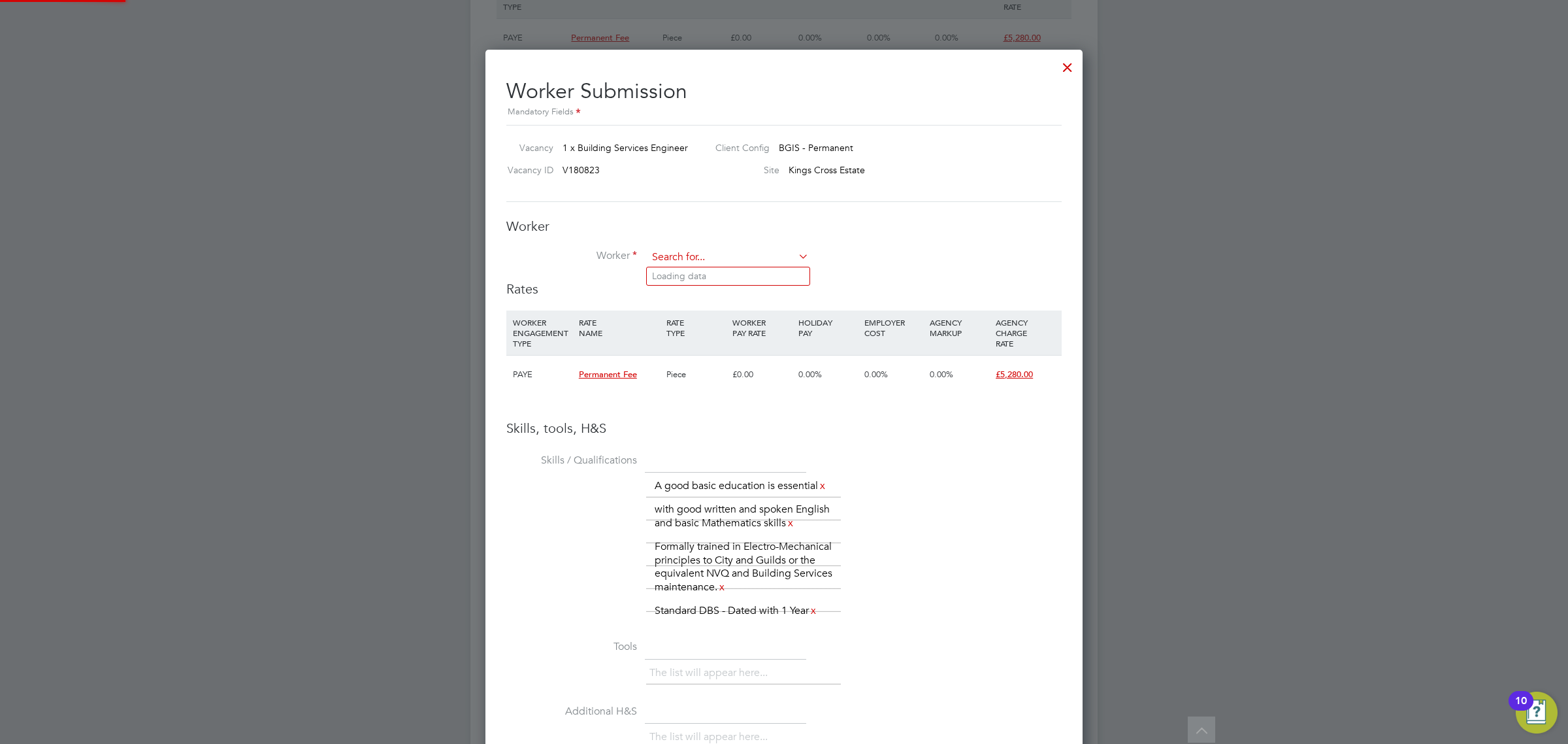
click at [702, 260] on input at bounding box center [728, 258] width 161 height 20
type input "alex chrs"
click at [709, 296] on li "+ Add new" at bounding box center [728, 294] width 162 height 18
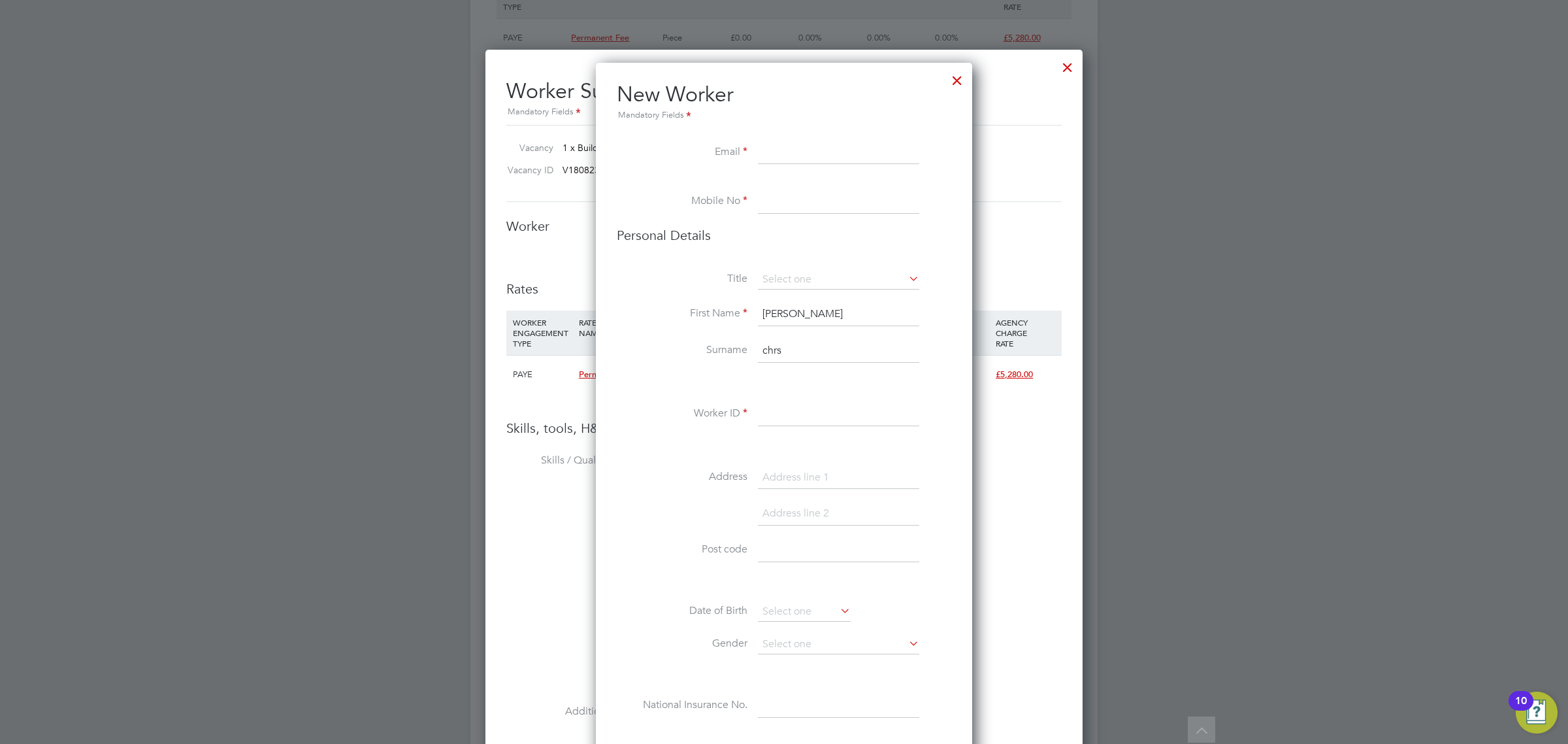
paste input "fachristidis@gmail.com"
type input "fachristidis@gmail.com"
click at [856, 193] on input at bounding box center [839, 202] width 161 height 24
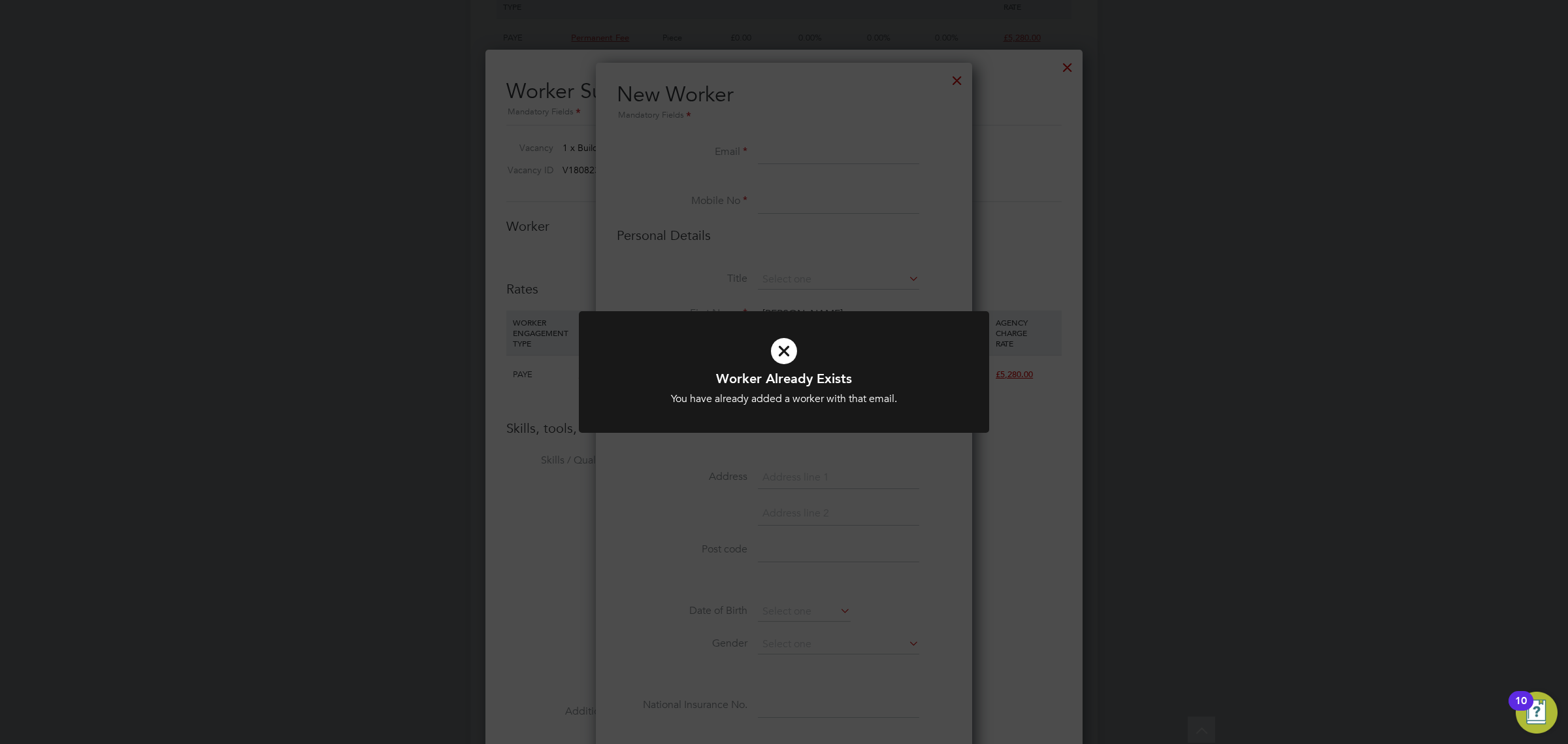
click at [825, 498] on div "Worker Already Exists You have already added a worker with that email. Cancel O…" at bounding box center [784, 372] width 1568 height 744
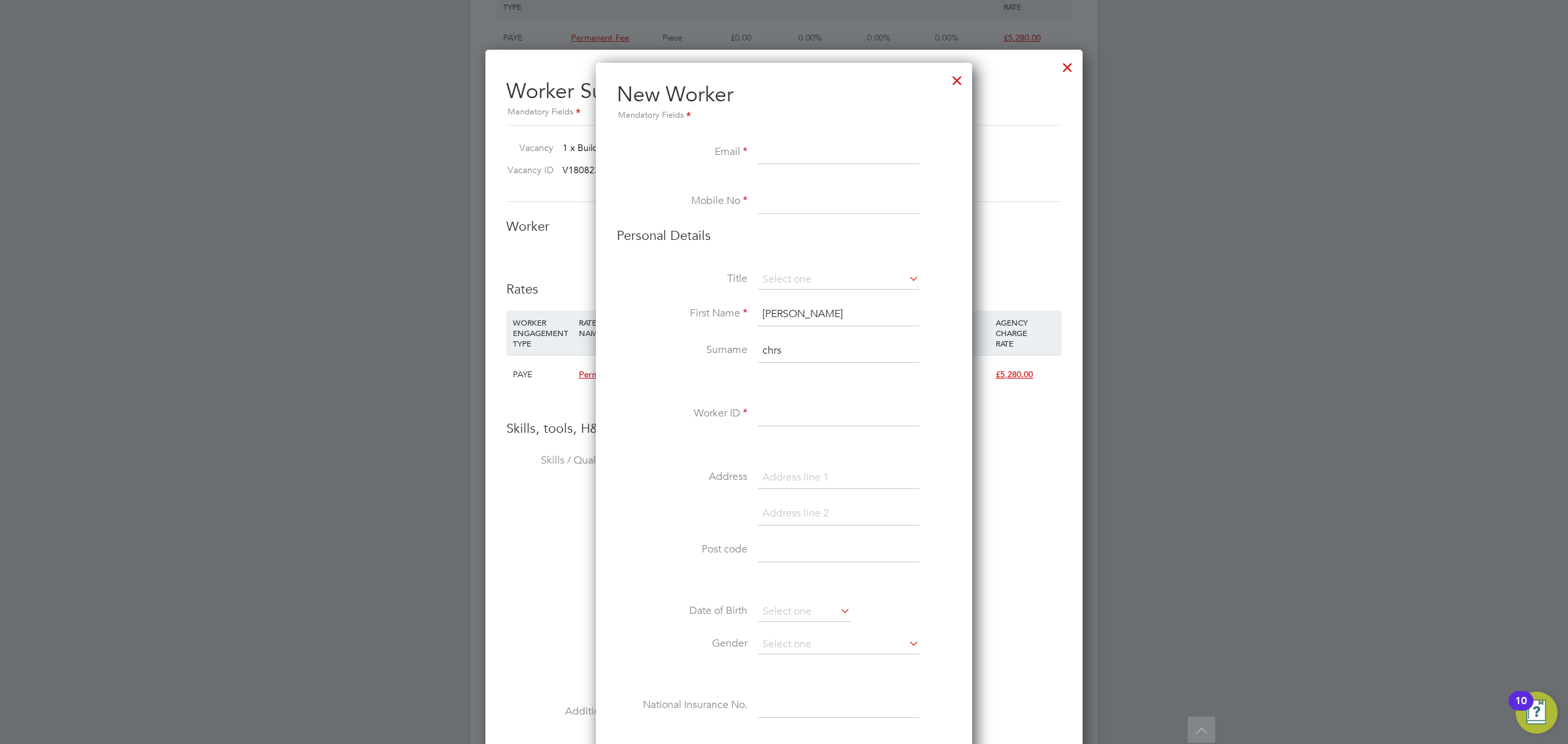
click at [956, 65] on div at bounding box center [957, 77] width 24 height 24
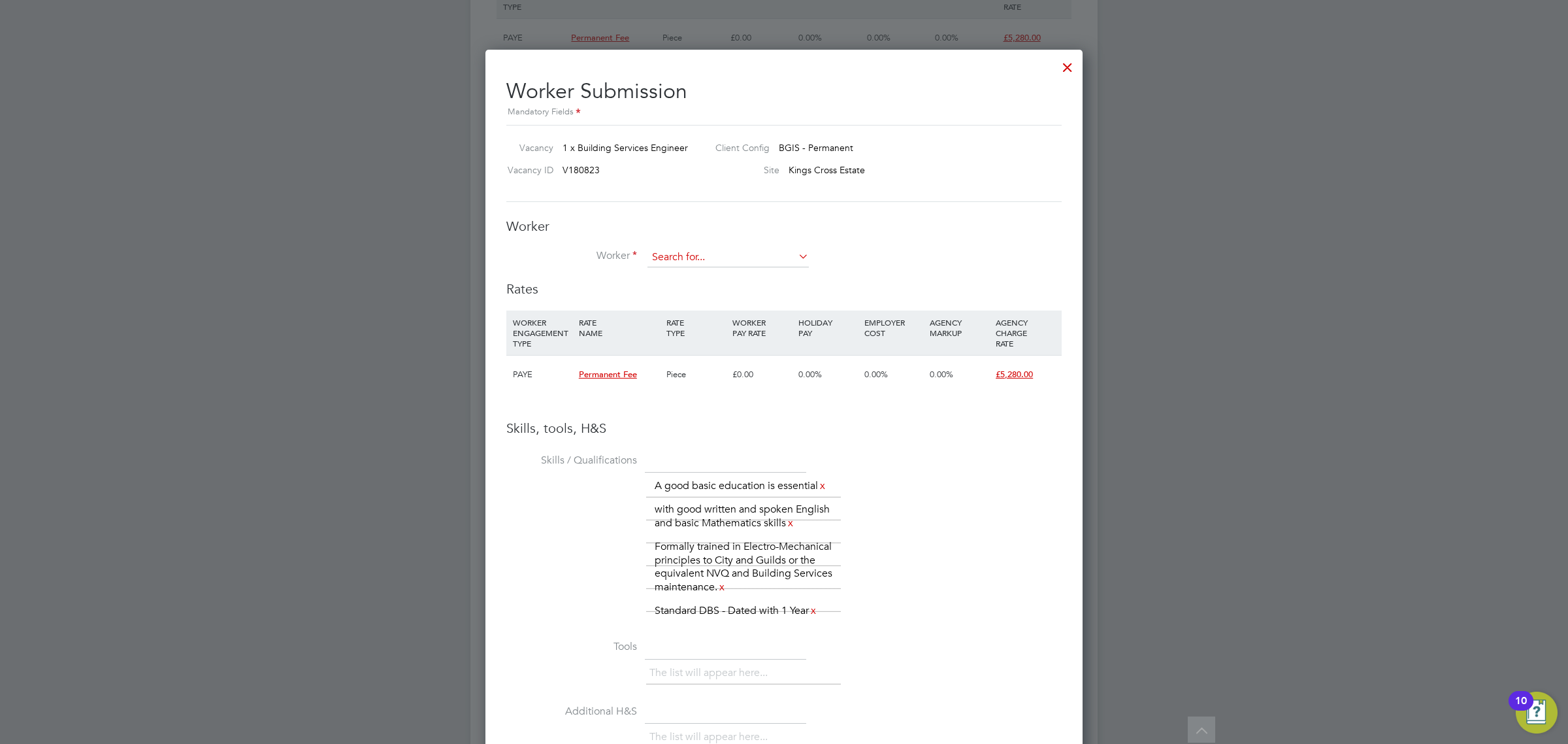
click at [752, 257] on input at bounding box center [728, 258] width 161 height 20
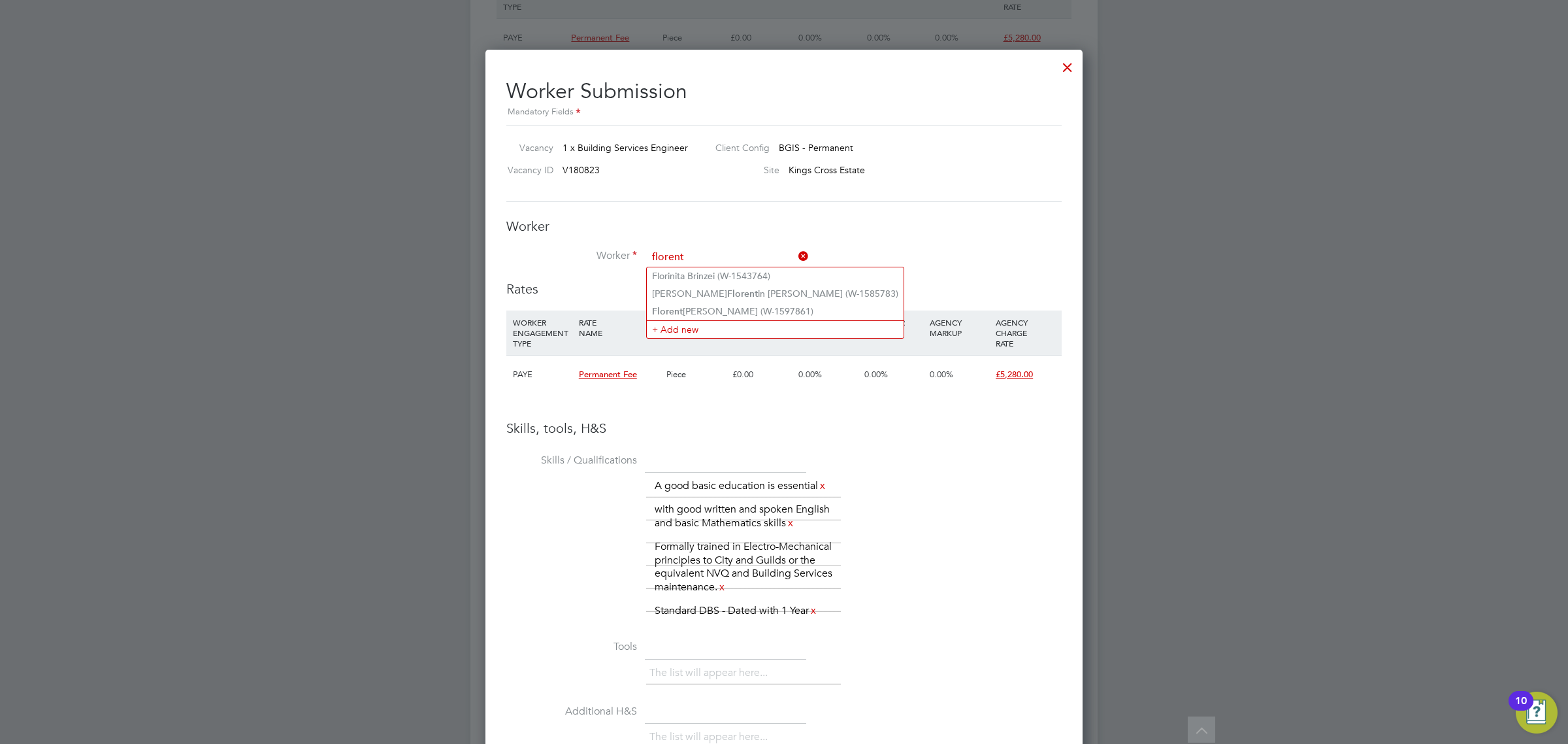
type input "florent"
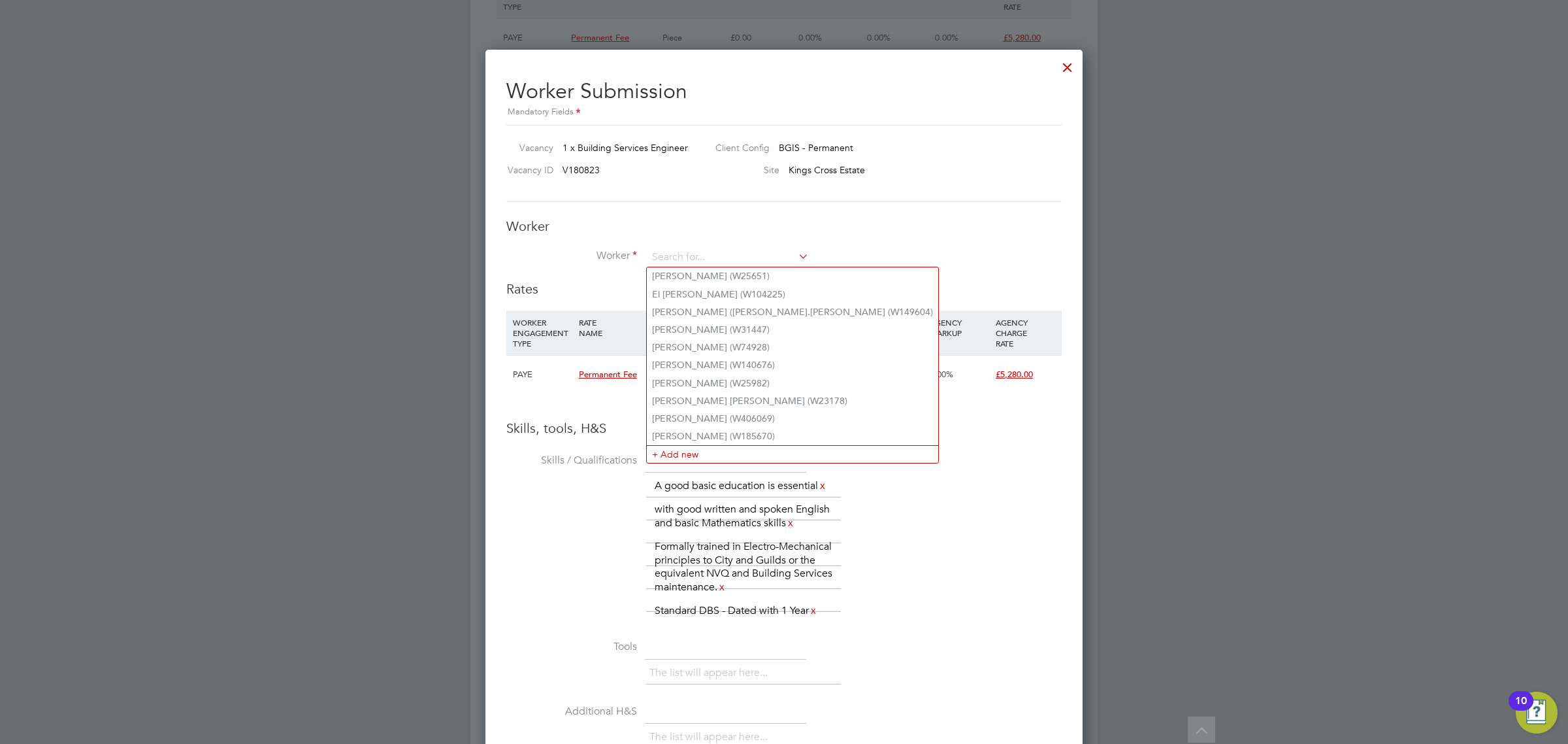
type input "F"
paste input "fachristidis@gmail.com"
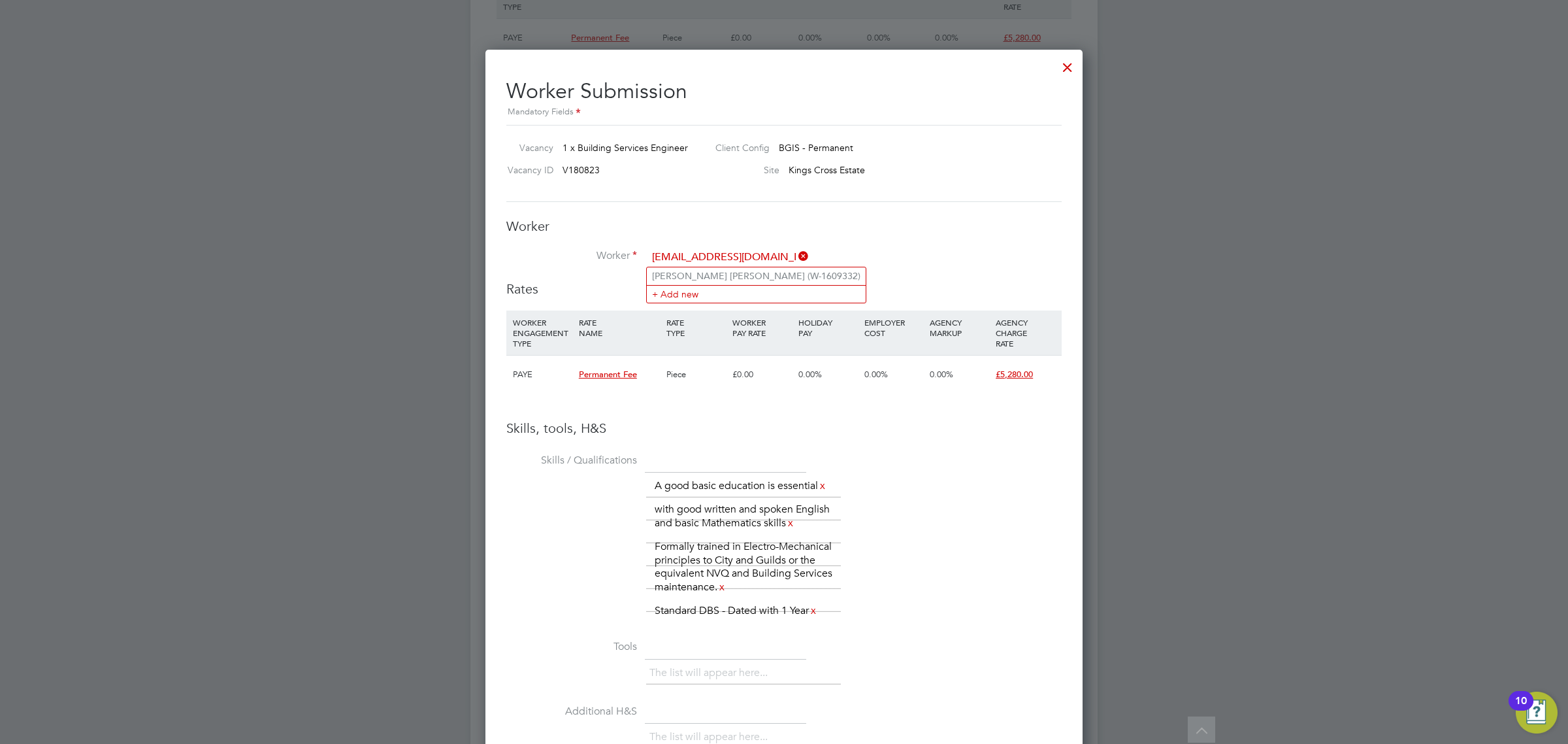
click at [785, 256] on input "fachristidis@gmail.com" at bounding box center [728, 258] width 161 height 20
click at [775, 276] on li "Alex Florent Christidis (W-1609332)" at bounding box center [756, 276] width 219 height 17
type input "Alex Florent Christidis (W-1609332)"
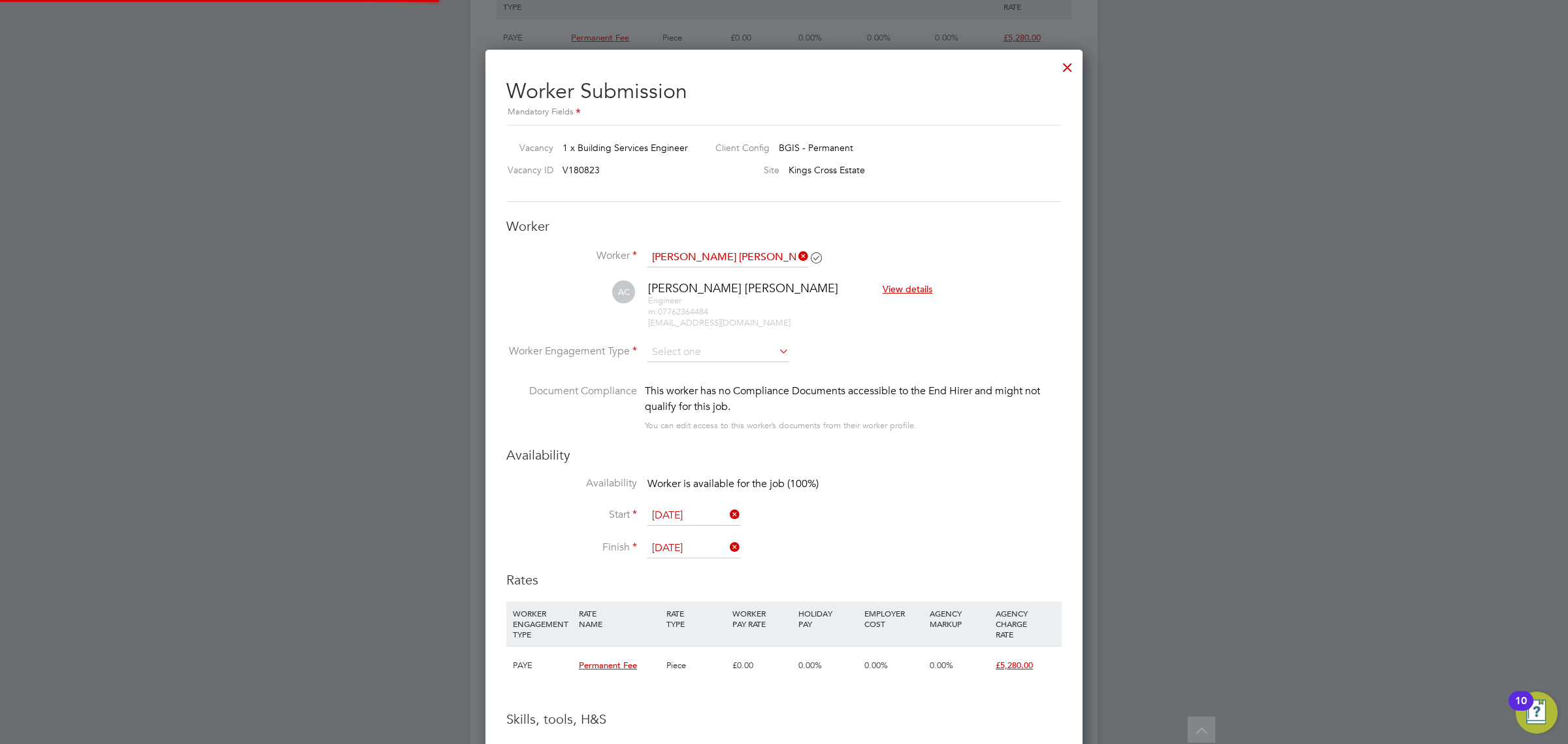
scroll to position [1240, 598]
click at [705, 351] on input at bounding box center [718, 352] width 142 height 20
click at [693, 388] on li "PAYE" at bounding box center [718, 388] width 143 height 17
type input "PAYE"
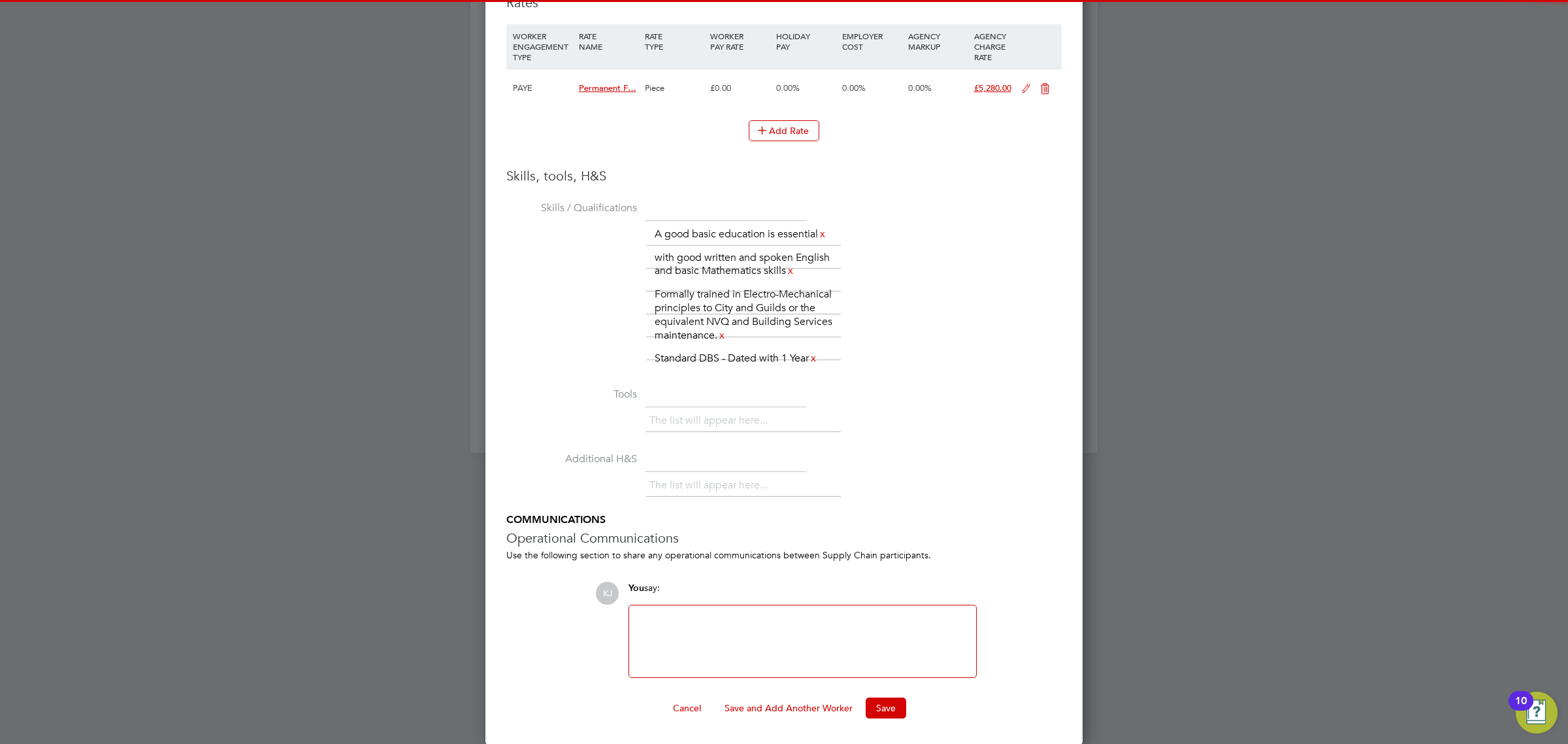
scroll to position [2213, 0]
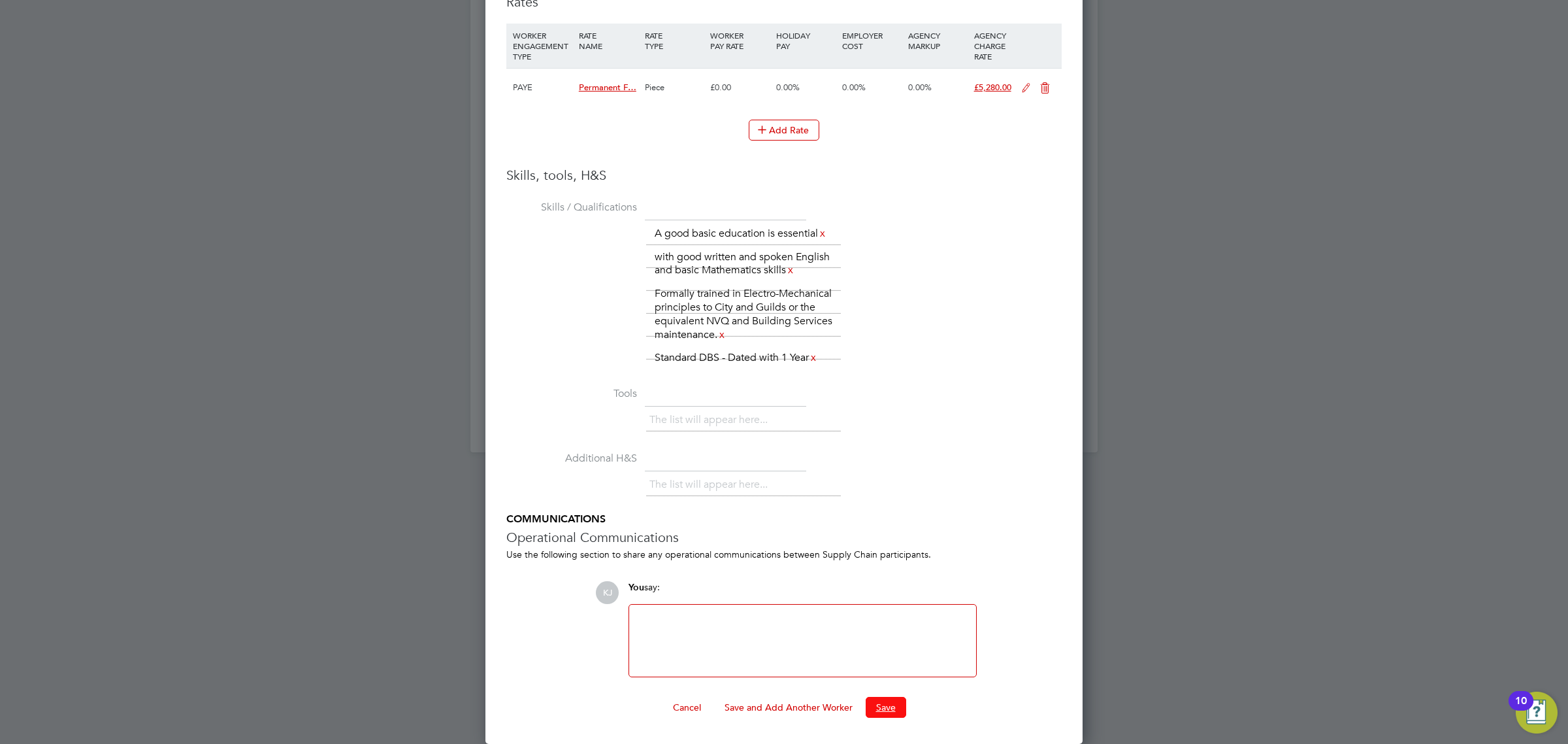
click at [880, 708] on button "Save" at bounding box center [885, 707] width 40 height 21
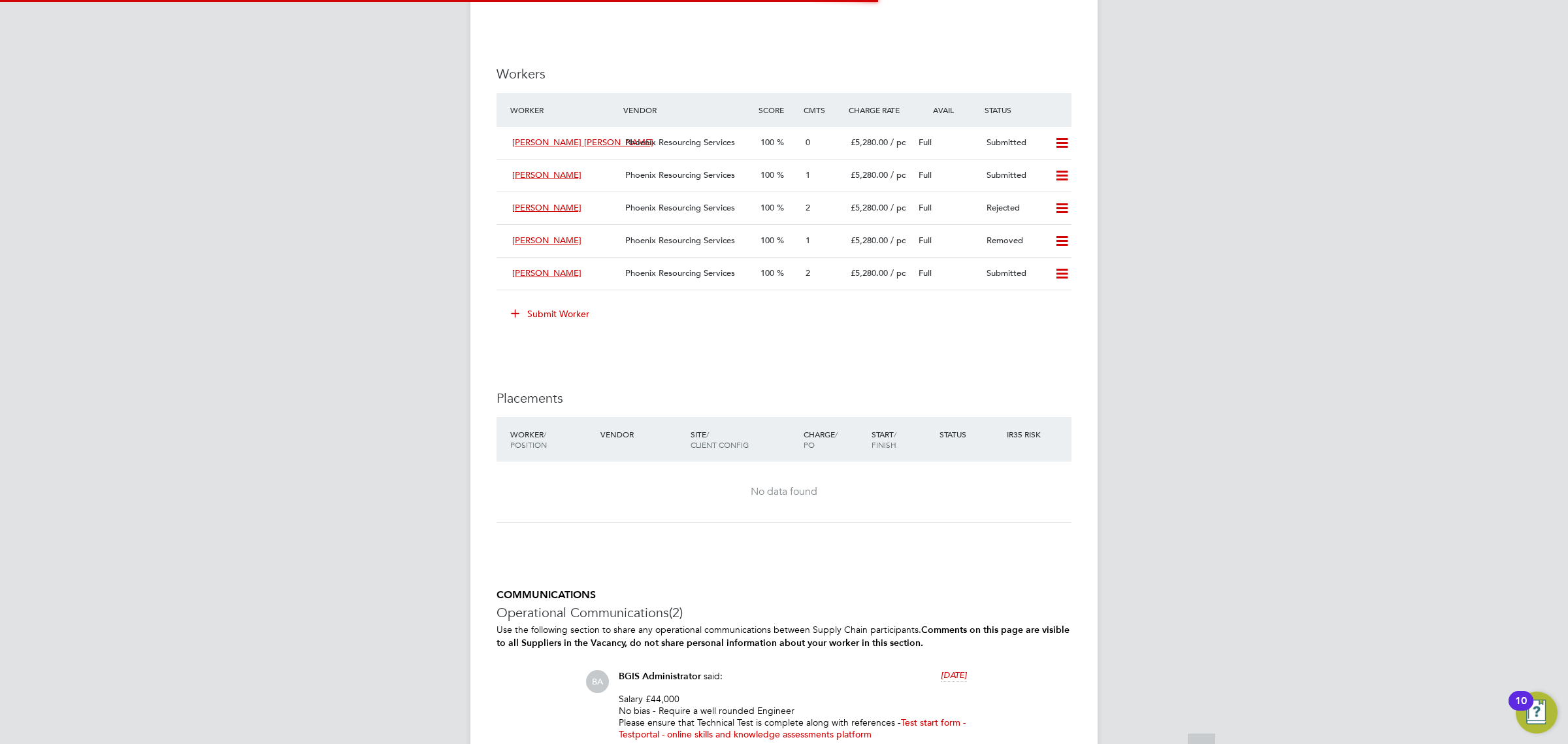
scroll to position [1635, 0]
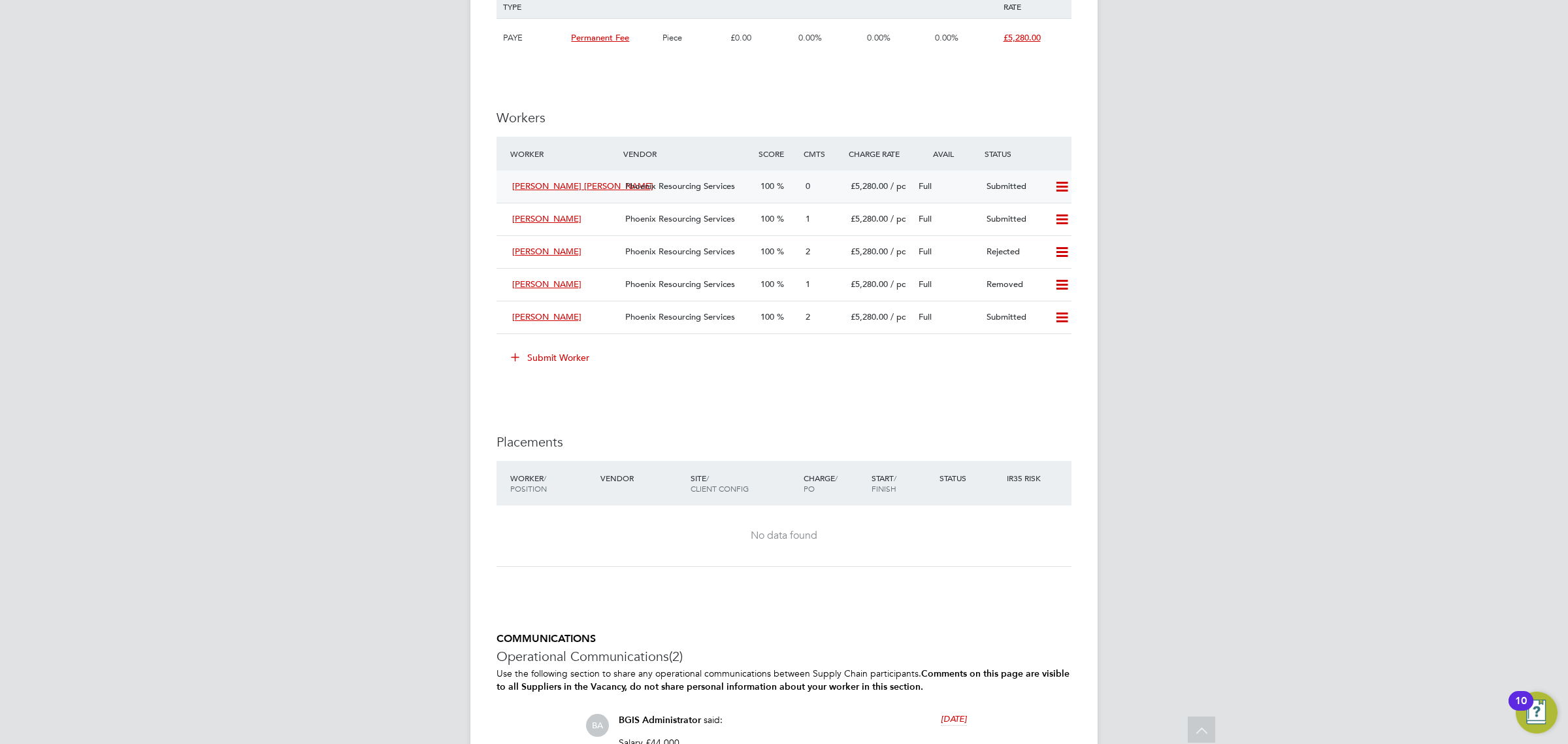
click at [657, 186] on span "Phoenix Resourcing Services" at bounding box center [681, 185] width 110 height 11
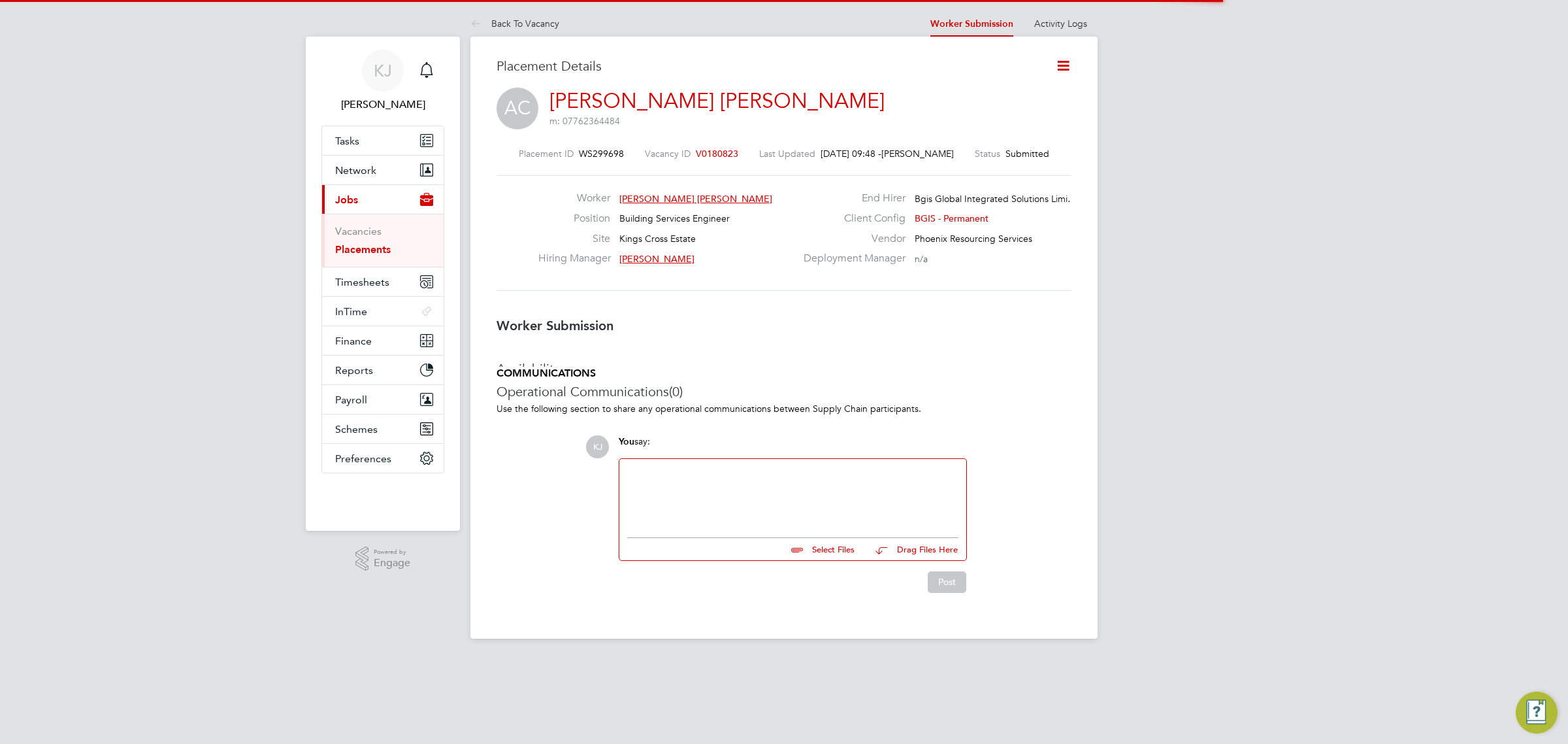
scroll to position [13, 73]
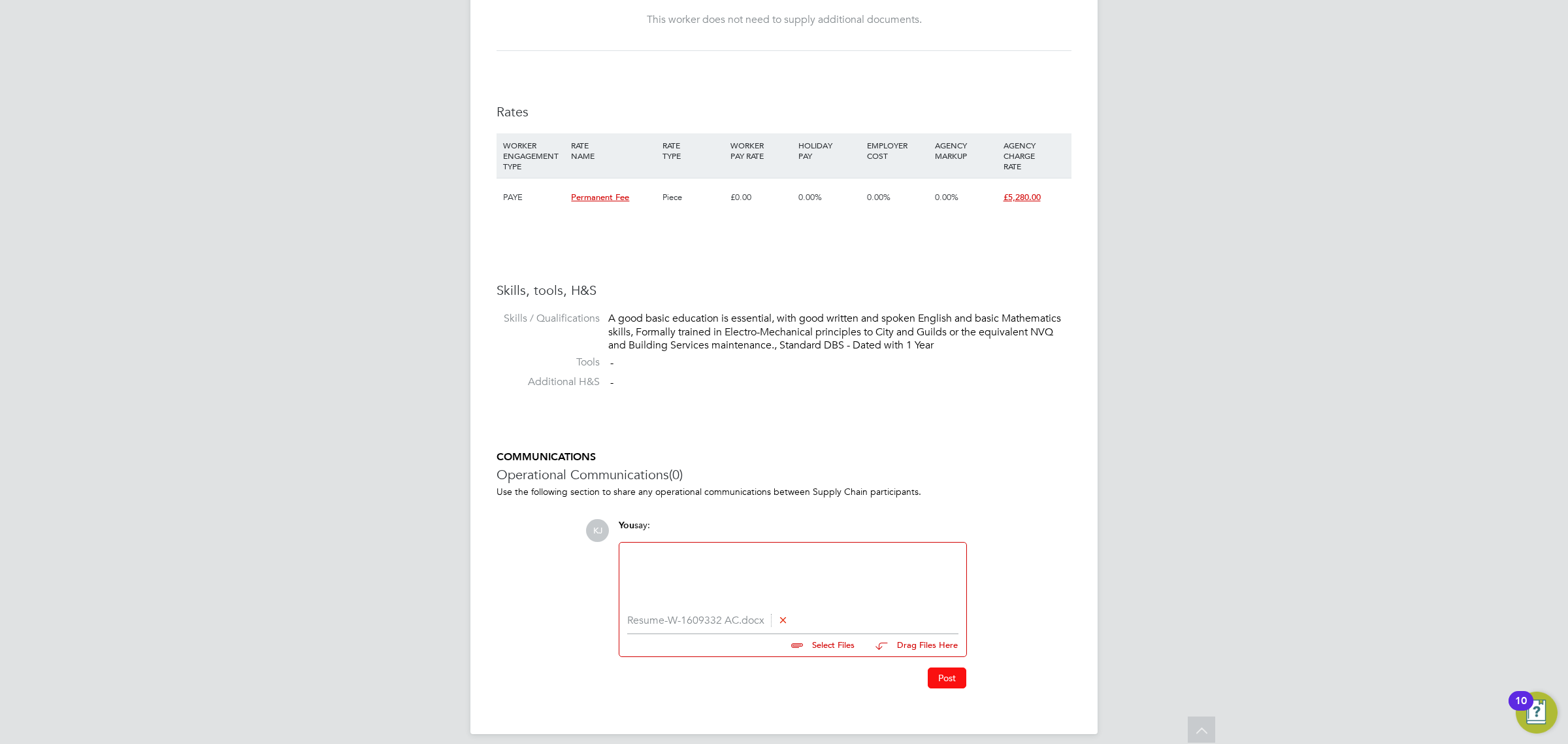
click at [938, 671] on button "Post" at bounding box center [946, 677] width 38 height 21
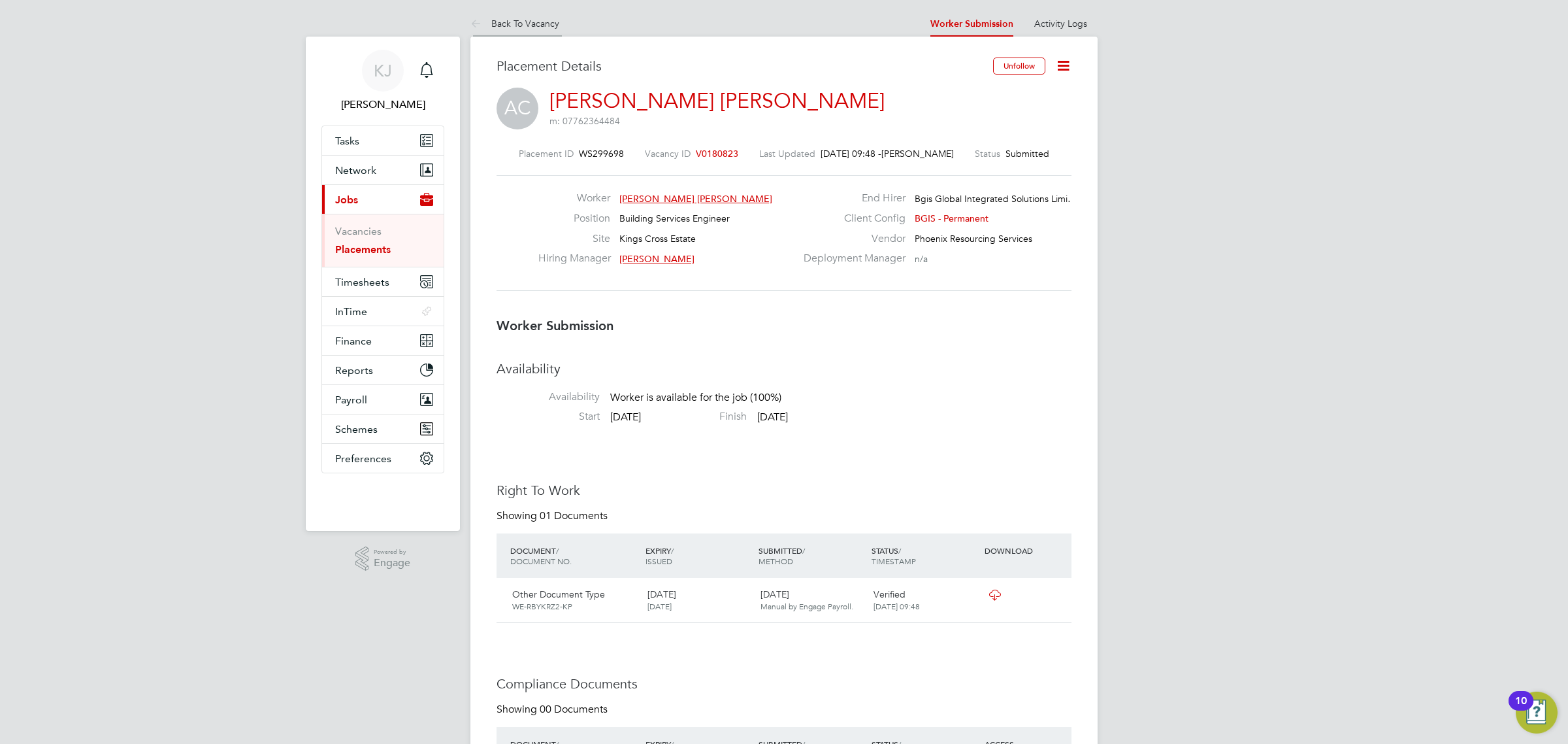
click at [502, 33] on li "Back To Vacancy" at bounding box center [514, 24] width 89 height 27
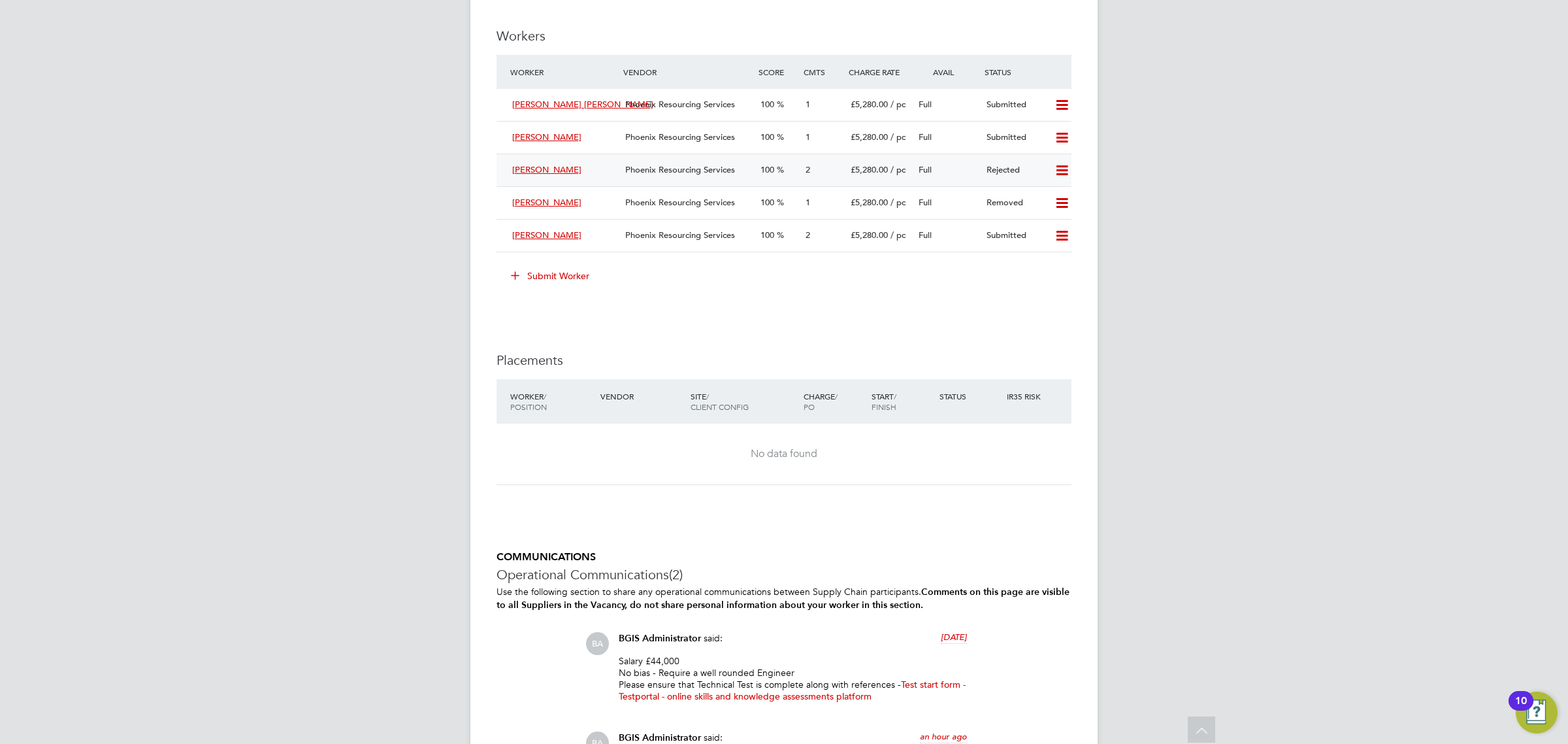
click at [1068, 165] on icon at bounding box center [1061, 170] width 17 height 11
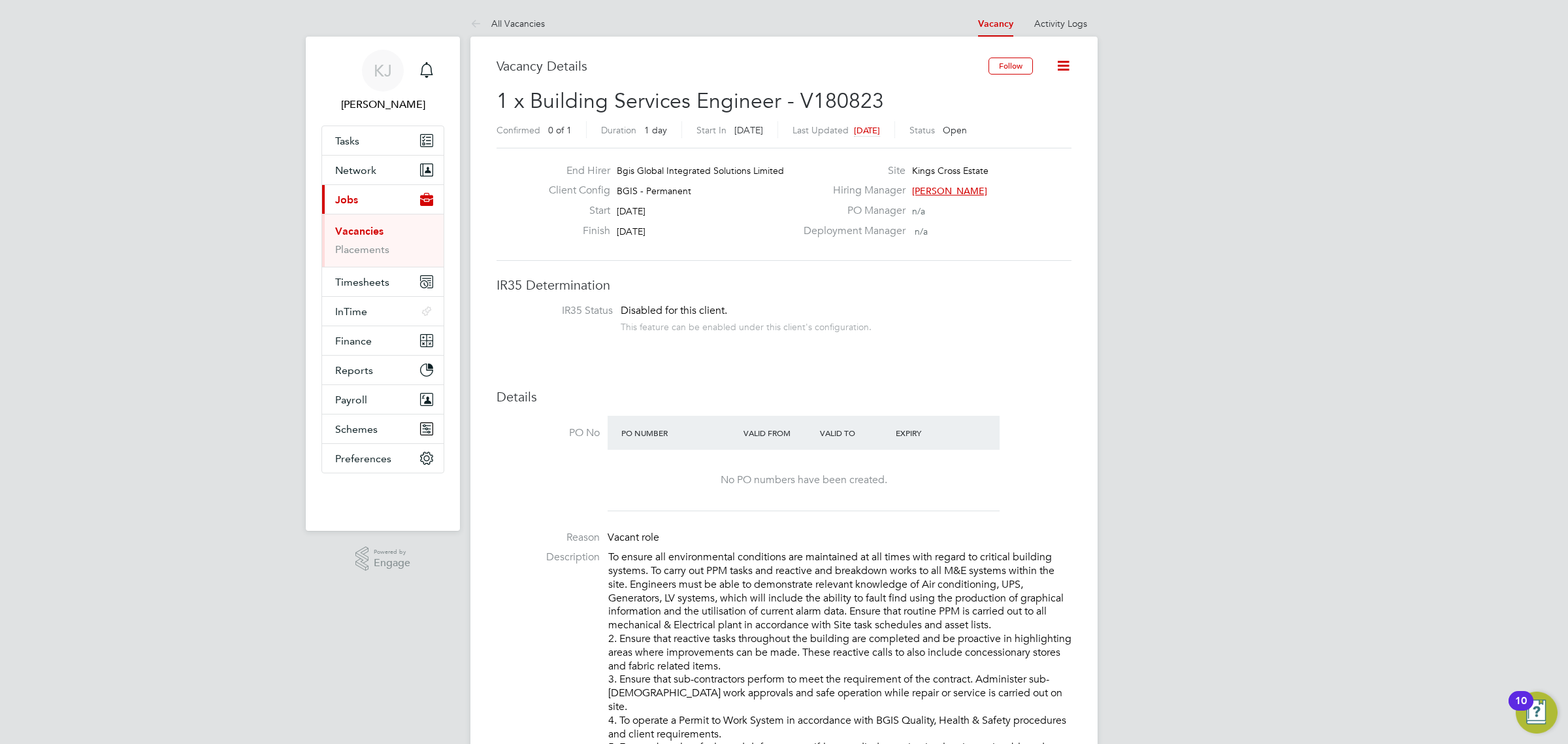
click at [502, 13] on li "All Vacancies" at bounding box center [508, 24] width 75 height 27
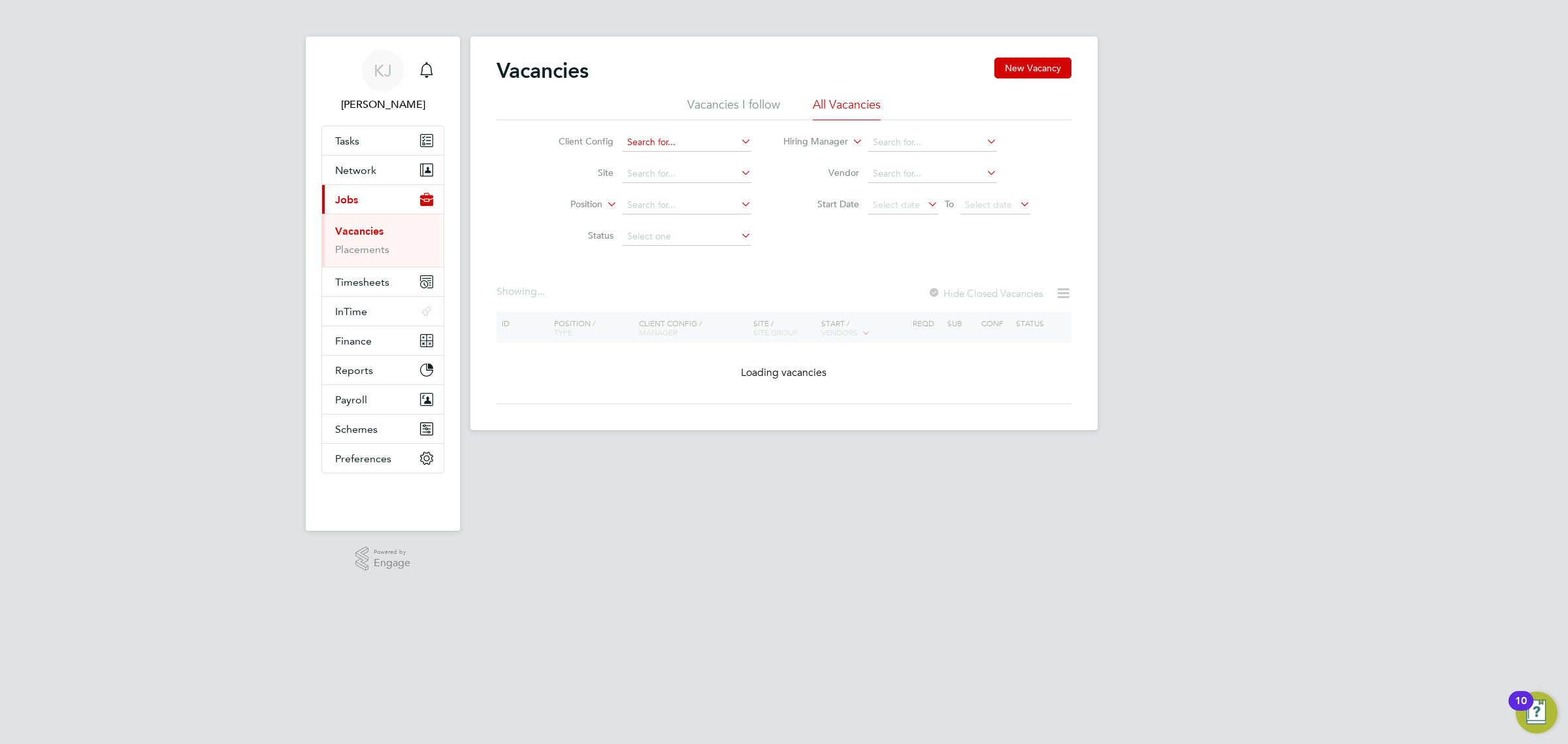
click at [703, 139] on input at bounding box center [687, 143] width 129 height 19
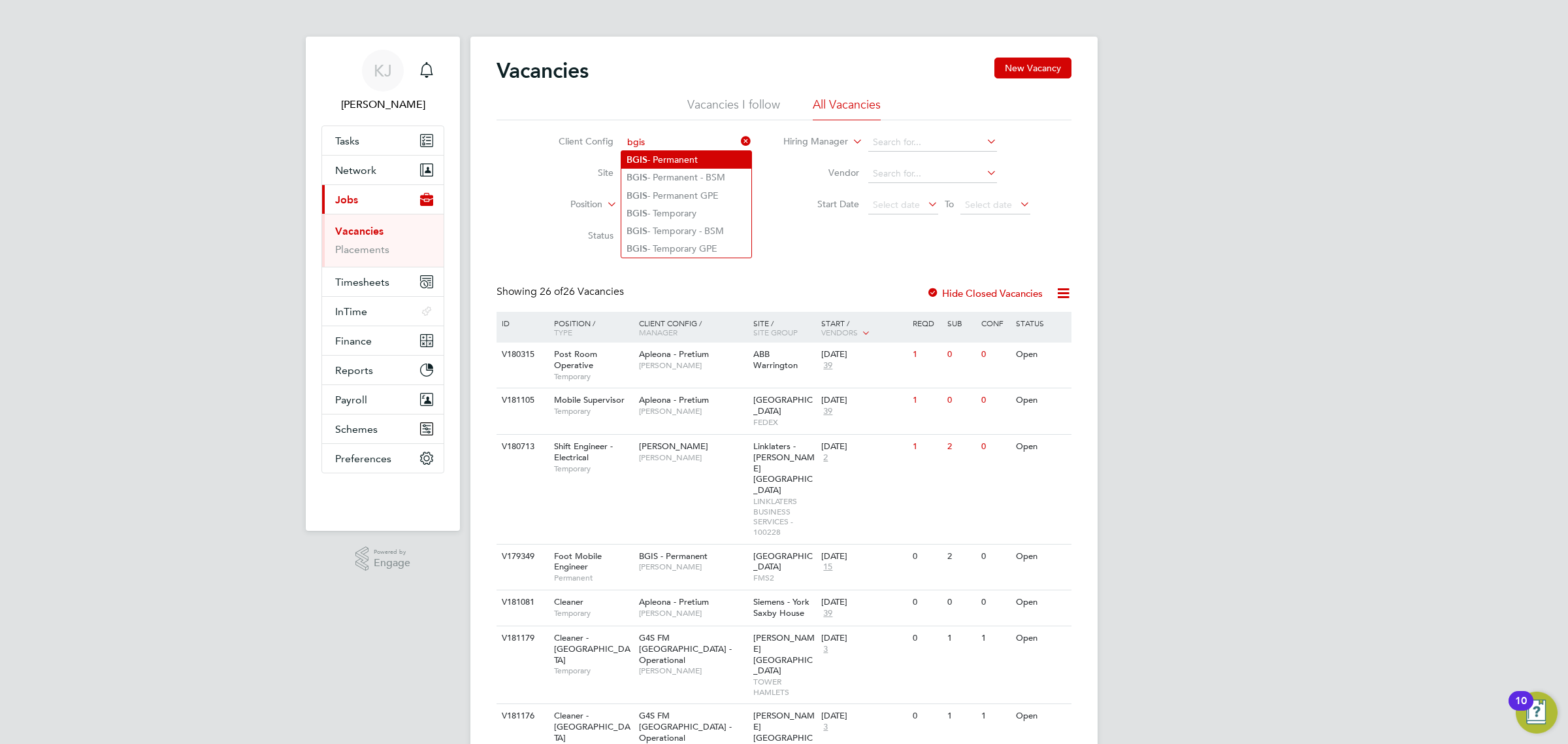
click at [678, 162] on li "BGIS - Permanent" at bounding box center [687, 159] width 130 height 18
type input "BGIS - Permanent"
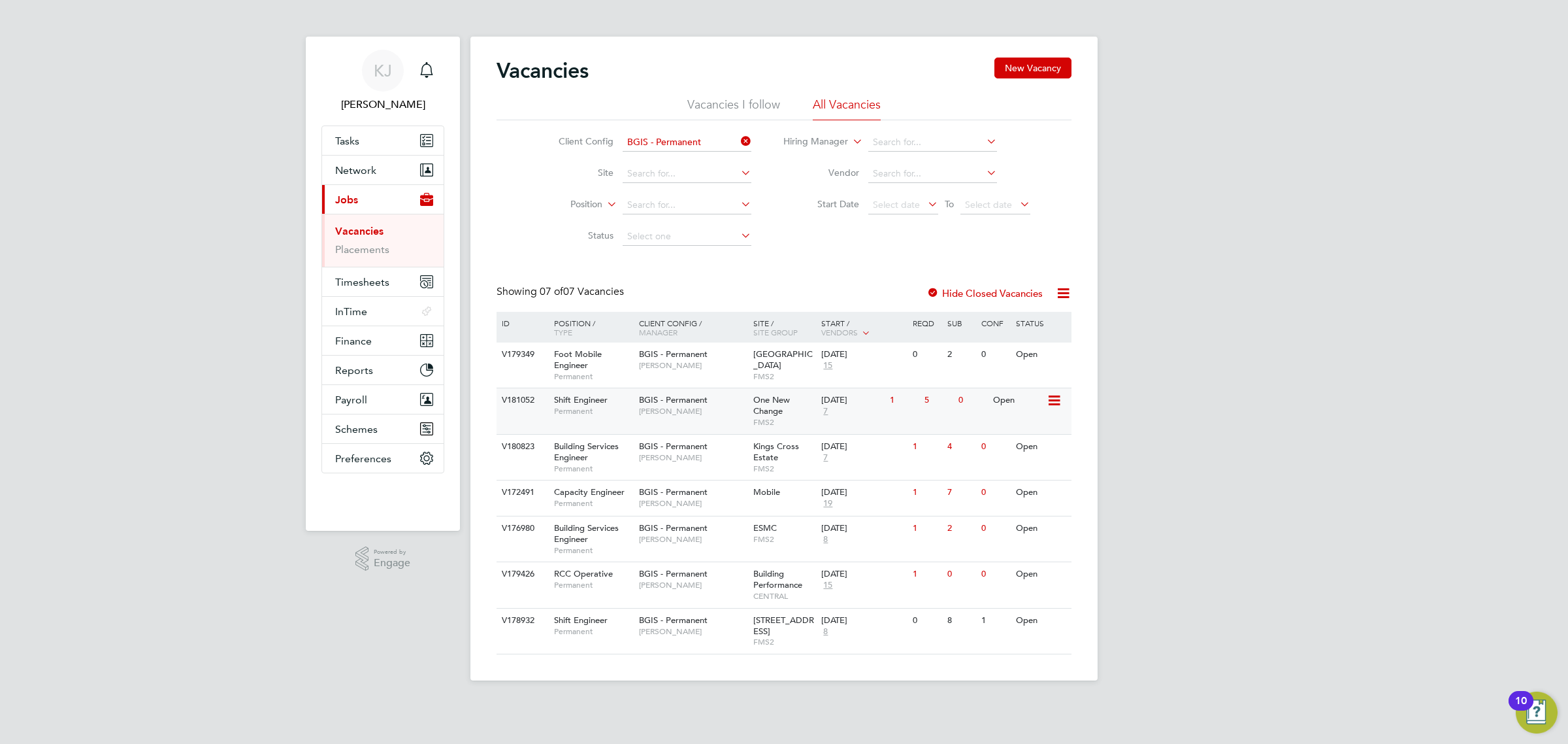
click at [694, 415] on span "Craig Grote" at bounding box center [694, 411] width 108 height 11
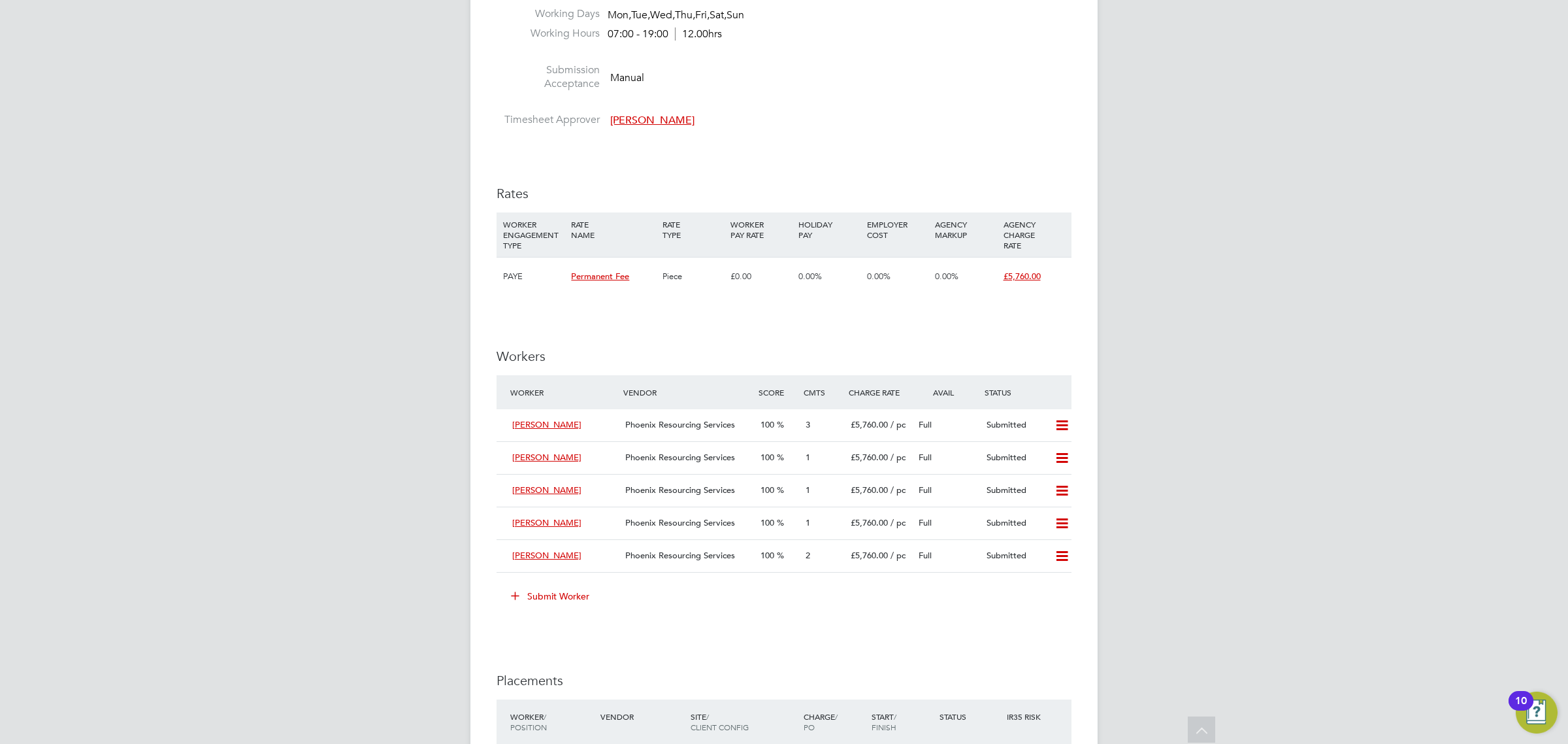
drag, startPoint x: 614, startPoint y: 560, endPoint x: 518, endPoint y: 560, distance: 96.0
click at [519, 560] on div "Wojciech Wojciechowski" at bounding box center [563, 556] width 113 height 22
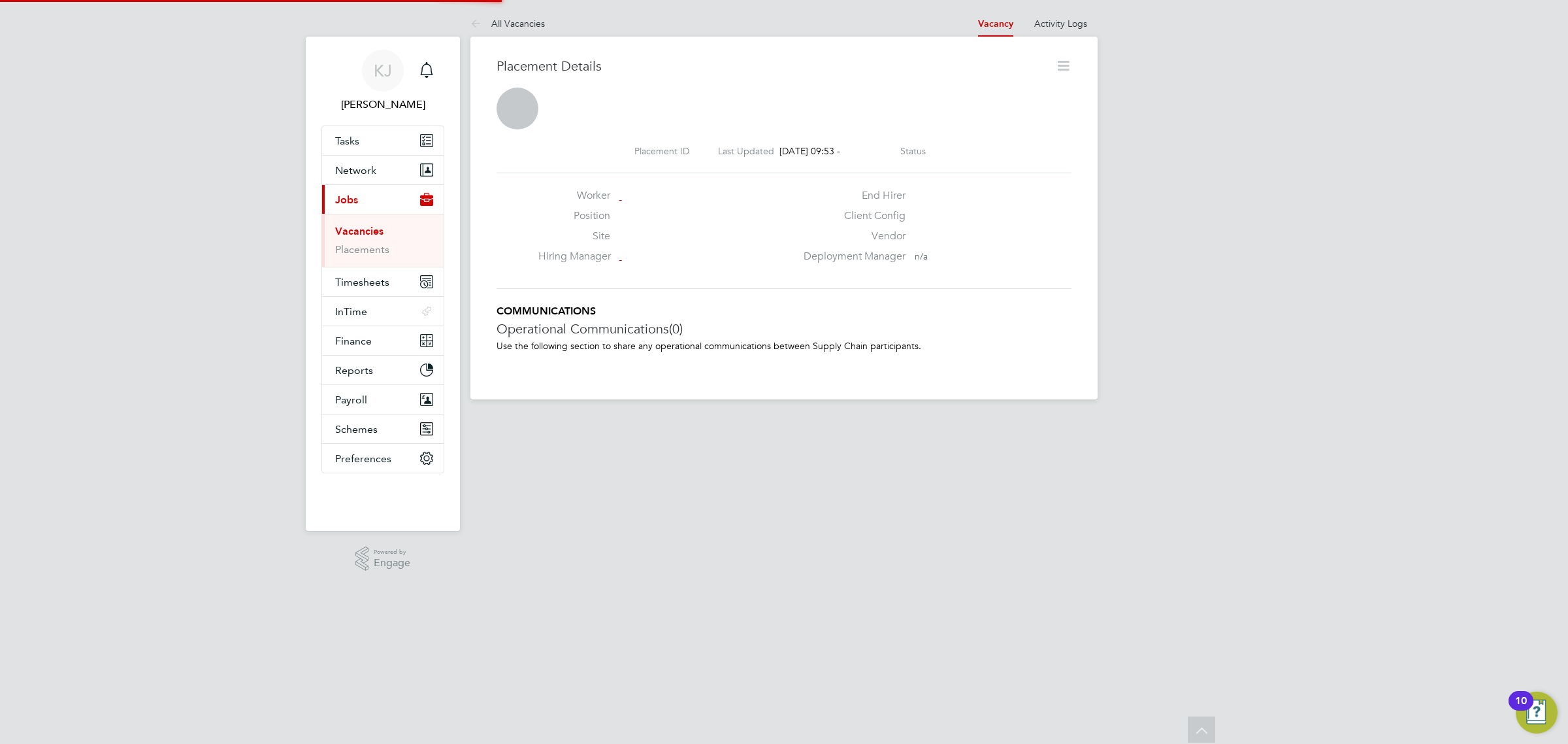
click at [518, 420] on html "KJ Kyle Johnson Notifications Applications: Tasks Network Businesses Sites Work…" at bounding box center [784, 210] width 1568 height 420
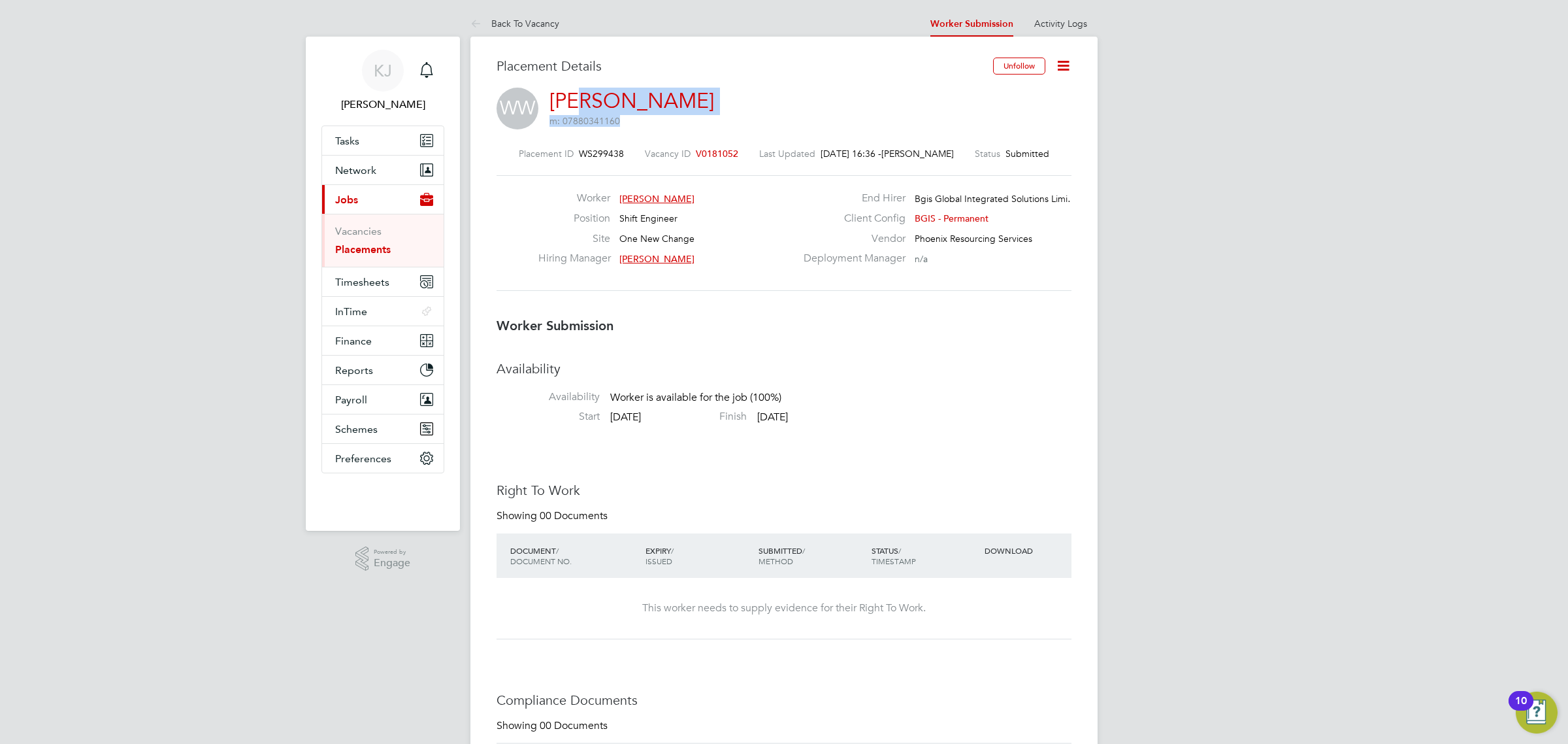
drag, startPoint x: 812, startPoint y: 98, endPoint x: 585, endPoint y: 93, distance: 227.1
click at [585, 93] on div "WW Wojciech Wojciechowski m: 07880341160" at bounding box center [784, 109] width 575 height 44
click at [864, 96] on div "WW Wojciech Wojciechowski m: 07880341160" at bounding box center [784, 109] width 575 height 44
drag, startPoint x: 547, startPoint y: 99, endPoint x: 776, endPoint y: 95, distance: 229.0
click at [776, 95] on div "WW Wojciech Wojciechowski m: 07880341160" at bounding box center [784, 109] width 575 height 44
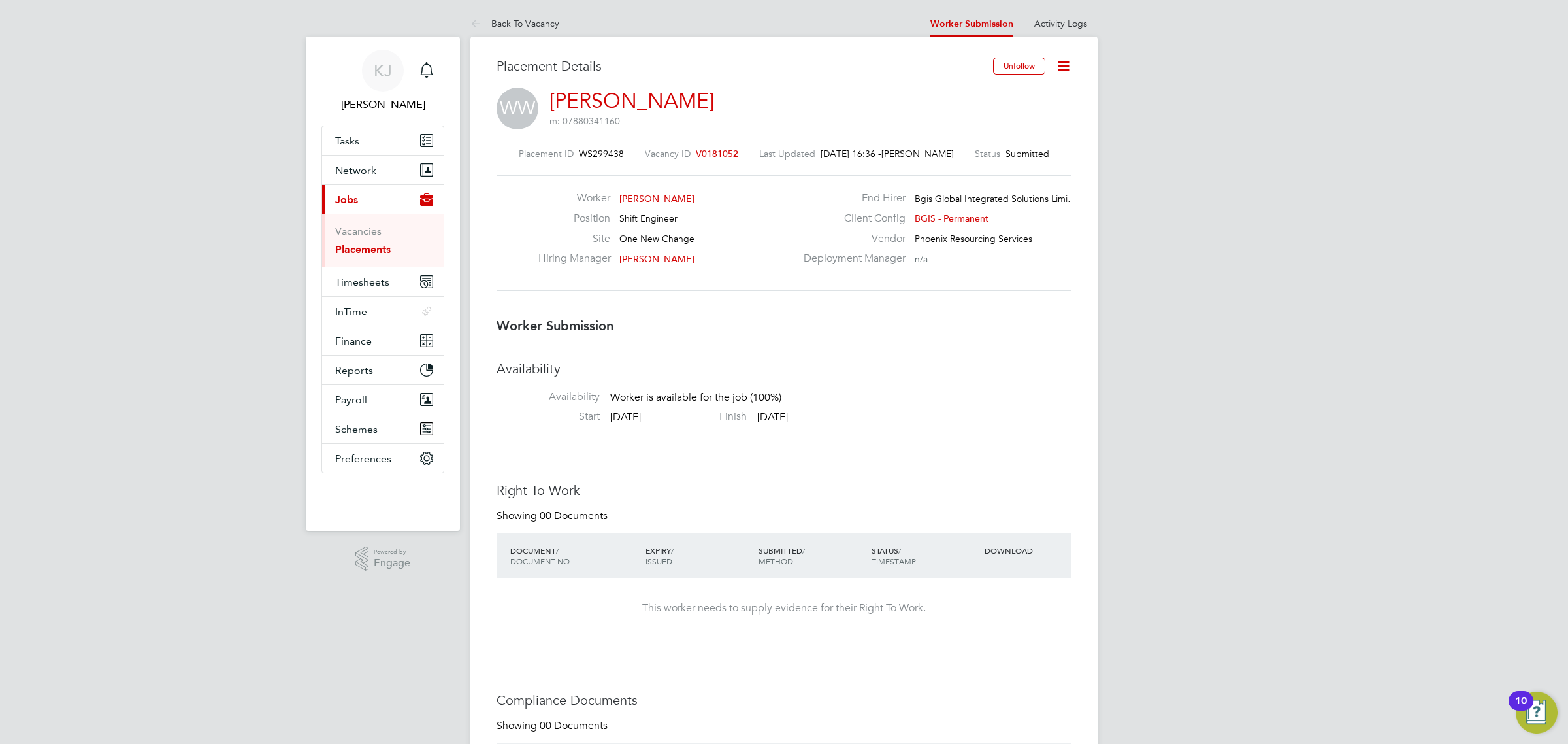
copy link "Wojciech Wojciechowski"
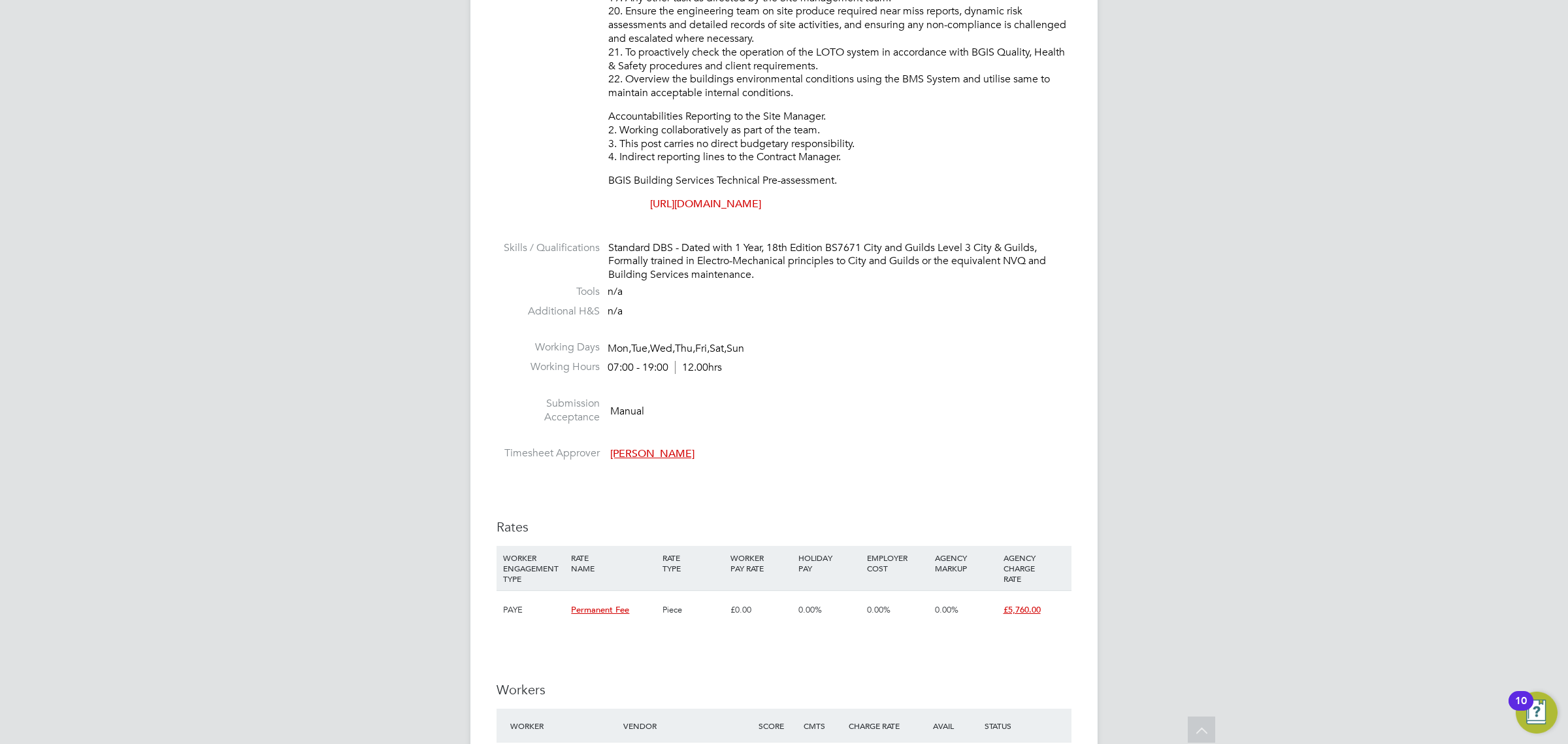
scroll to position [1471, 0]
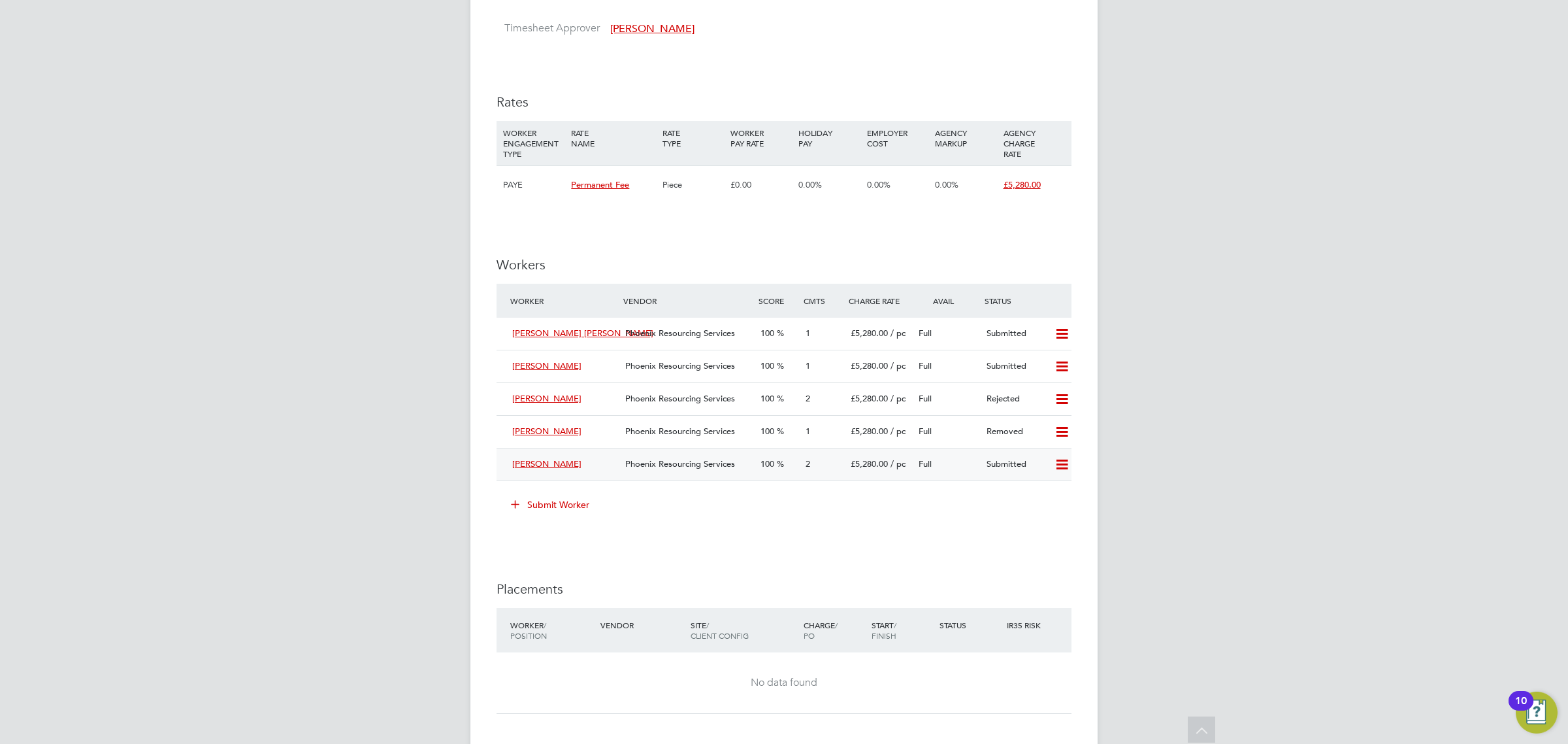
click at [668, 466] on span "Phoenix Resourcing Services" at bounding box center [681, 464] width 110 height 11
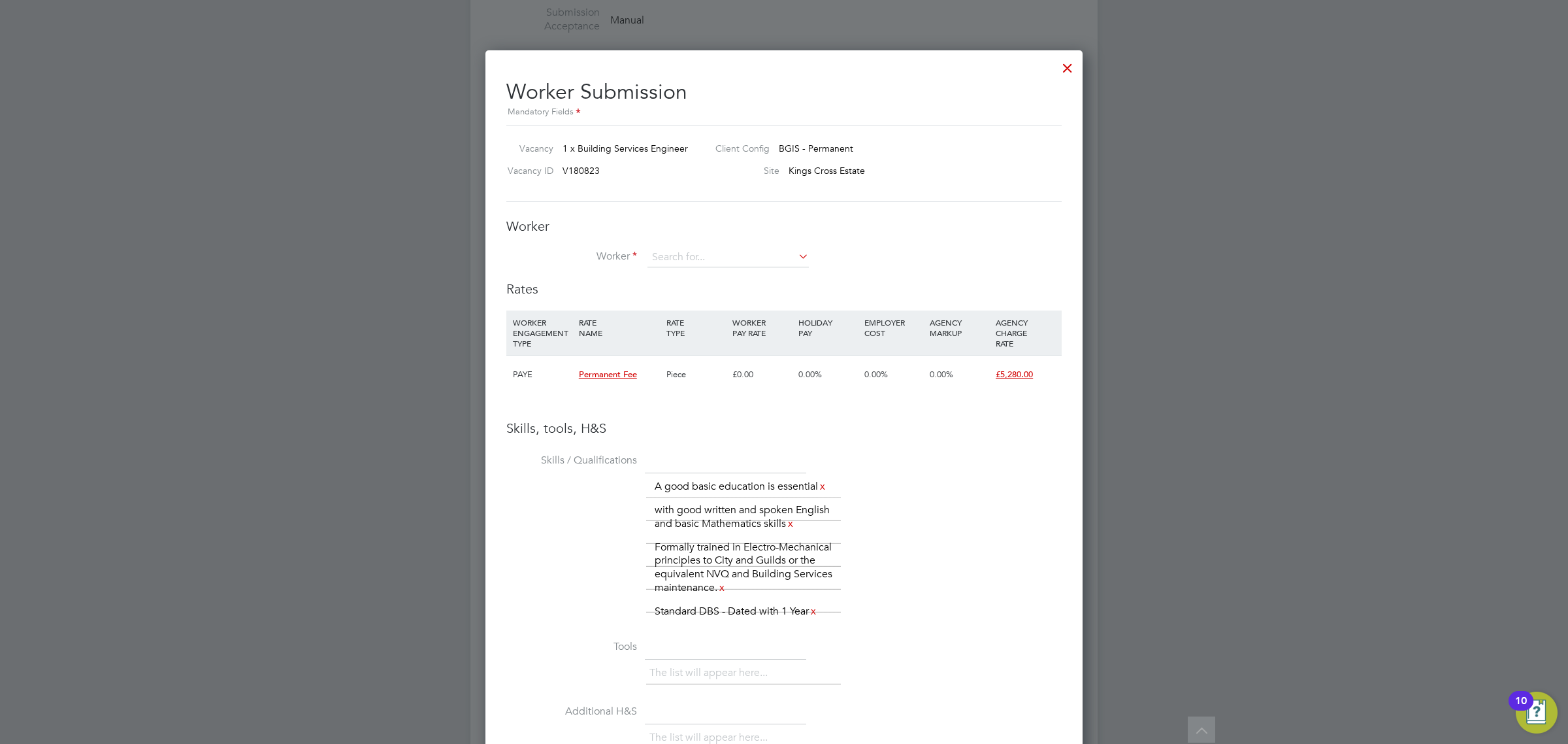
click at [1066, 62] on div at bounding box center [1067, 65] width 24 height 24
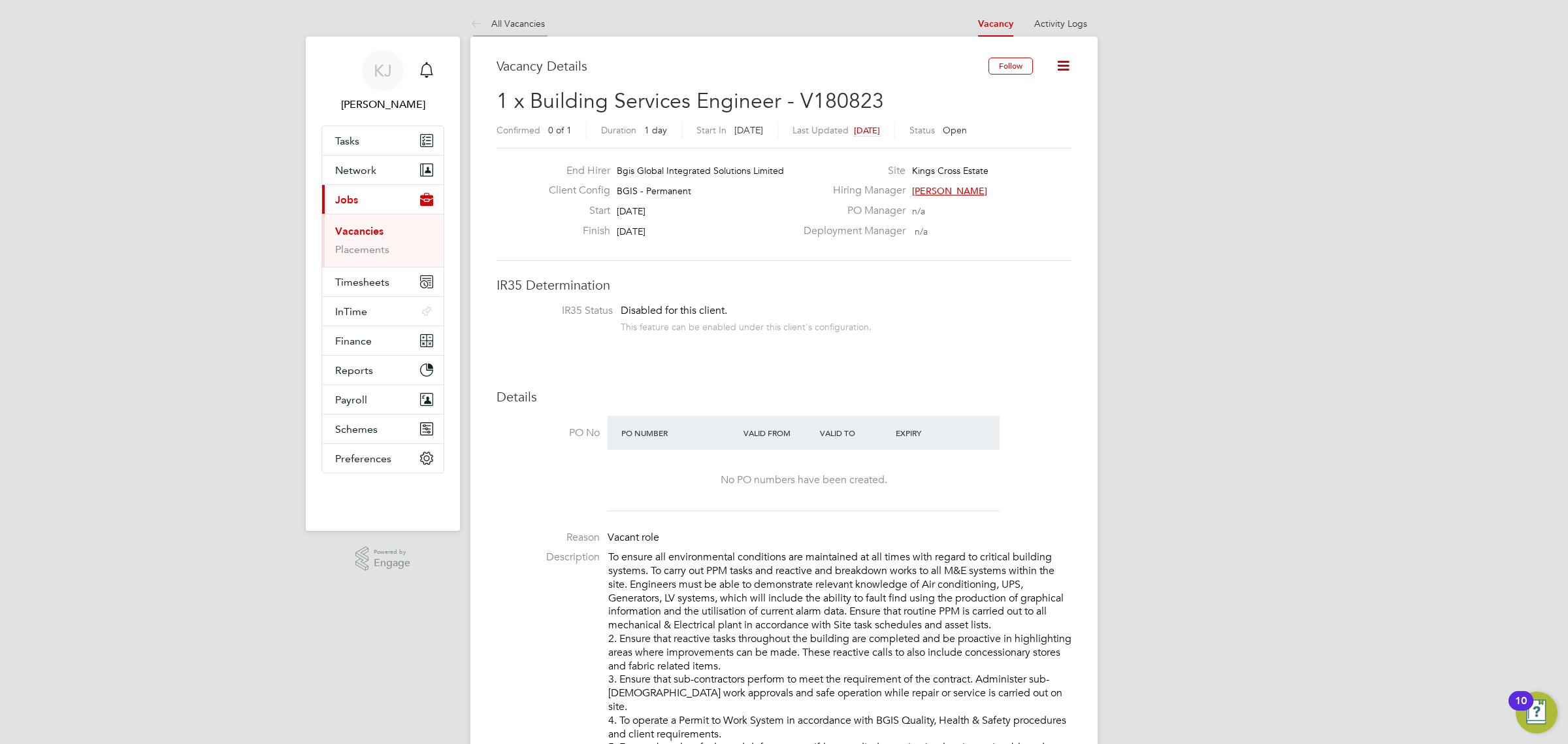
click at [520, 24] on link "All Vacancies" at bounding box center [508, 24] width 75 height 12
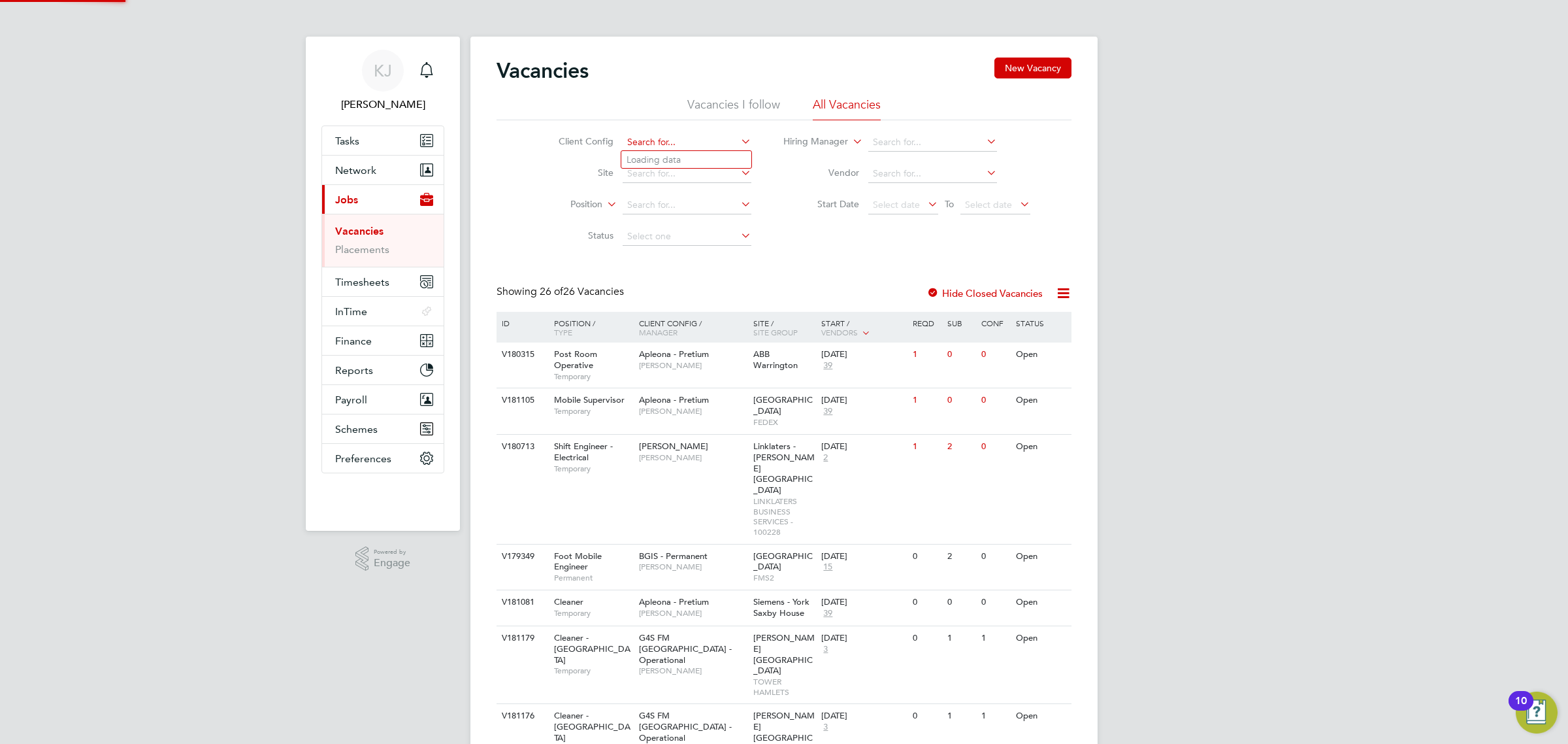
click at [647, 137] on input at bounding box center [687, 143] width 129 height 19
click at [670, 148] on input at bounding box center [687, 143] width 129 height 19
click at [679, 155] on li "BGIS - Permanent" at bounding box center [687, 159] width 130 height 18
type input "BGIS - Permanent"
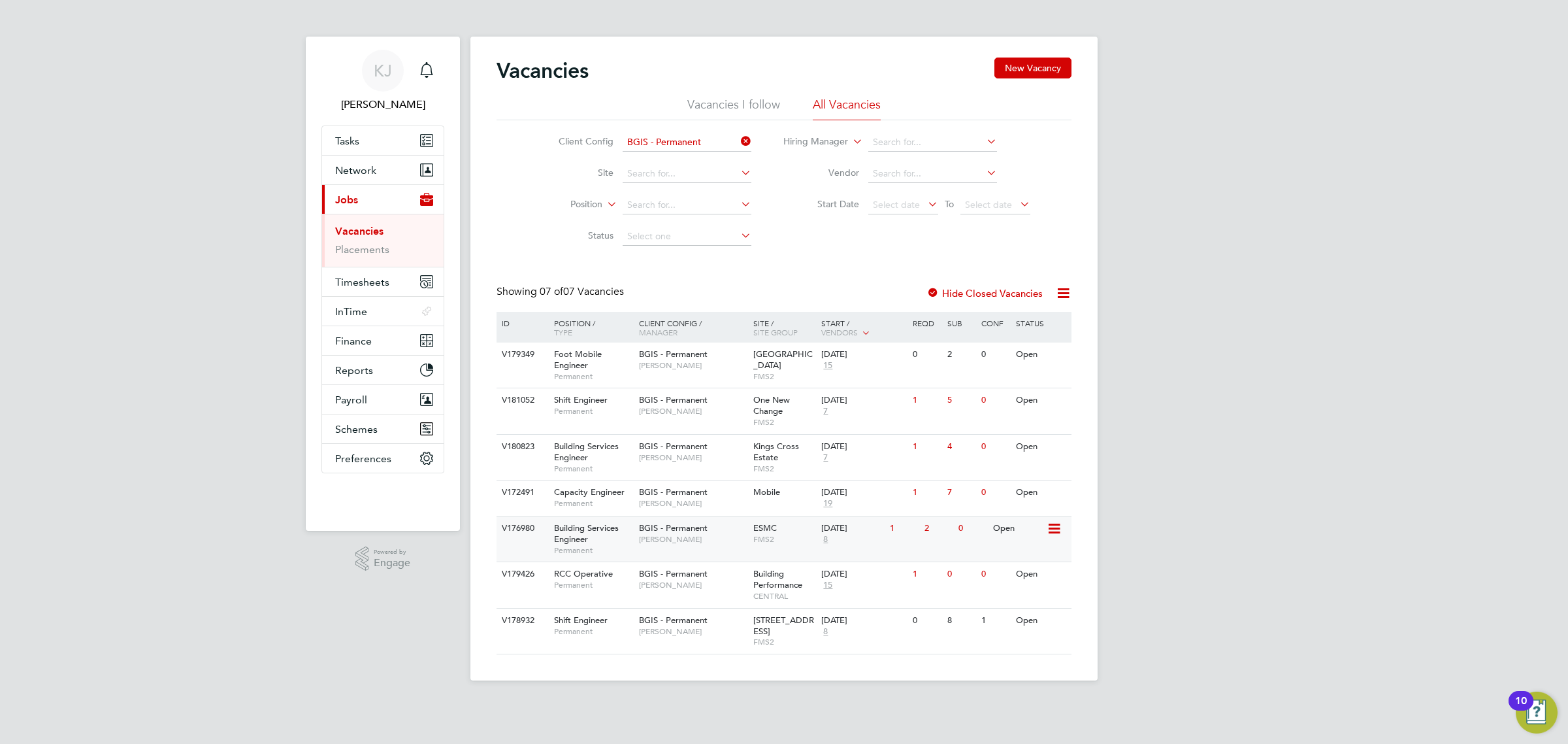
click at [715, 536] on span "[PERSON_NAME]" at bounding box center [694, 539] width 108 height 11
click at [749, 466] on div "BGIS - Permanent [PERSON_NAME]" at bounding box center [693, 452] width 114 height 34
click at [684, 540] on span "[PERSON_NAME]" at bounding box center [694, 539] width 108 height 11
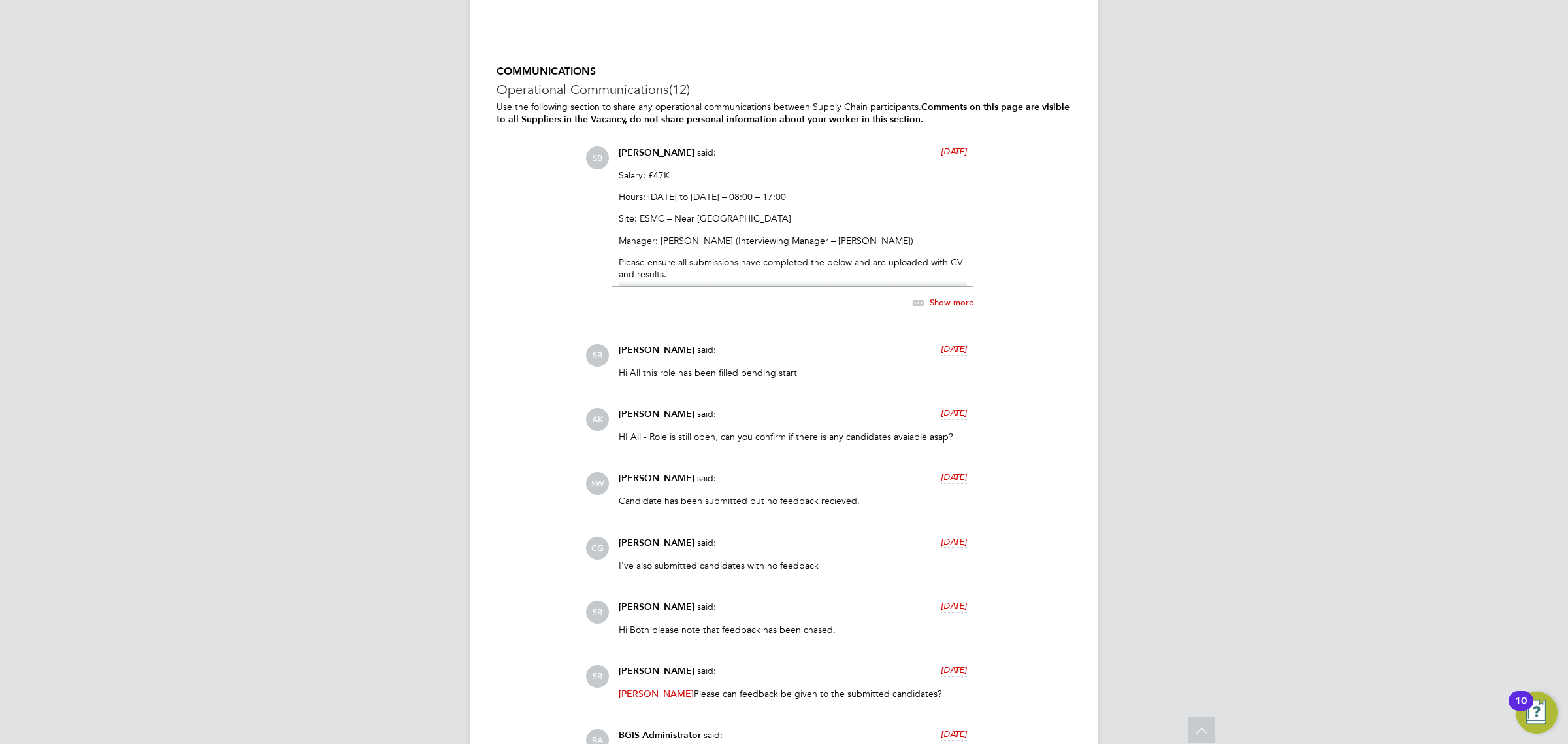
scroll to position [2090, 0]
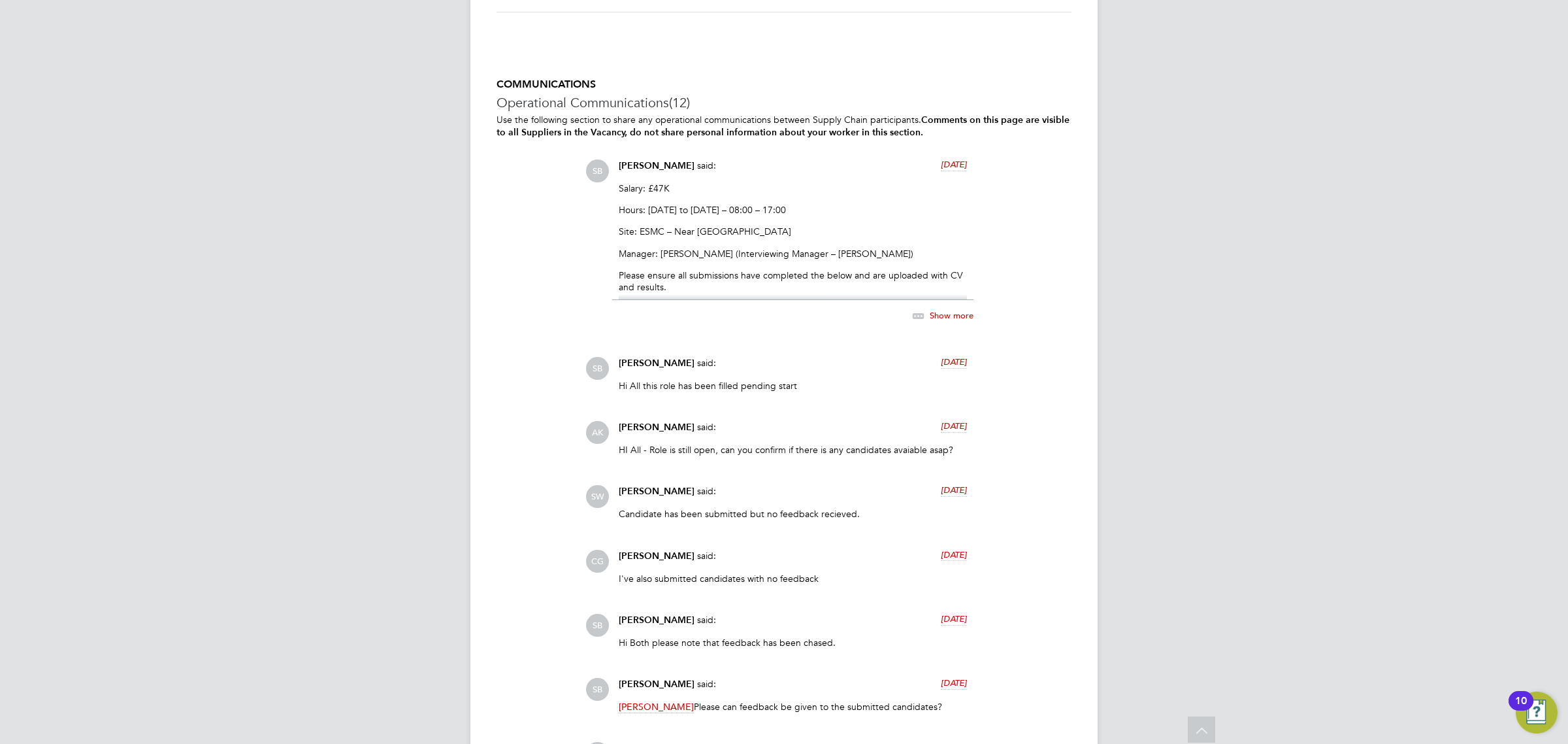
click at [945, 313] on span "Show more" at bounding box center [951, 315] width 44 height 11
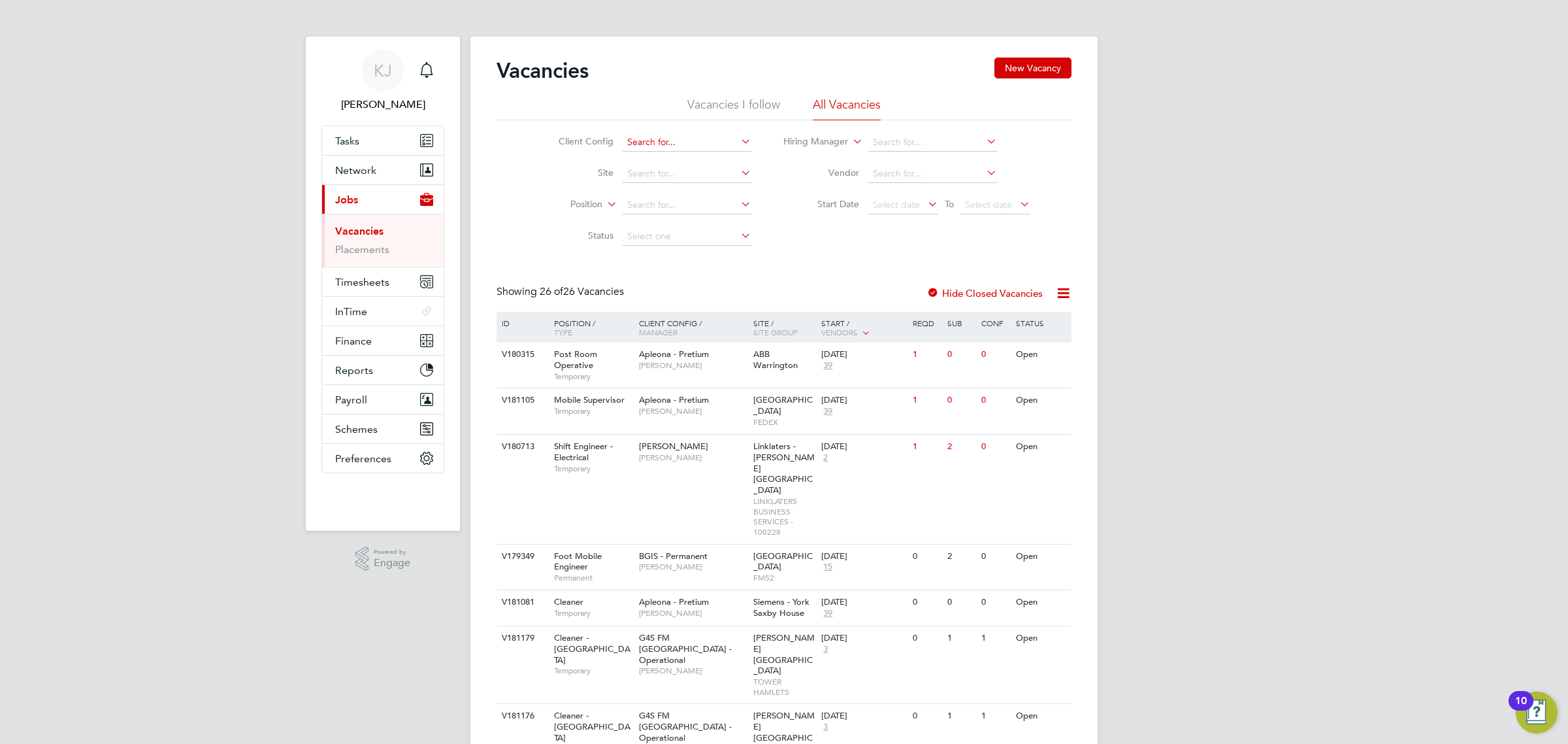
click at [667, 133] on li "Client Config" at bounding box center [645, 143] width 246 height 31
click at [669, 137] on input at bounding box center [687, 143] width 129 height 19
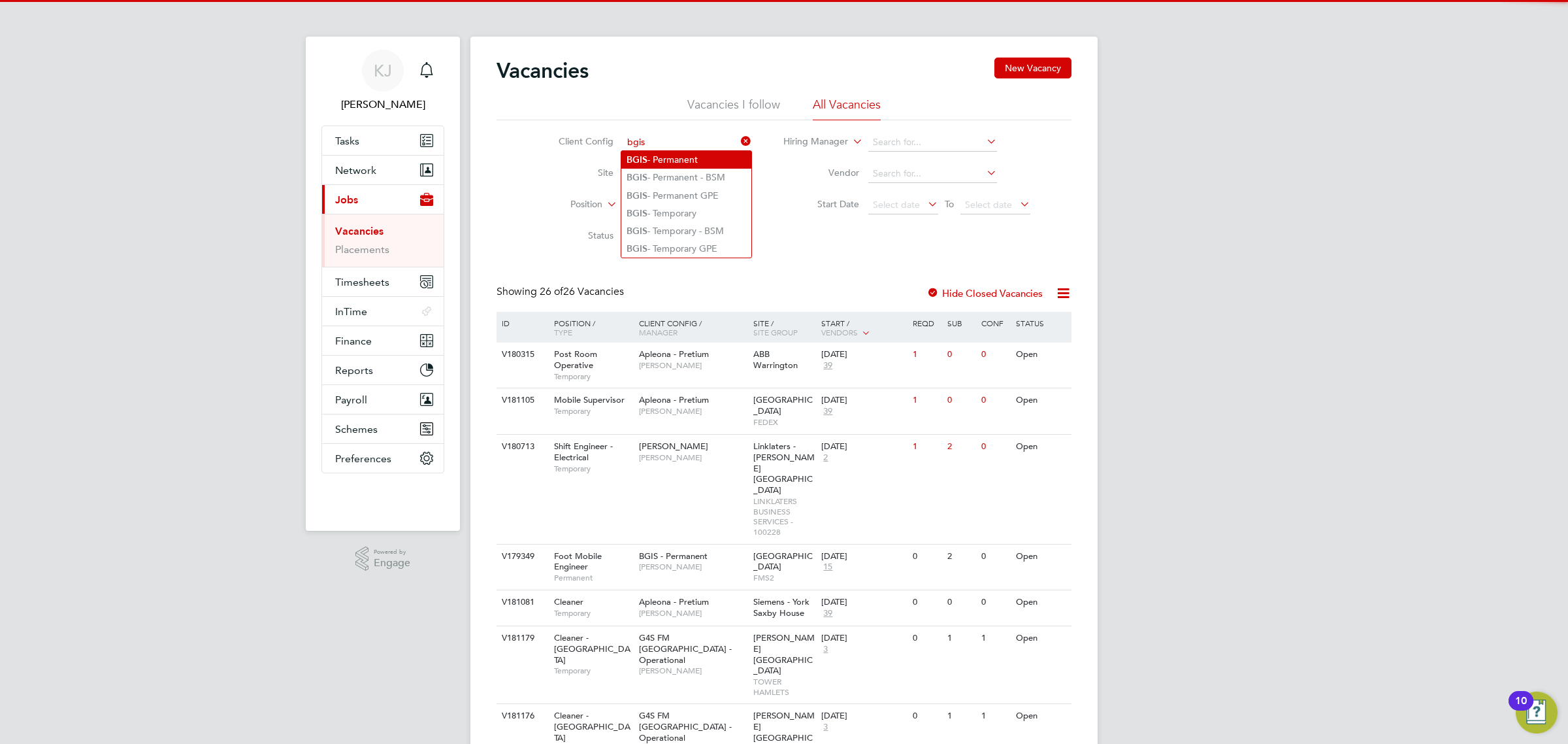
click at [678, 162] on li "BGIS - Permanent" at bounding box center [687, 159] width 130 height 18
type input "BGIS - Permanent"
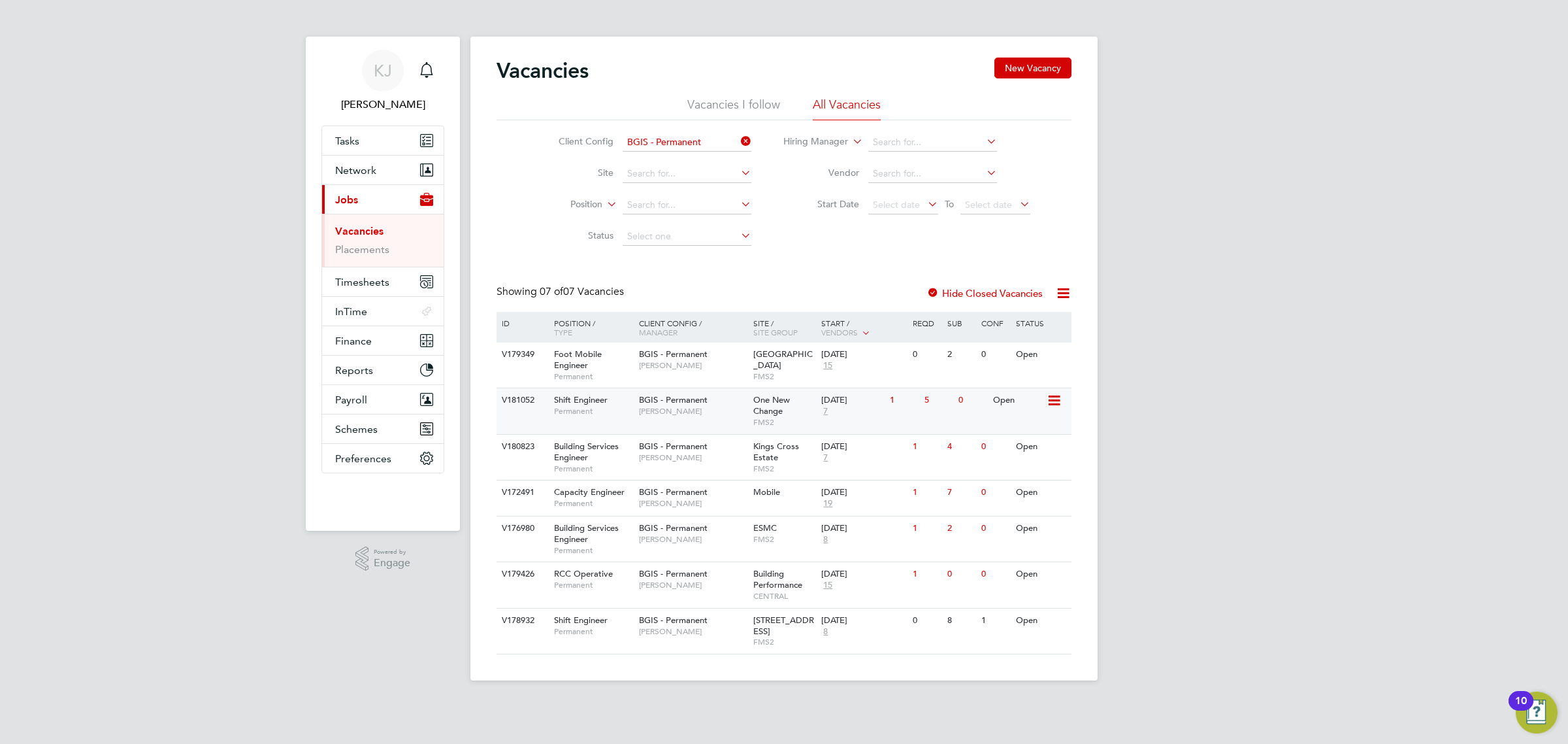
click at [717, 415] on span "[PERSON_NAME]" at bounding box center [694, 411] width 108 height 11
click at [711, 642] on div "BGIS - Permanent [PERSON_NAME]" at bounding box center [693, 625] width 114 height 34
click at [717, 421] on div "BGIS - Permanent [PERSON_NAME]" at bounding box center [693, 405] width 114 height 34
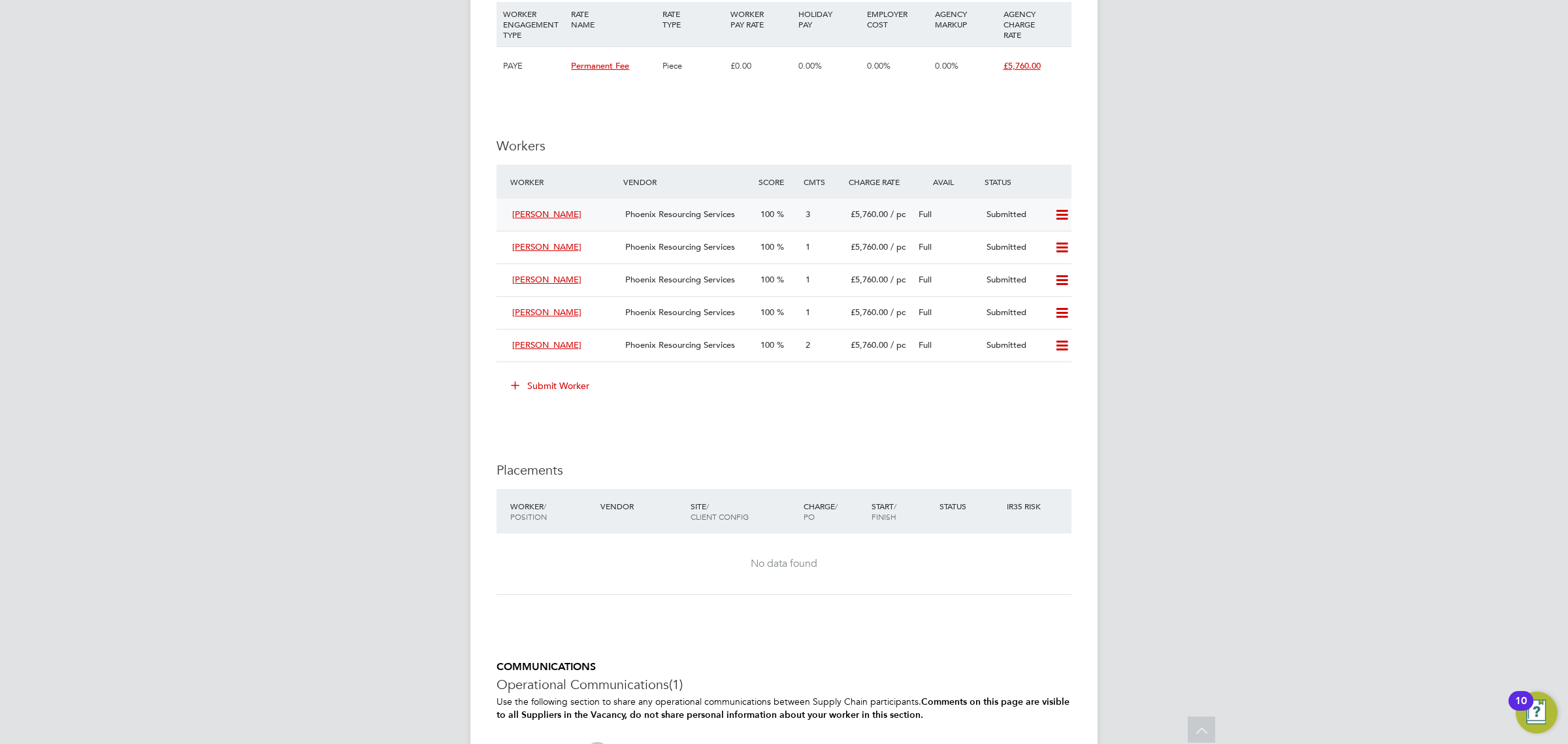
click at [1061, 217] on icon at bounding box center [1061, 215] width 17 height 11
click at [1054, 243] on li "Remove" at bounding box center [1042, 243] width 50 height 19
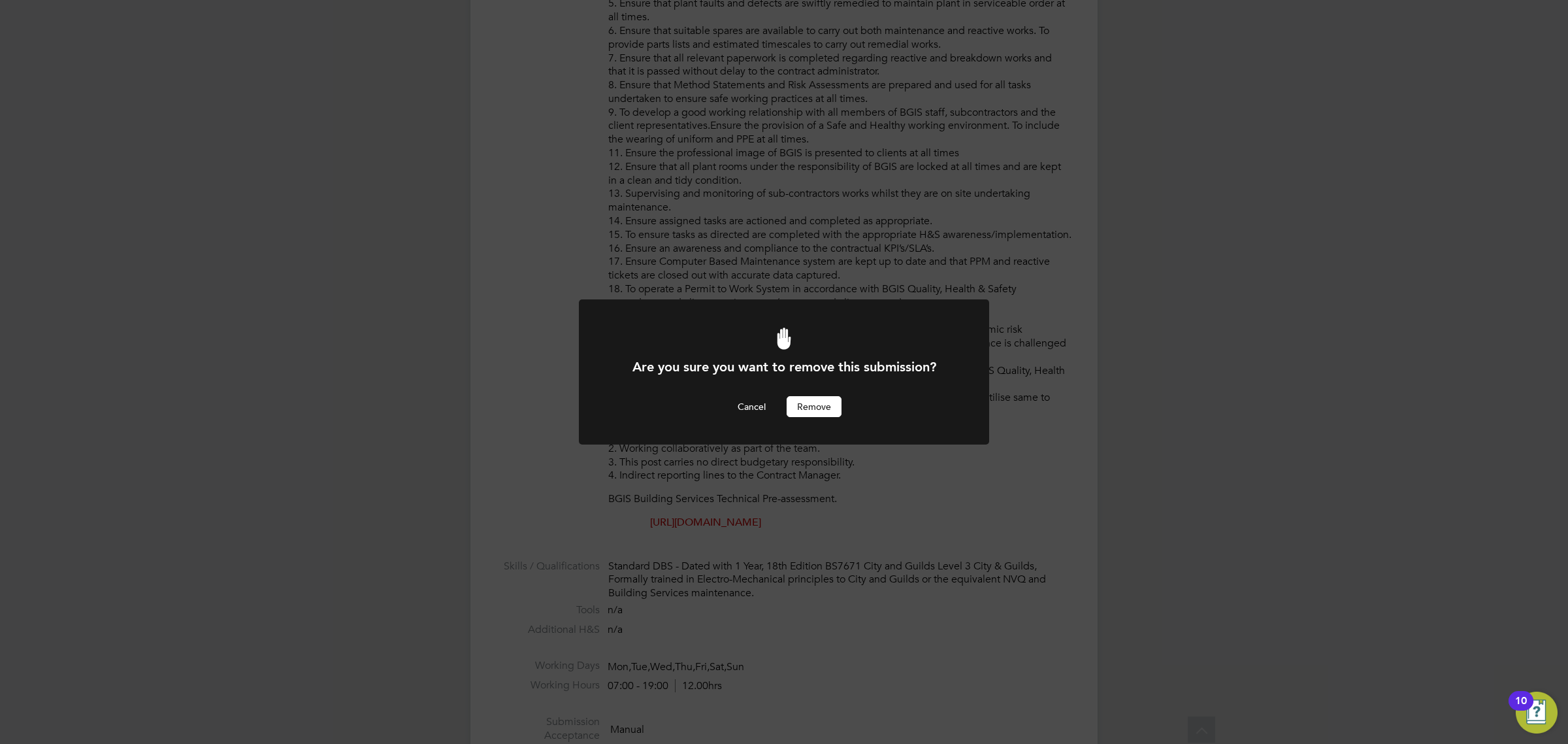
click at [837, 400] on button "Remove" at bounding box center [814, 406] width 55 height 21
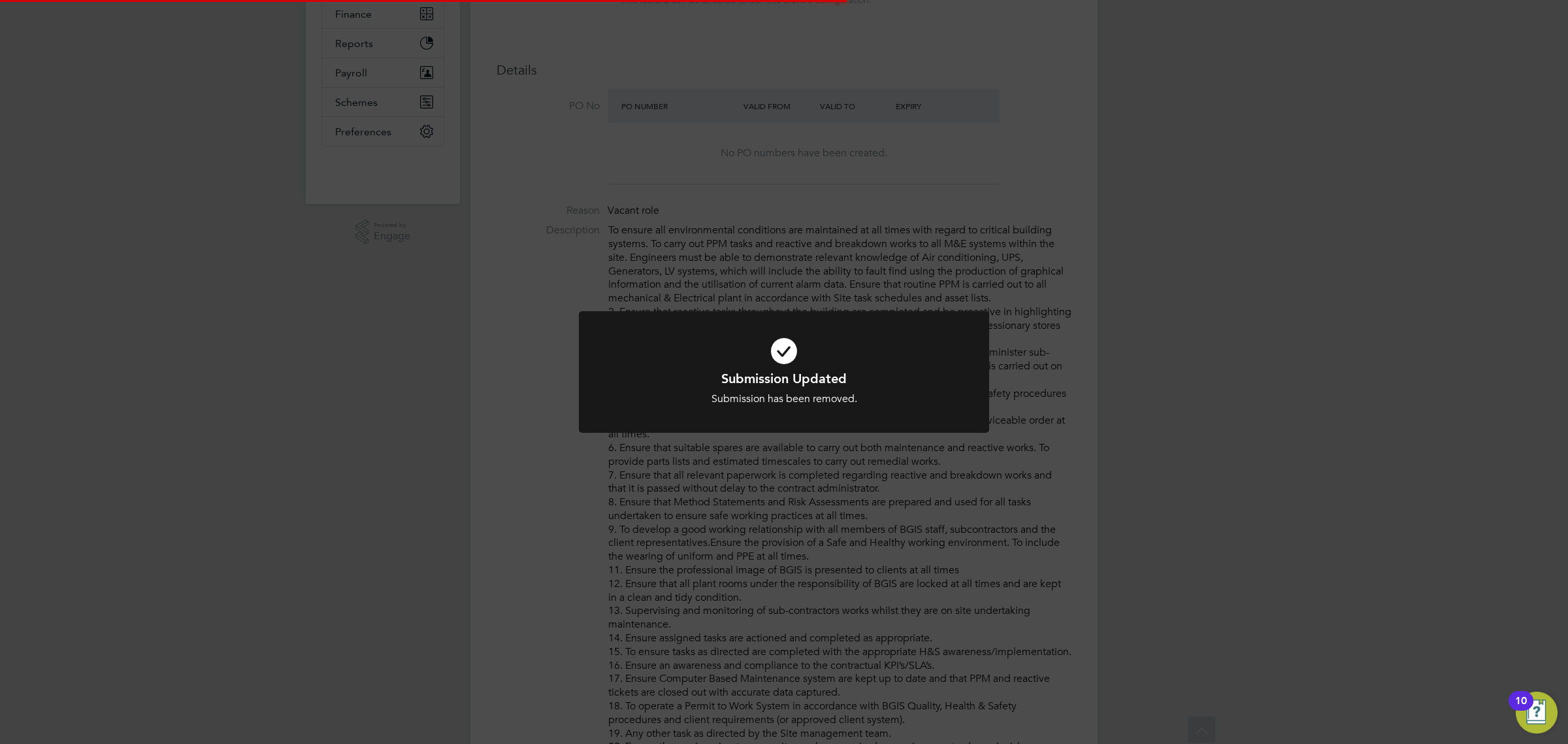
click at [1199, 292] on div "Submission Updated Submission has been removed. Cancel Okay" at bounding box center [784, 372] width 1568 height 744
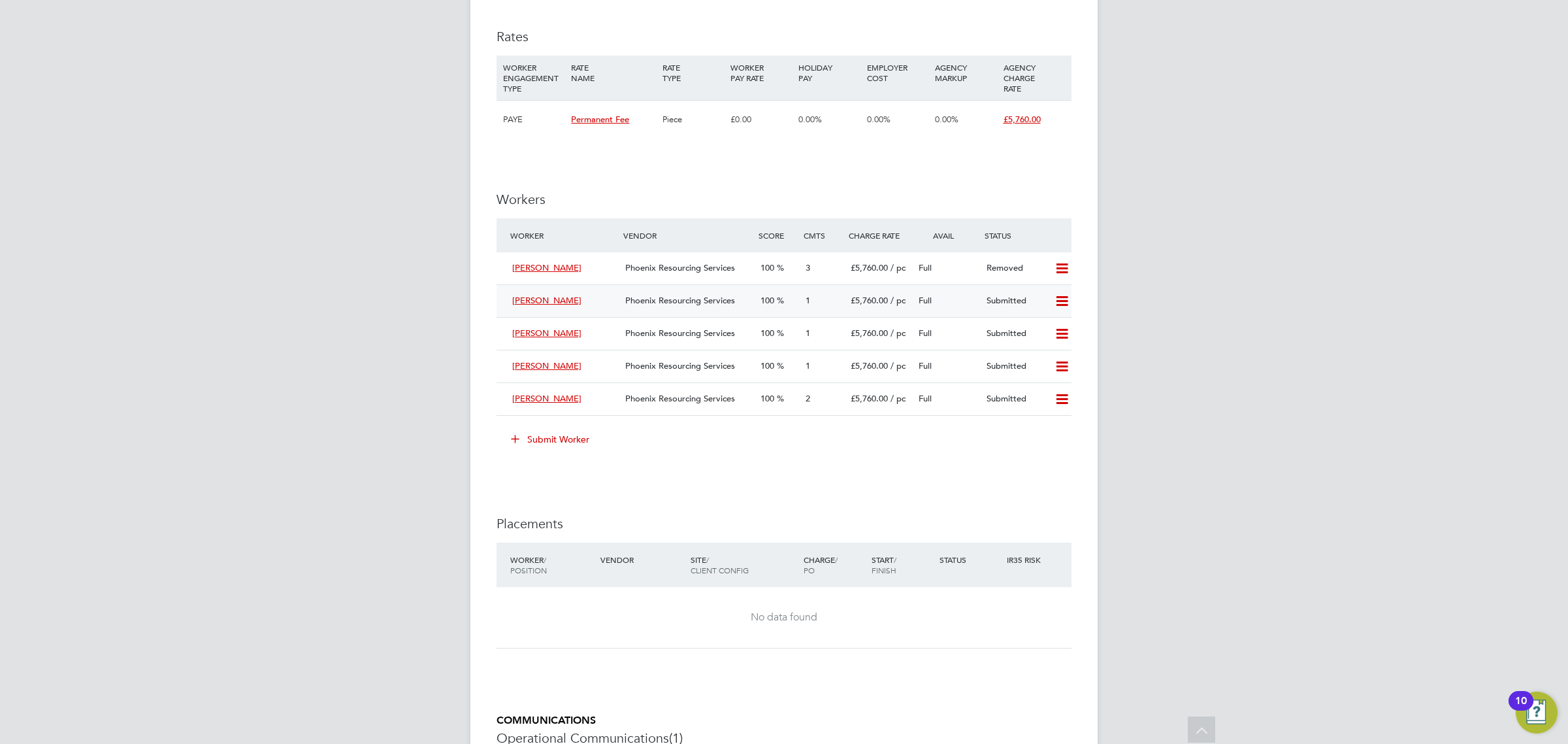
click at [1069, 302] on icon at bounding box center [1061, 301] width 17 height 11
click at [1052, 328] on li "Remove" at bounding box center [1042, 330] width 50 height 19
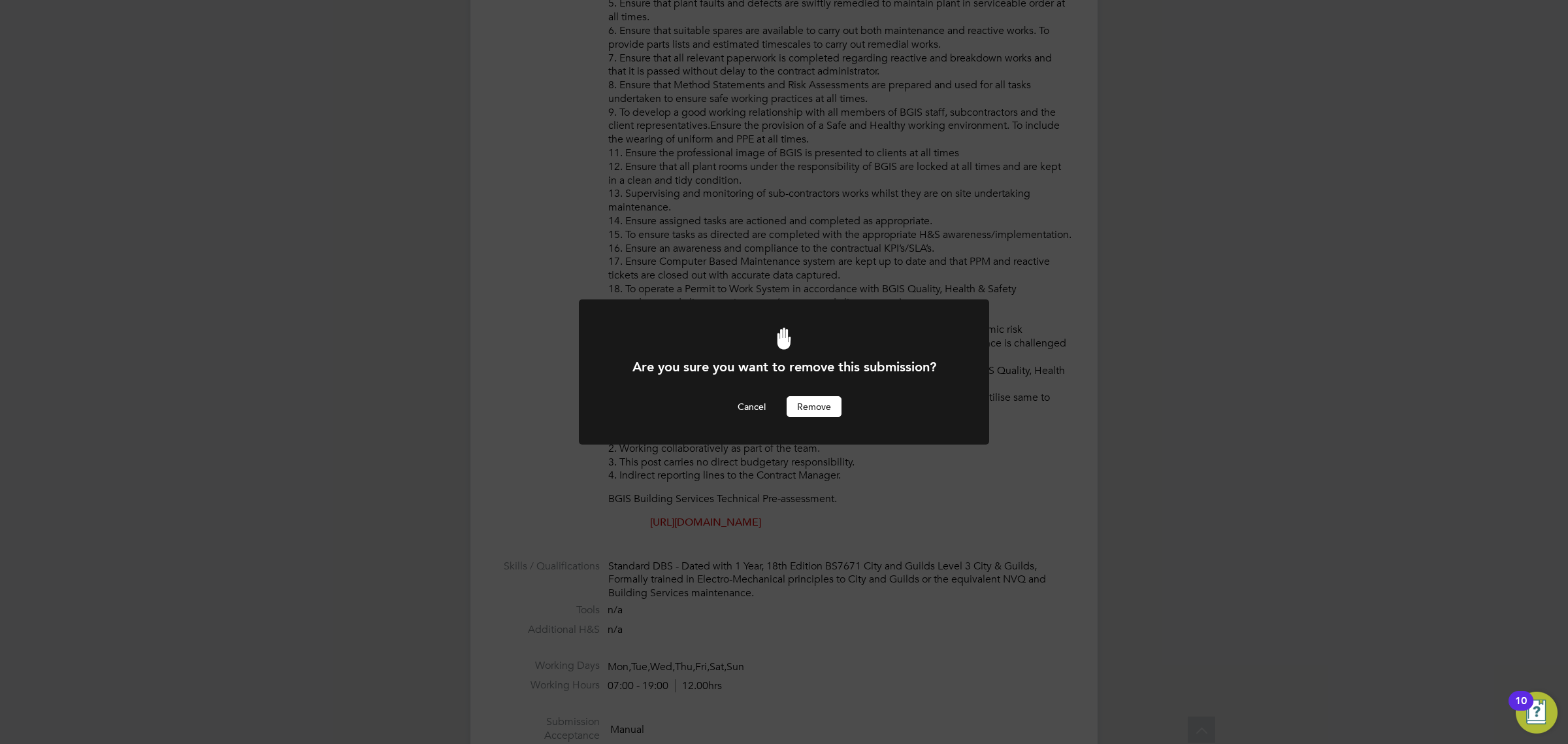
click at [797, 403] on button "Remove" at bounding box center [814, 406] width 55 height 21
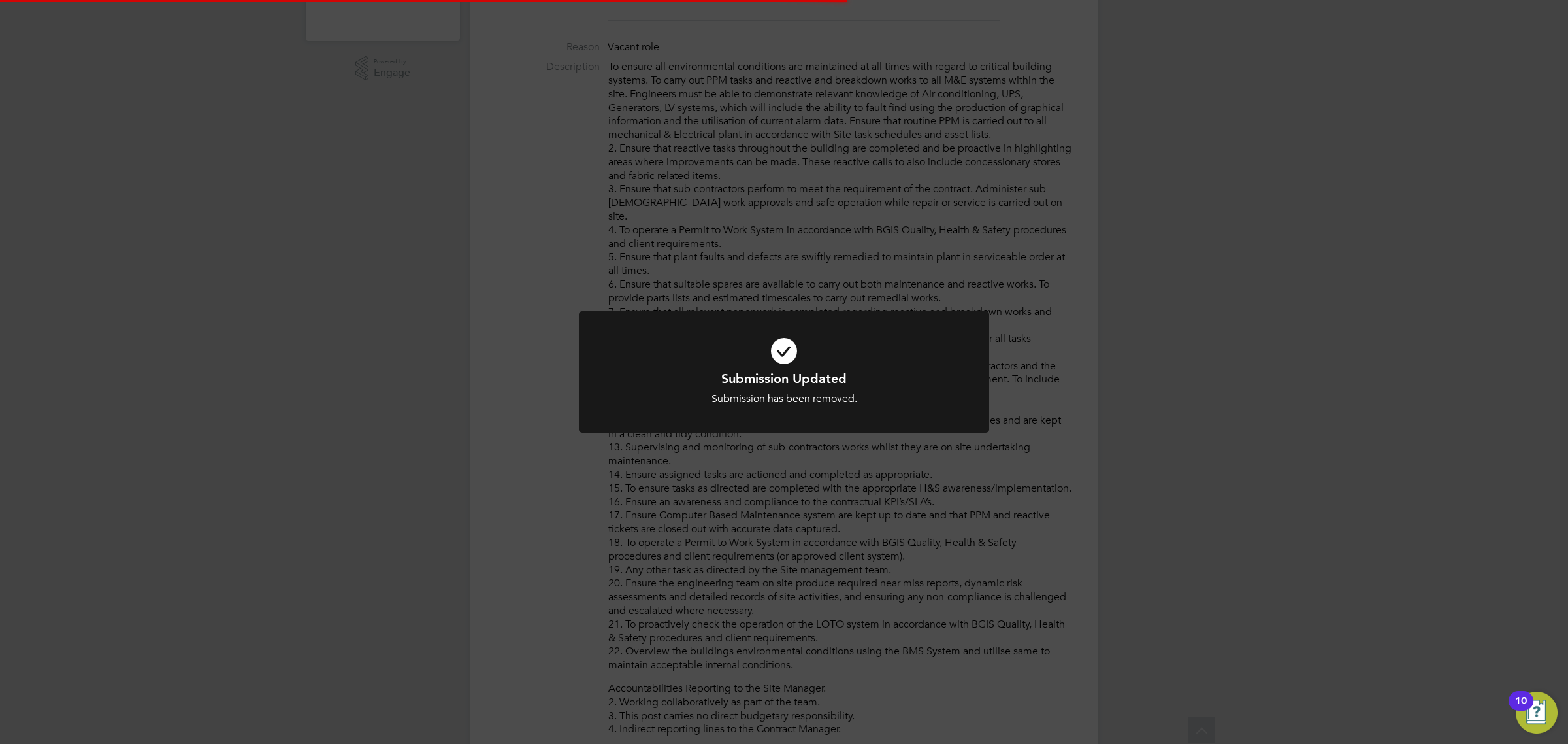
click at [1119, 369] on div "Submission Updated Submission has been removed. Cancel Okay" at bounding box center [784, 372] width 1568 height 744
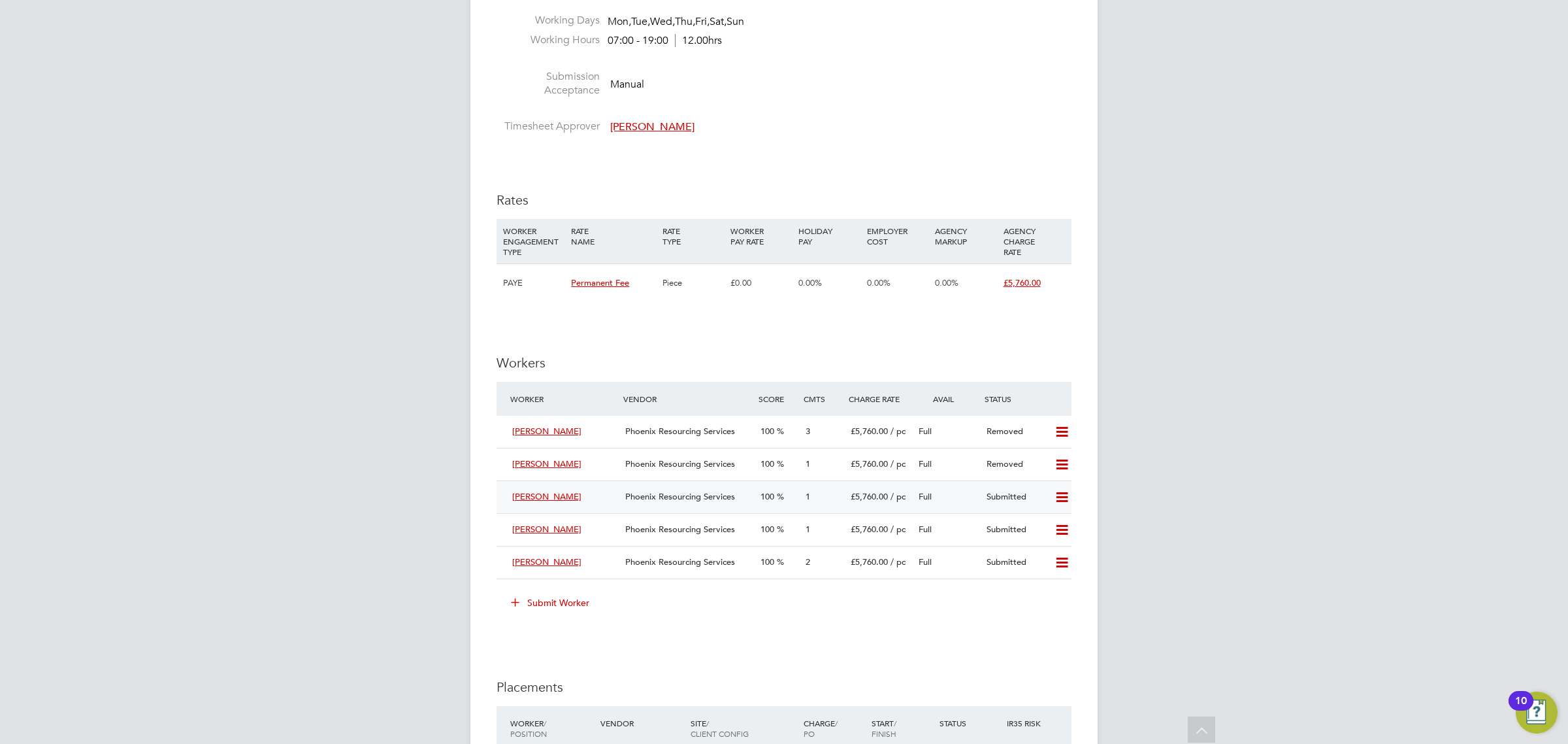
click at [1058, 497] on icon at bounding box center [1061, 497] width 17 height 11
click at [1037, 525] on li "Remove" at bounding box center [1042, 526] width 50 height 19
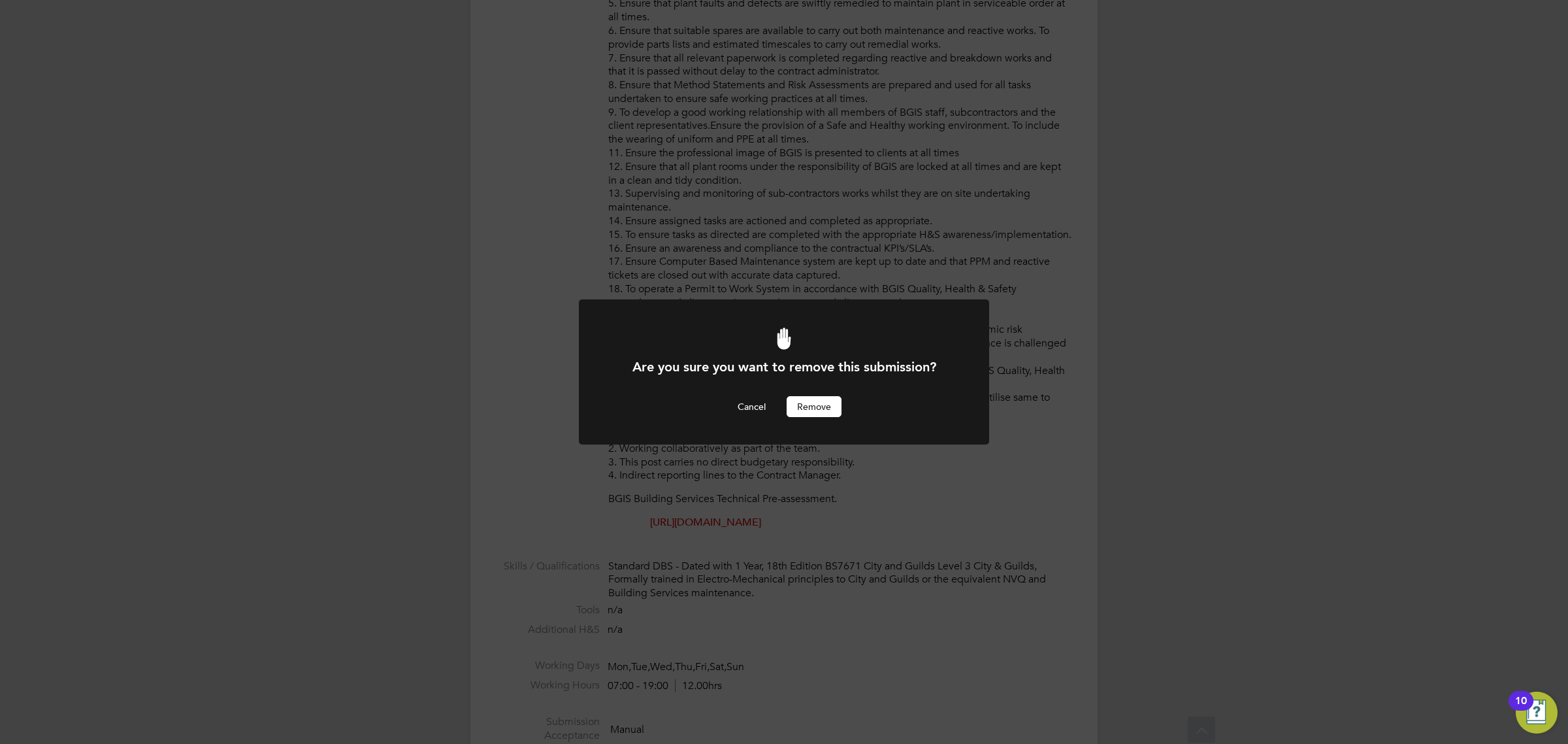
click at [813, 413] on button "Remove" at bounding box center [814, 406] width 55 height 21
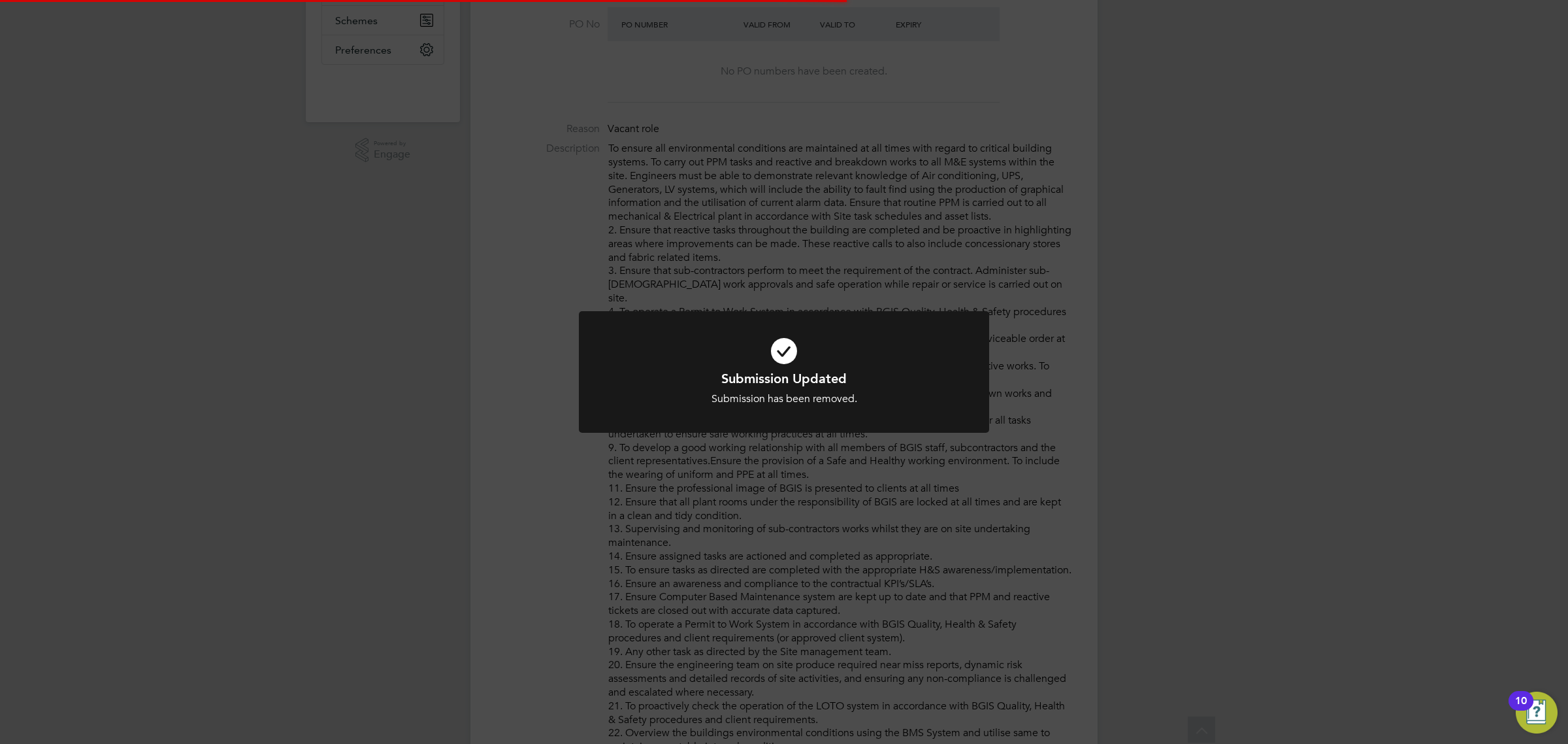
click at [1224, 371] on div "Submission Updated Submission has been removed. Cancel Okay" at bounding box center [784, 372] width 1568 height 744
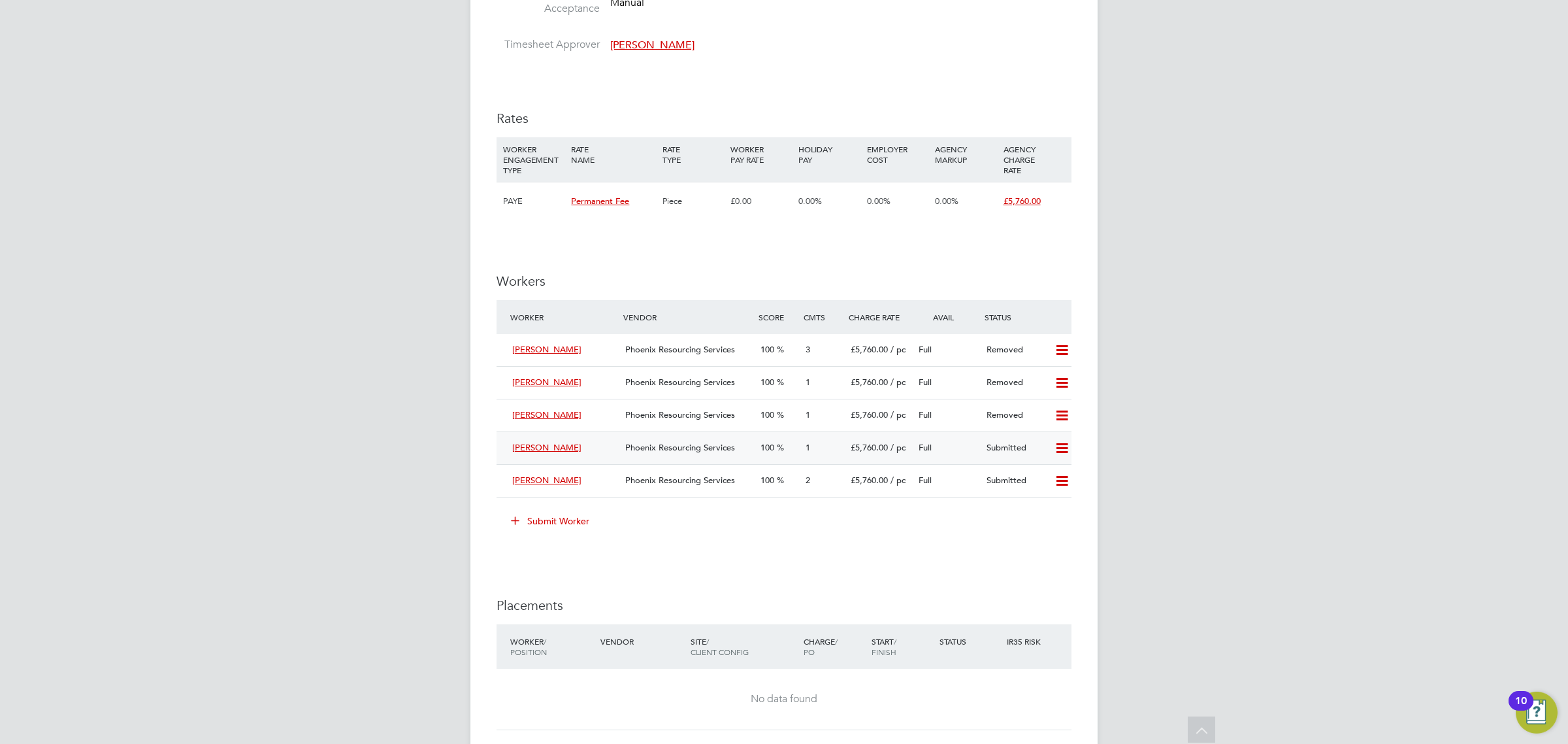
click at [1065, 454] on icon at bounding box center [1061, 448] width 17 height 11
click at [1043, 476] on li "Remove" at bounding box center [1042, 477] width 50 height 19
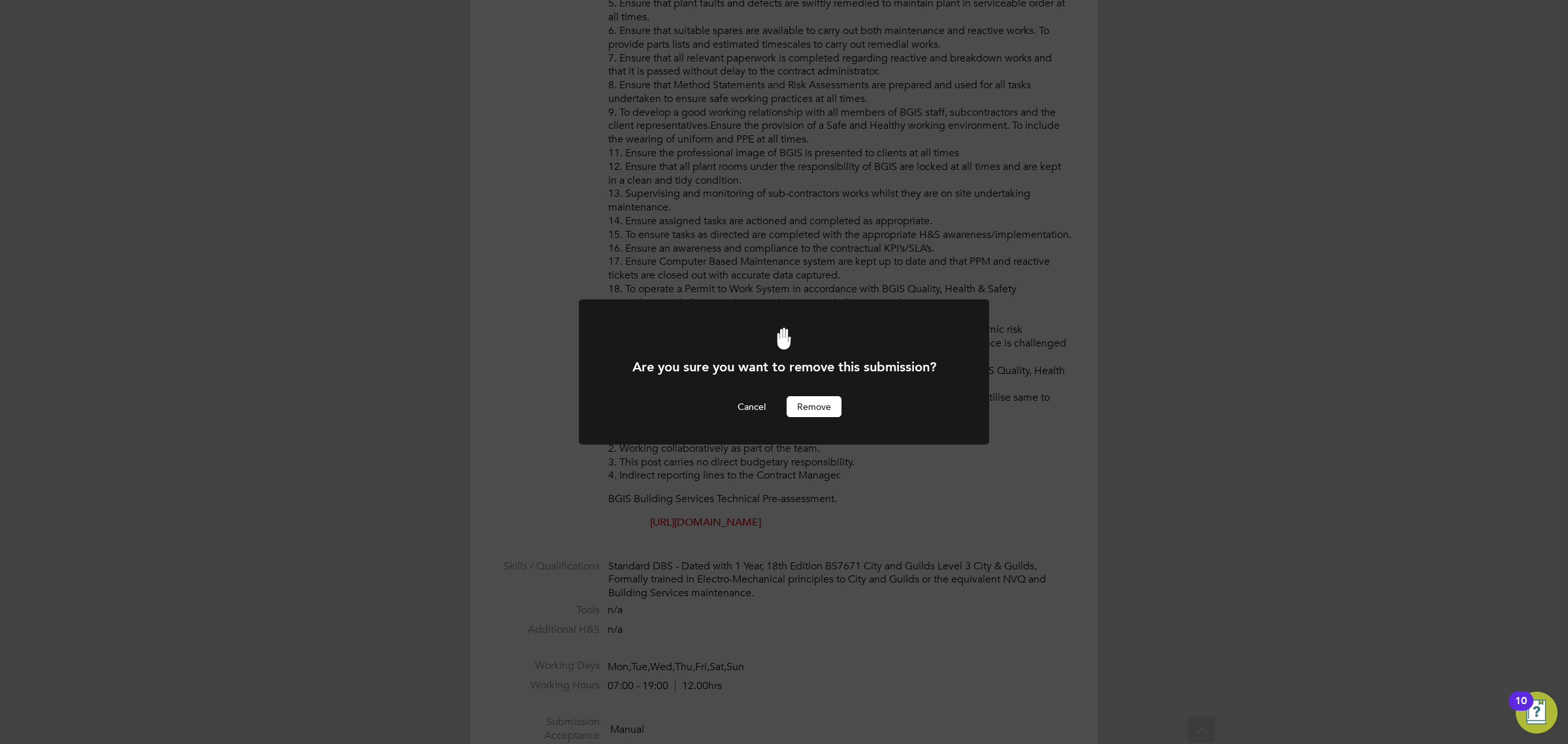
click at [809, 415] on button "Remove" at bounding box center [814, 406] width 55 height 21
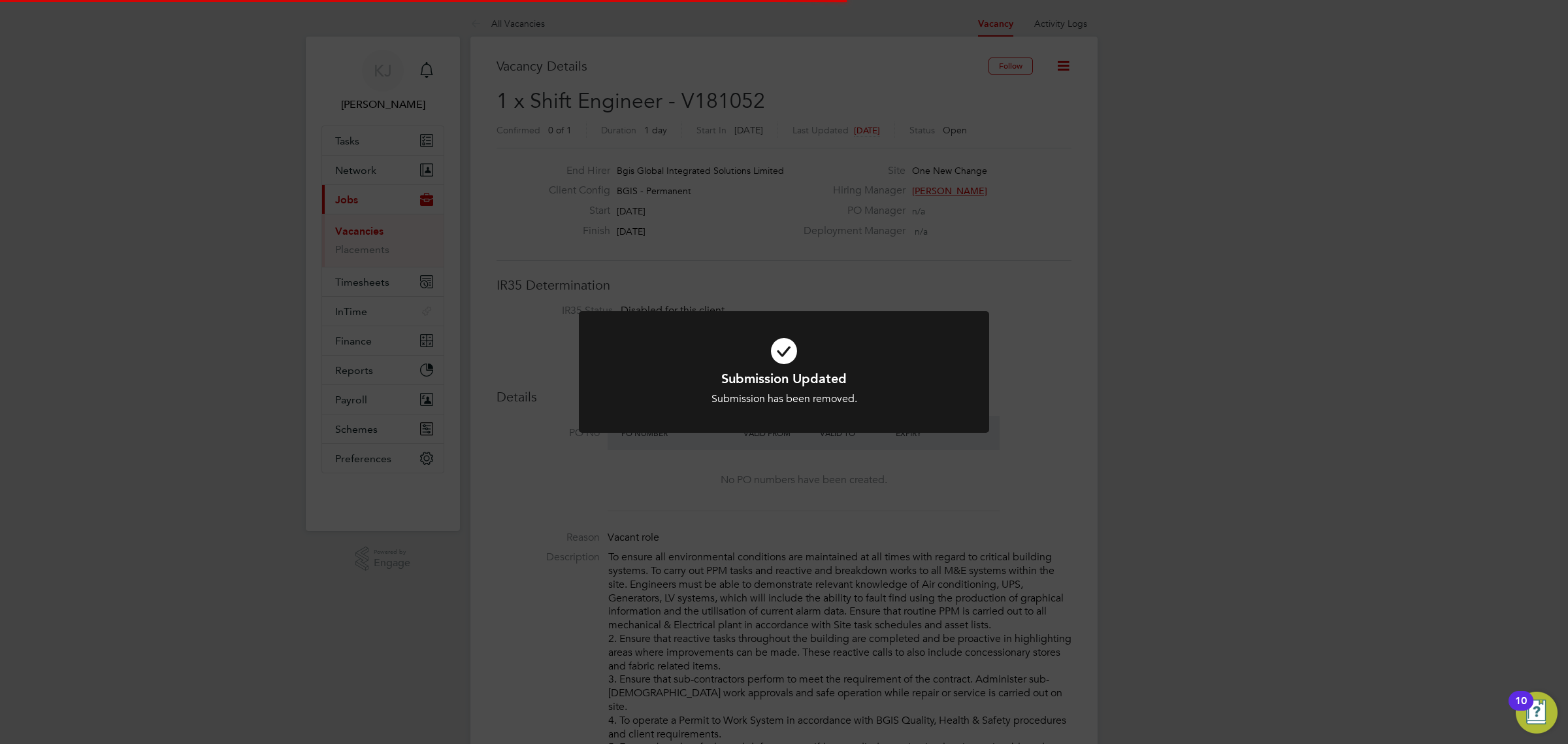
click at [1305, 400] on div "Submission Updated Submission has been removed. Cancel Okay" at bounding box center [784, 372] width 1568 height 744
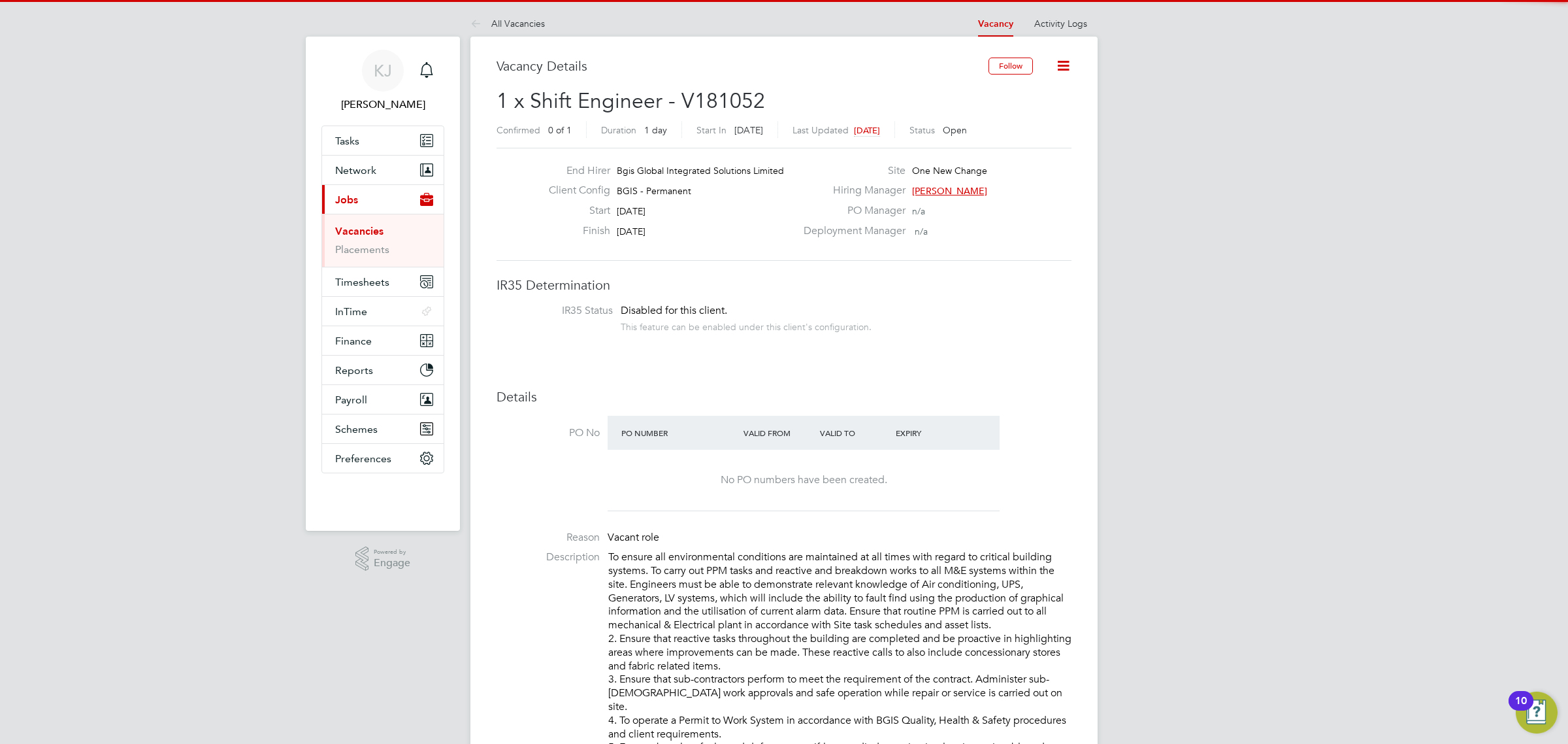
click at [1305, 400] on div "Submission Updated Submission has been removed. Cancel Okay" at bounding box center [784, 372] width 1568 height 744
